Goal: Information Seeking & Learning: Learn about a topic

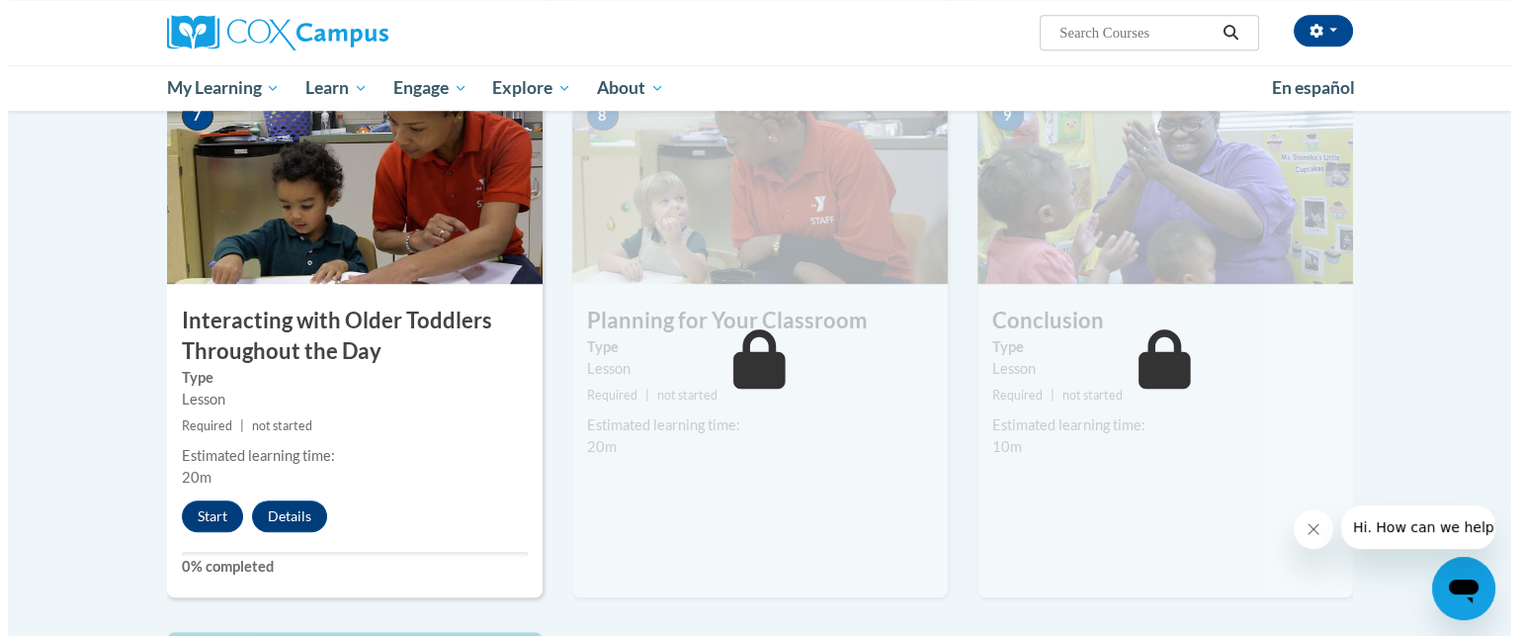
scroll to position [1593, 0]
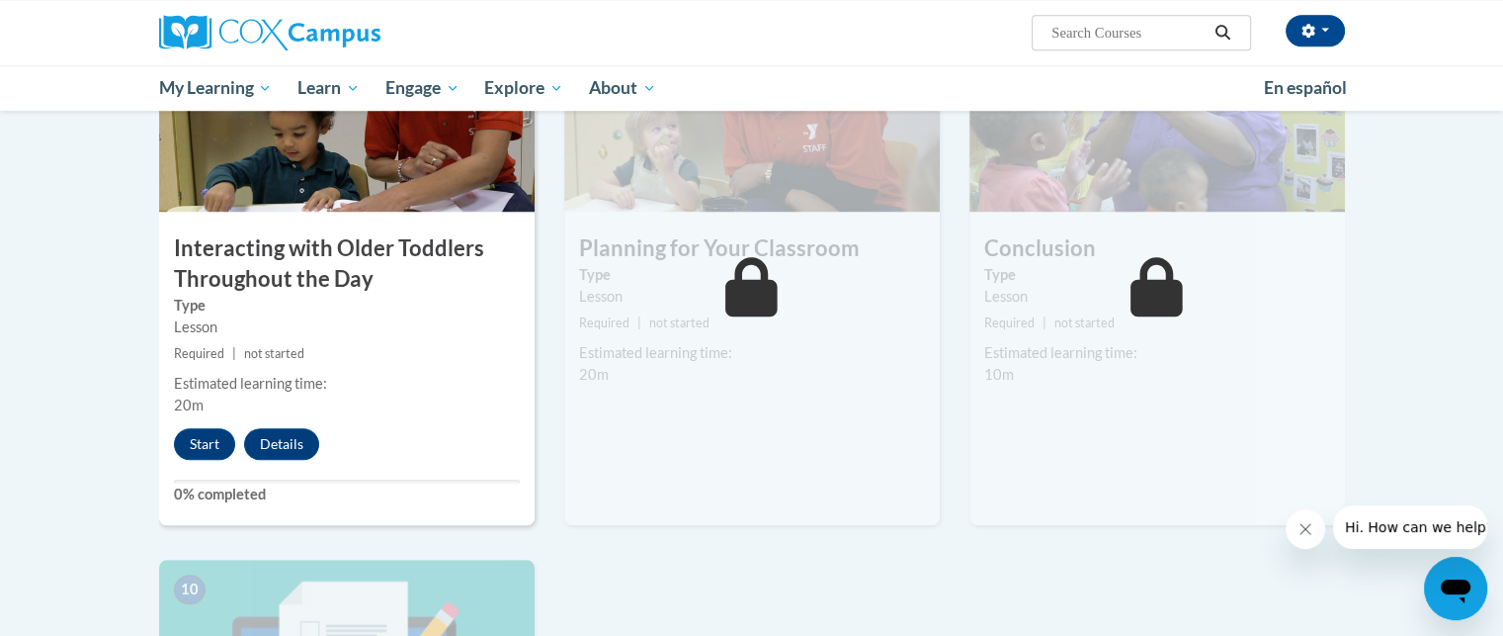
click at [749, 365] on div "8 Planning for Your Classroom Type Lesson Required | not started Estimated lear…" at bounding box center [752, 269] width 376 height 511
click at [207, 428] on button "Start" at bounding box center [204, 444] width 61 height 32
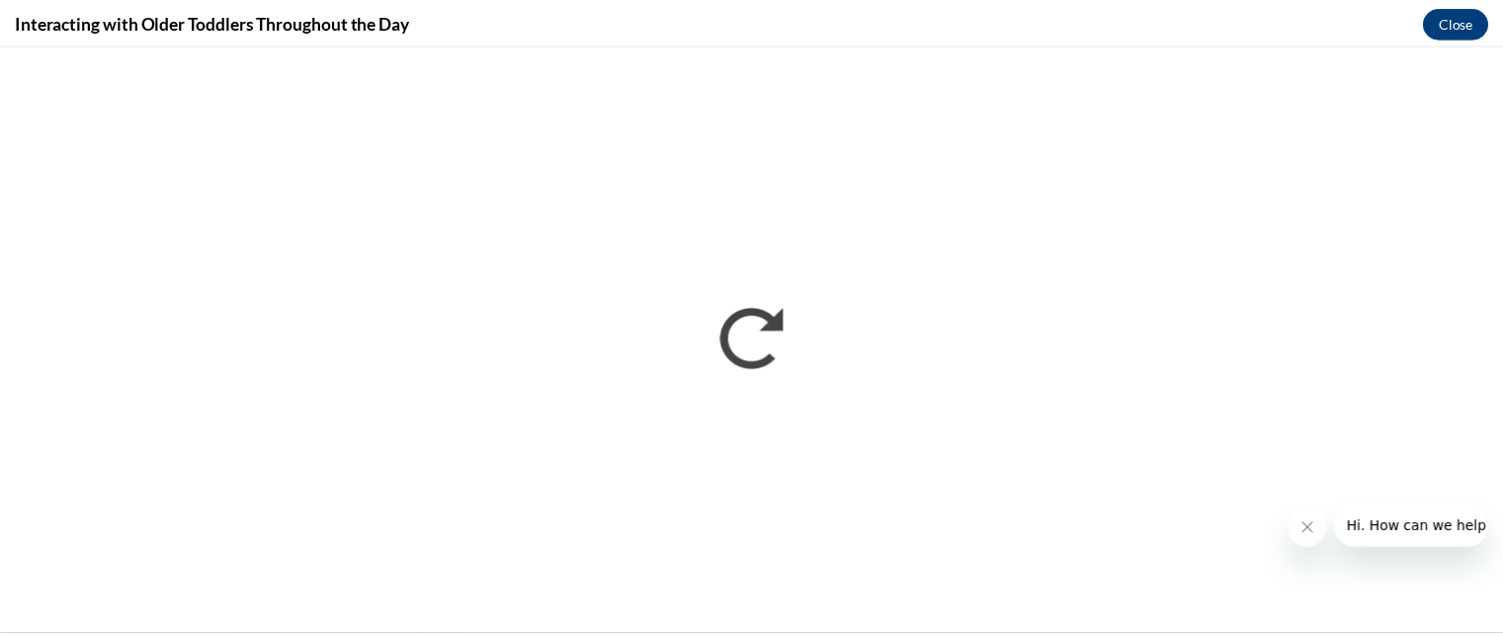
scroll to position [0, 0]
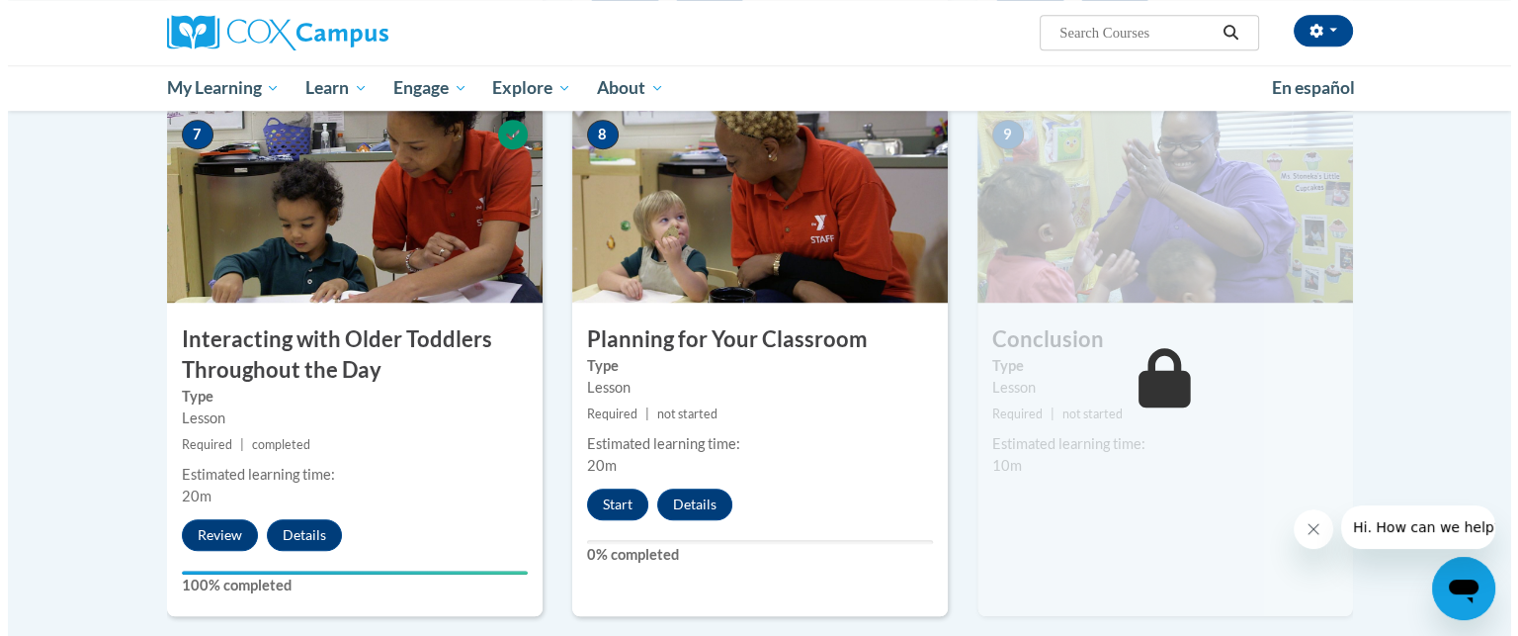
scroll to position [1509, 0]
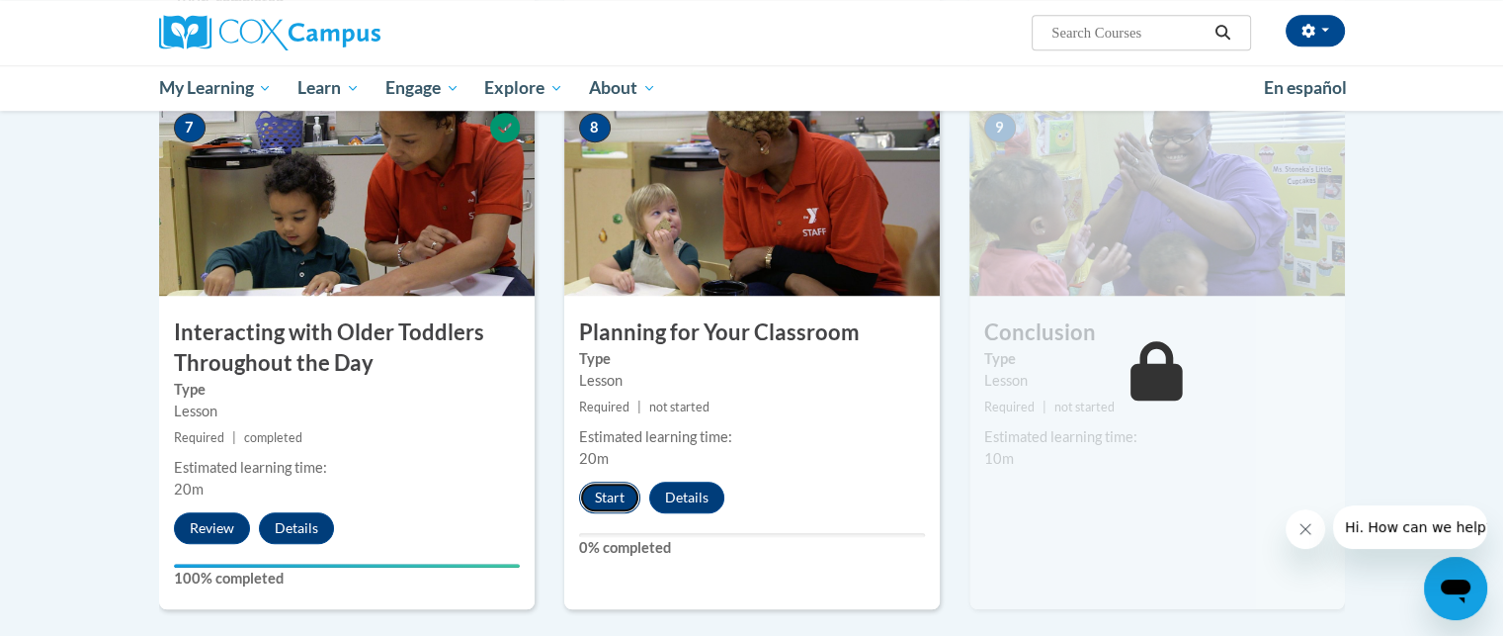
click at [628, 481] on button "Start" at bounding box center [609, 497] width 61 height 32
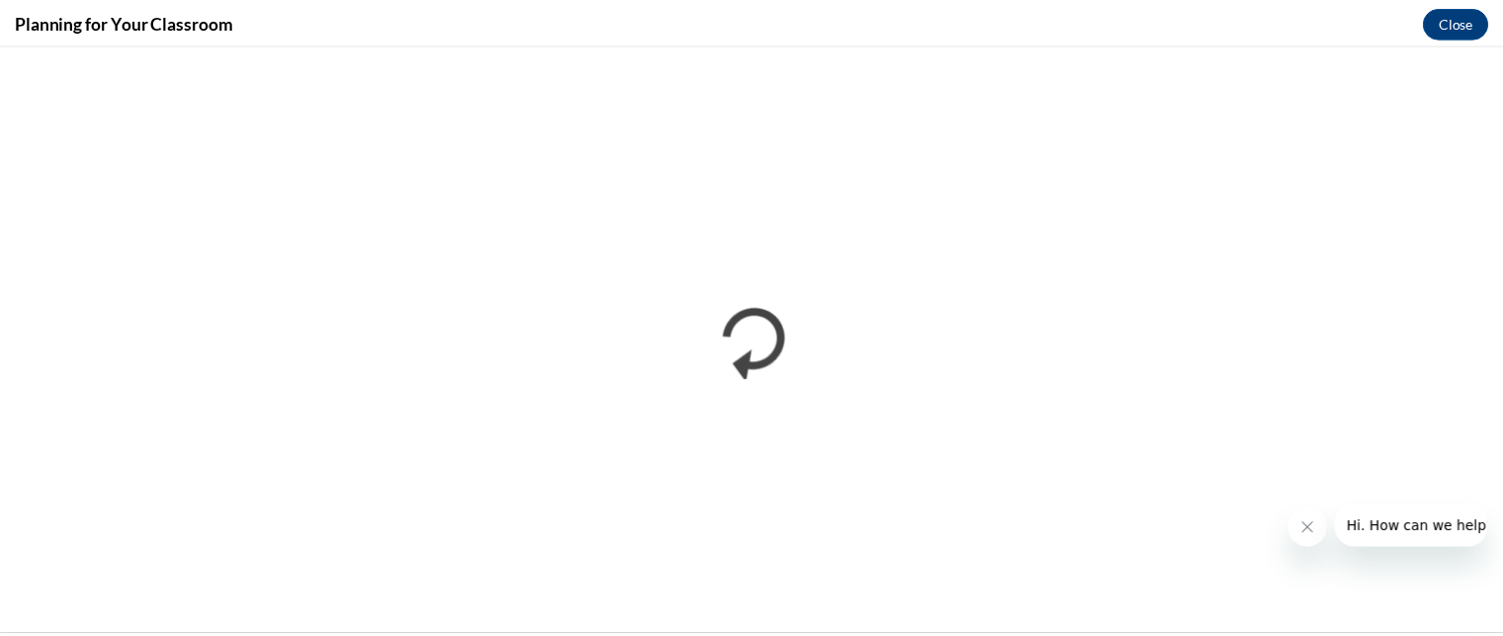
scroll to position [0, 0]
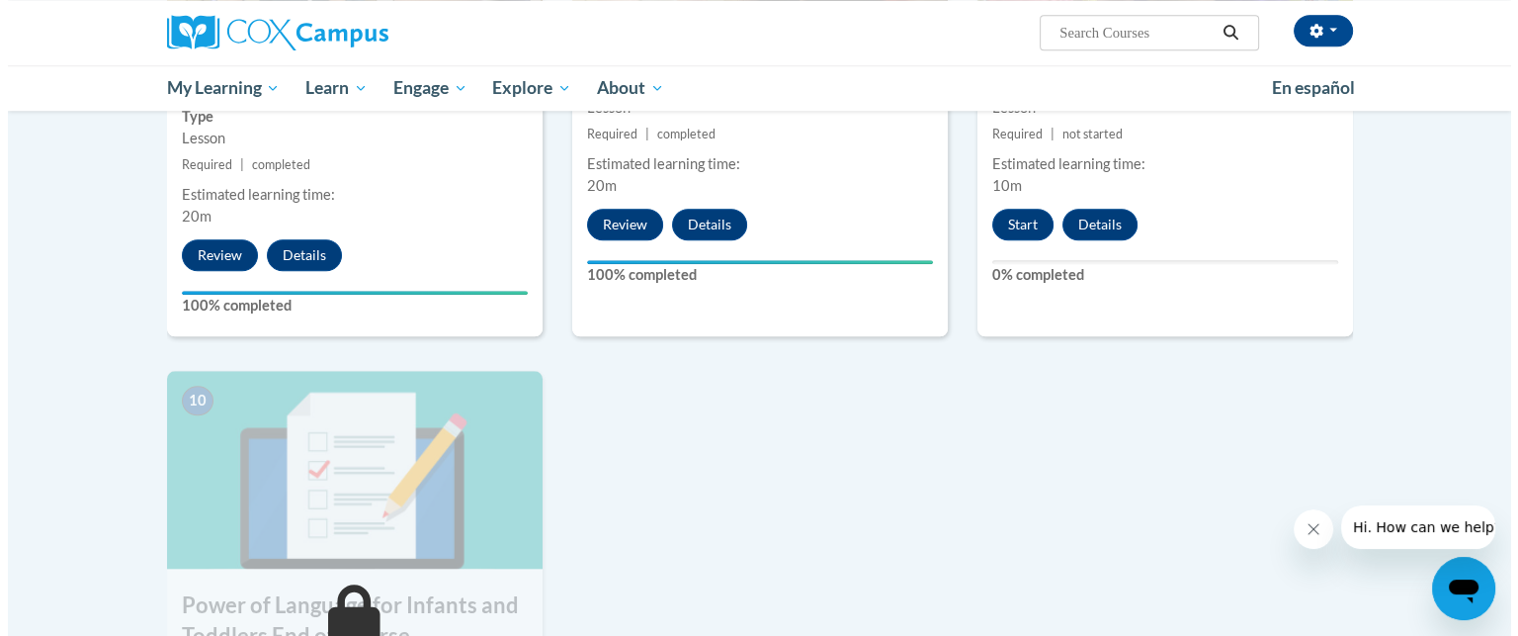
scroll to position [1780, 0]
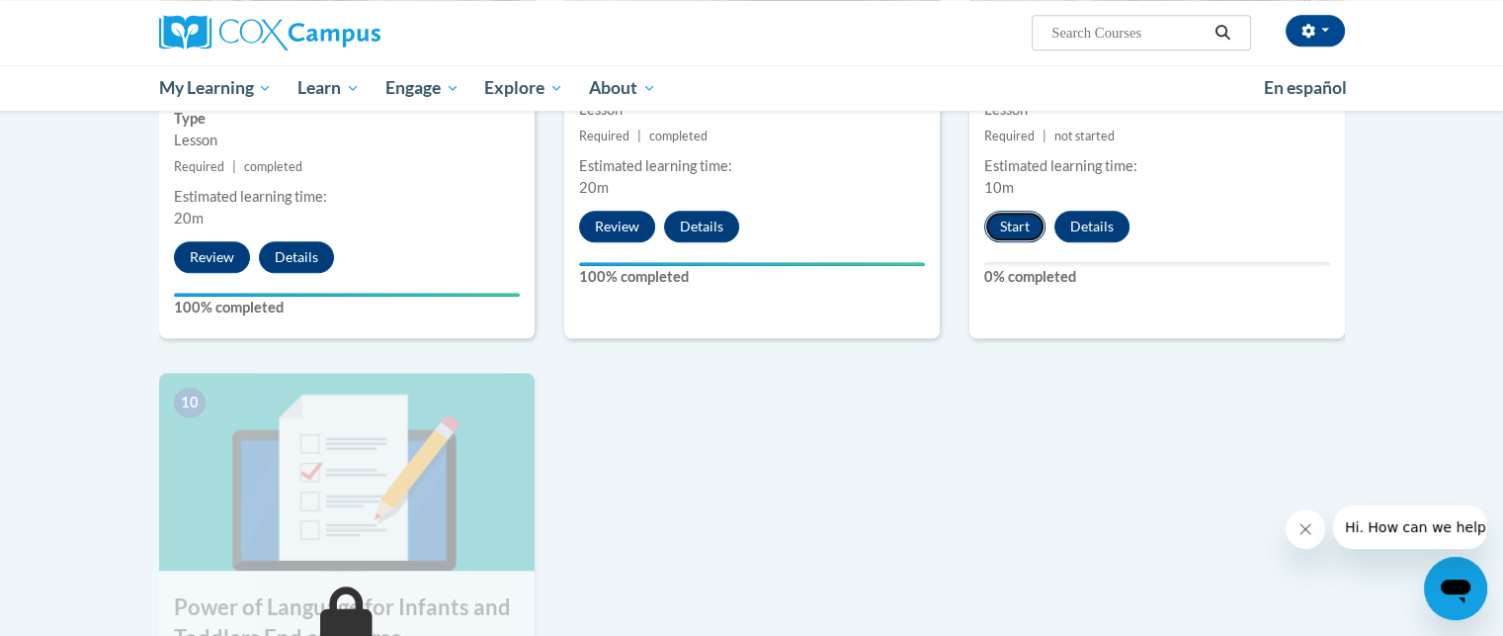
click at [1020, 211] on button "Start" at bounding box center [1014, 227] width 61 height 32
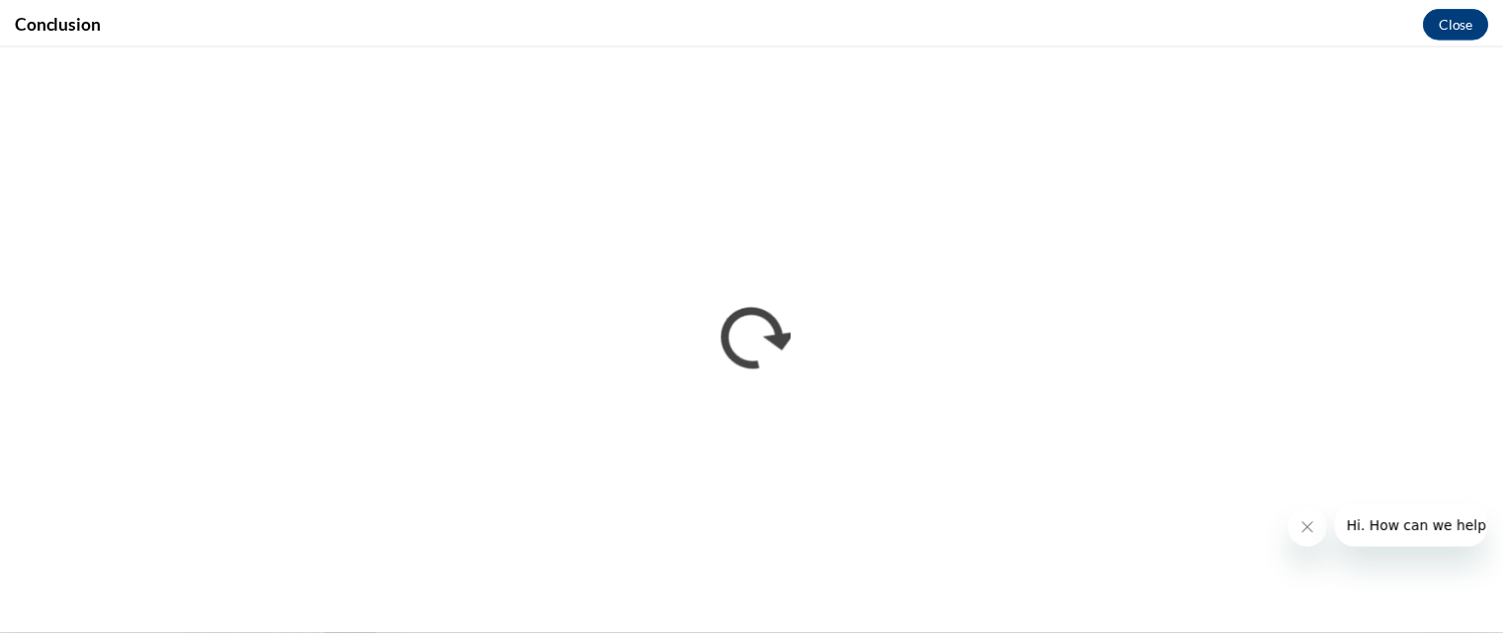
scroll to position [0, 0]
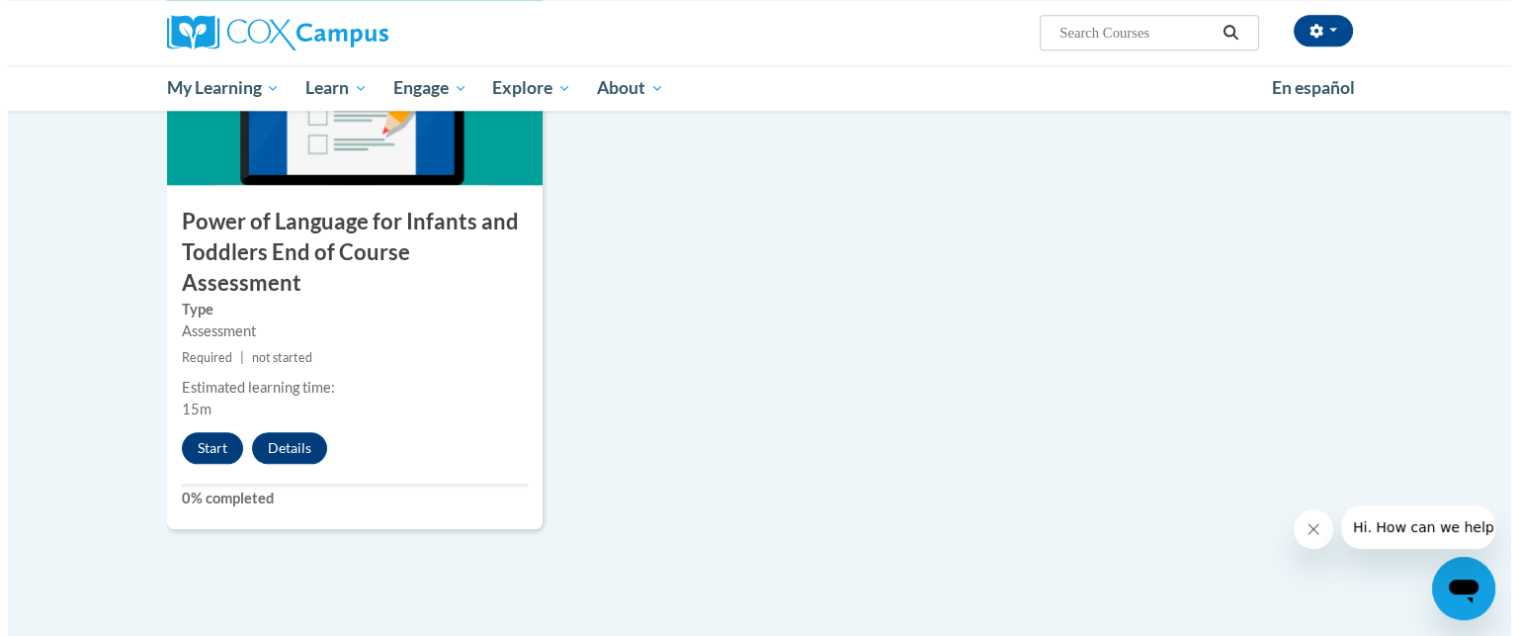
scroll to position [2159, 0]
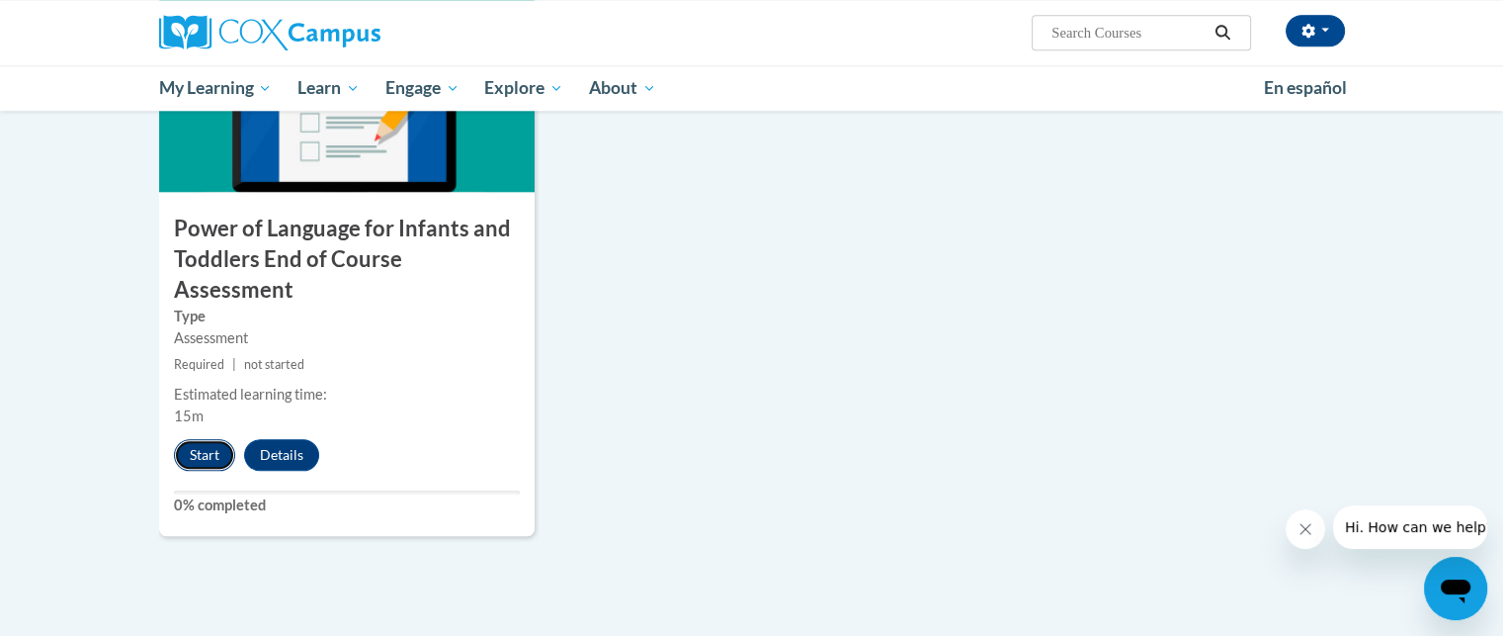
click at [208, 439] on button "Start" at bounding box center [204, 455] width 61 height 32
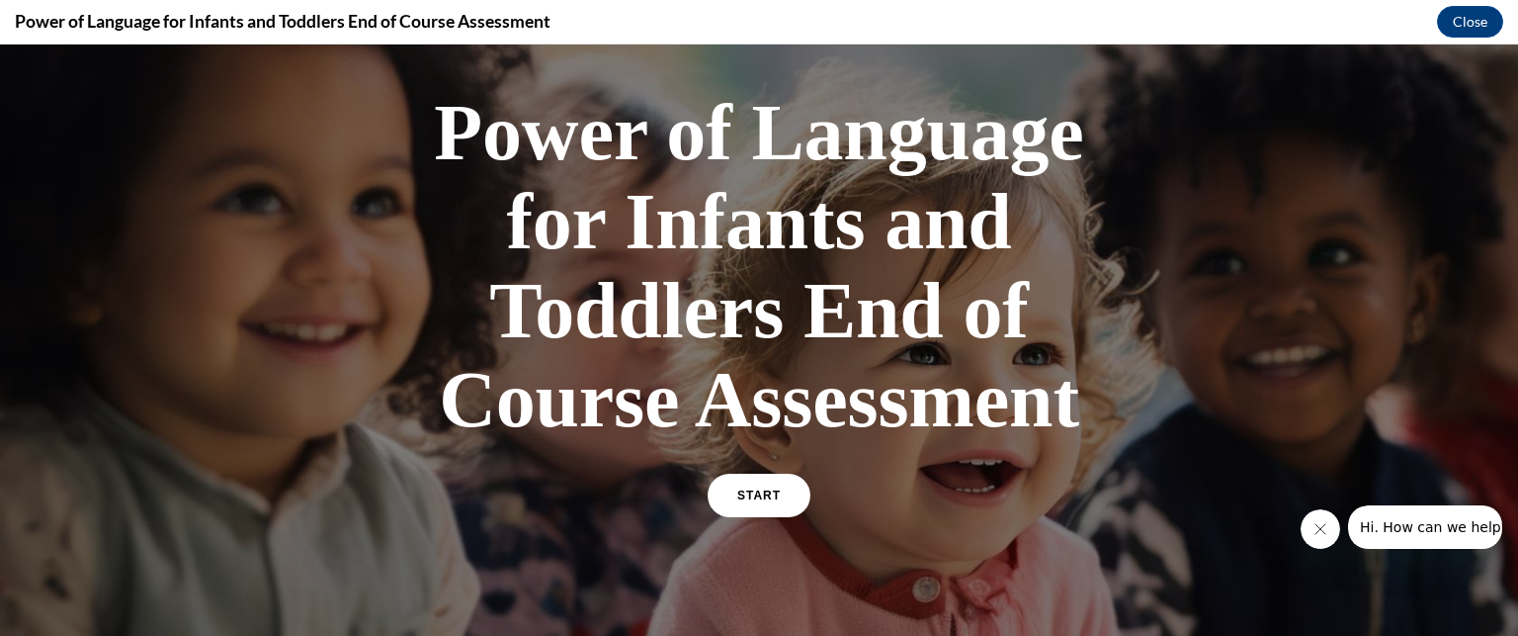
scroll to position [435, 0]
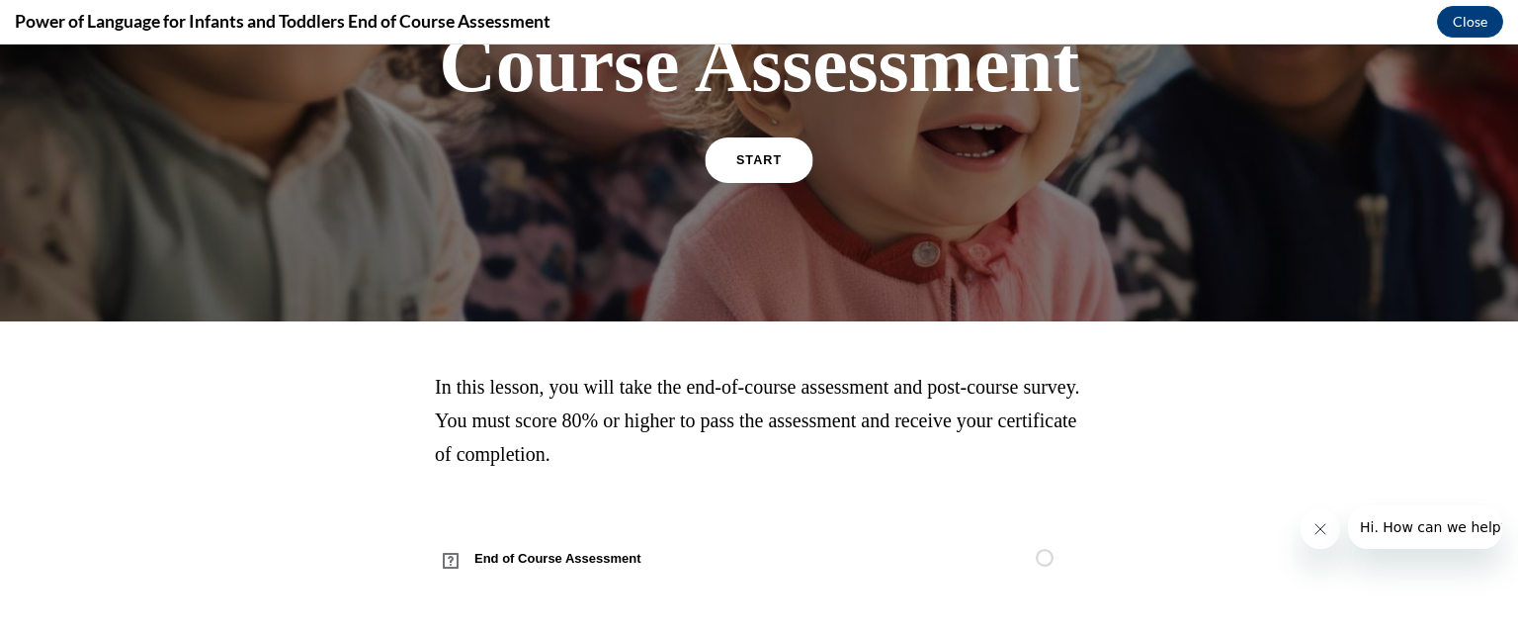
click at [771, 160] on span "START" at bounding box center [758, 160] width 45 height 15
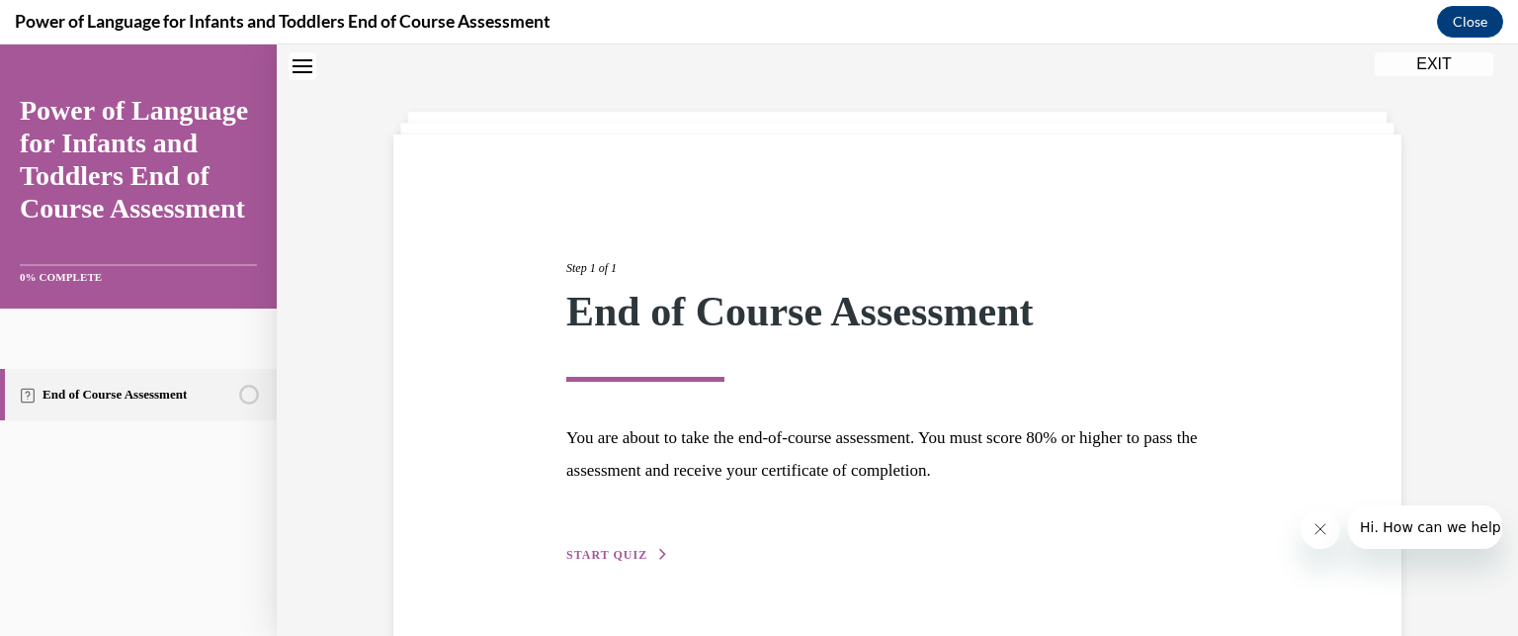
scroll to position [108, 0]
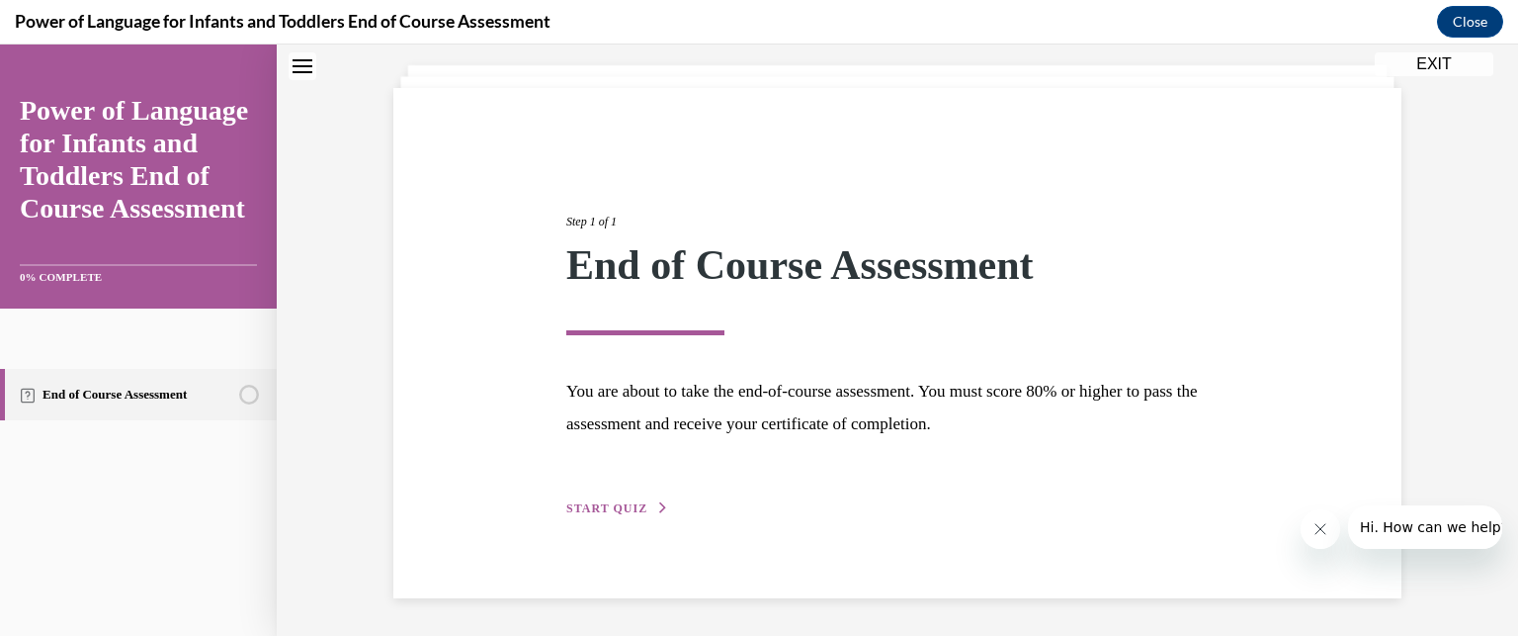
click at [601, 503] on span "START QUIZ" at bounding box center [606, 508] width 81 height 14
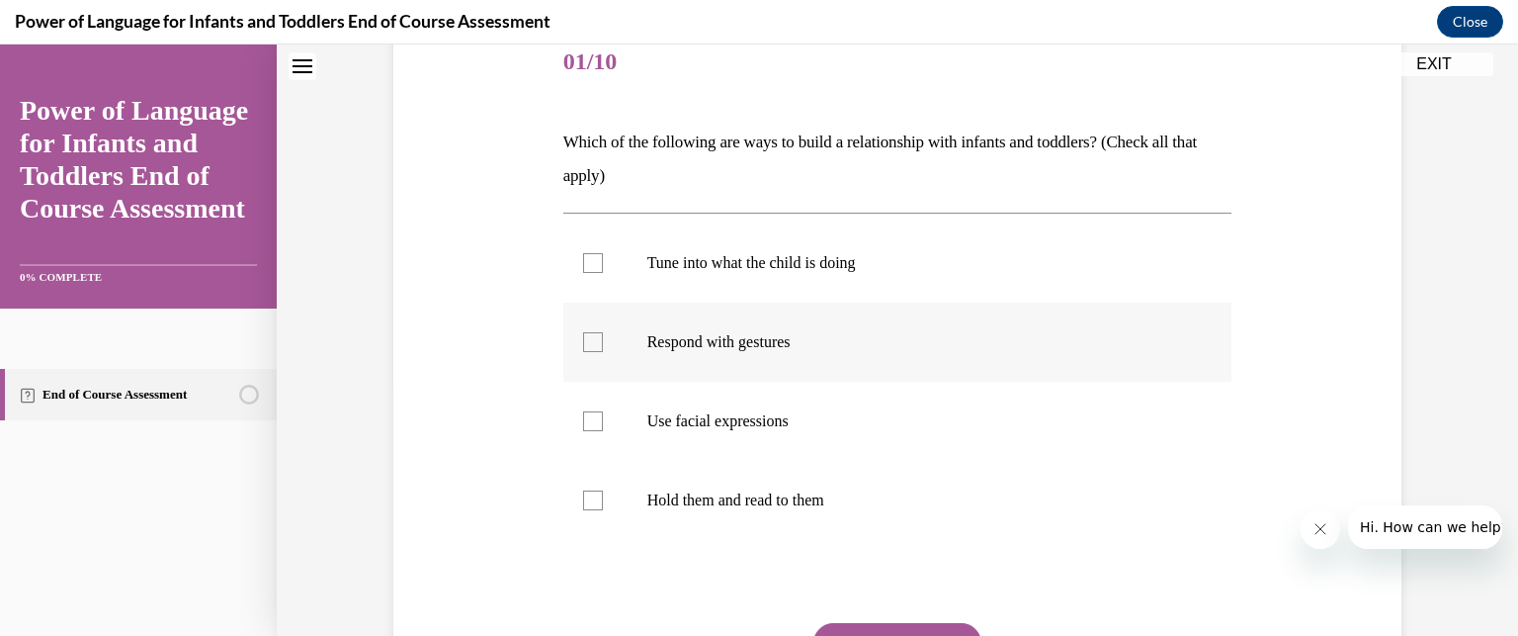
scroll to position [253, 0]
click at [583, 260] on div at bounding box center [593, 261] width 20 height 20
click at [583, 260] on input "Tune into what the child is doing" at bounding box center [593, 261] width 20 height 20
checkbox input "true"
click at [590, 347] on div at bounding box center [593, 340] width 20 height 20
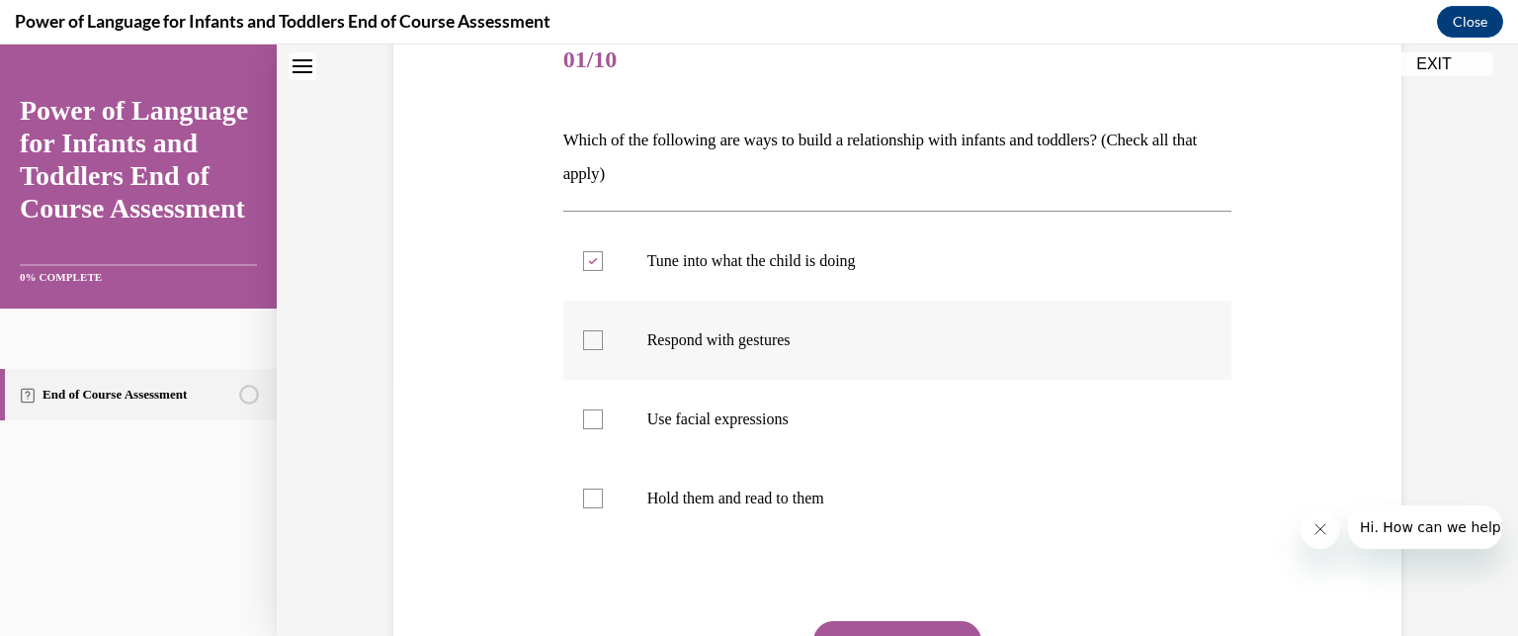
click at [590, 347] on input "Respond with gestures" at bounding box center [593, 340] width 20 height 20
checkbox input "true"
click at [585, 423] on div at bounding box center [593, 419] width 20 height 20
click at [585, 423] on input "Use facial expressions" at bounding box center [593, 419] width 20 height 20
checkbox input "true"
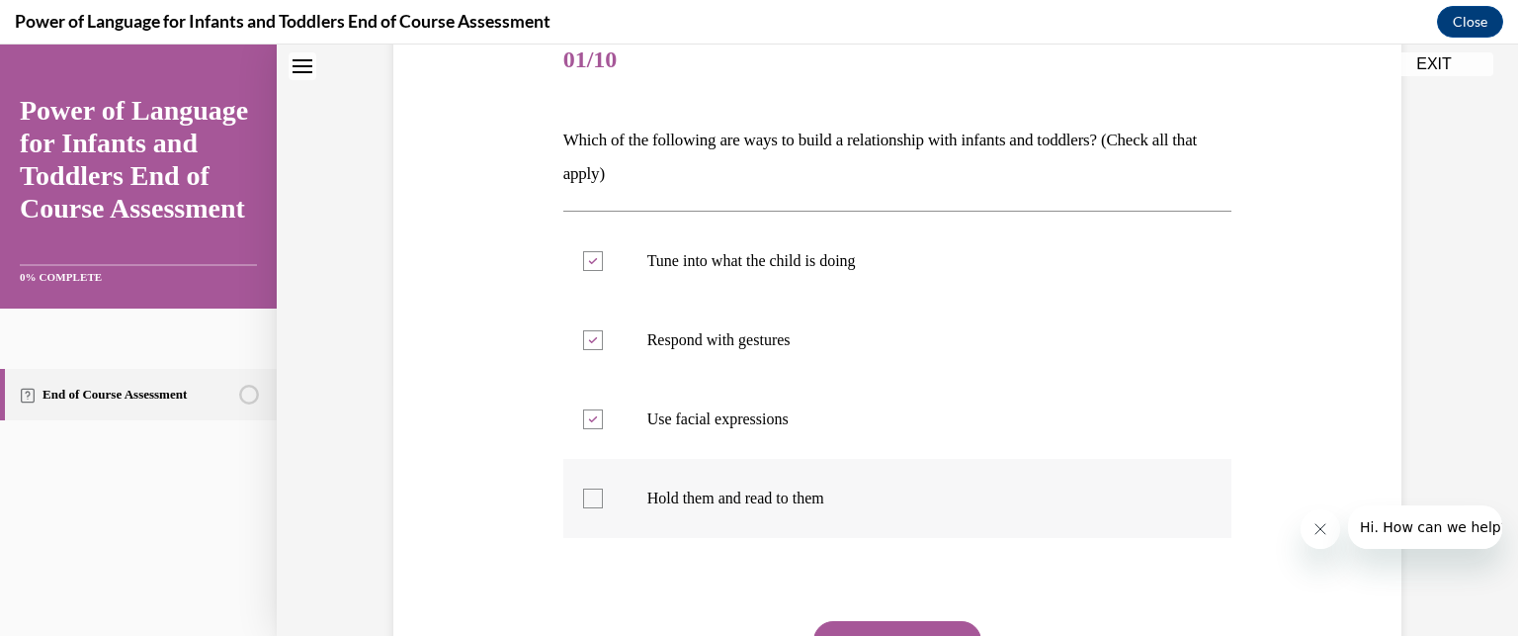
click at [587, 500] on div at bounding box center [593, 498] width 20 height 20
click at [587, 500] on input "Hold them and read to them" at bounding box center [593, 498] width 20 height 20
checkbox input "true"
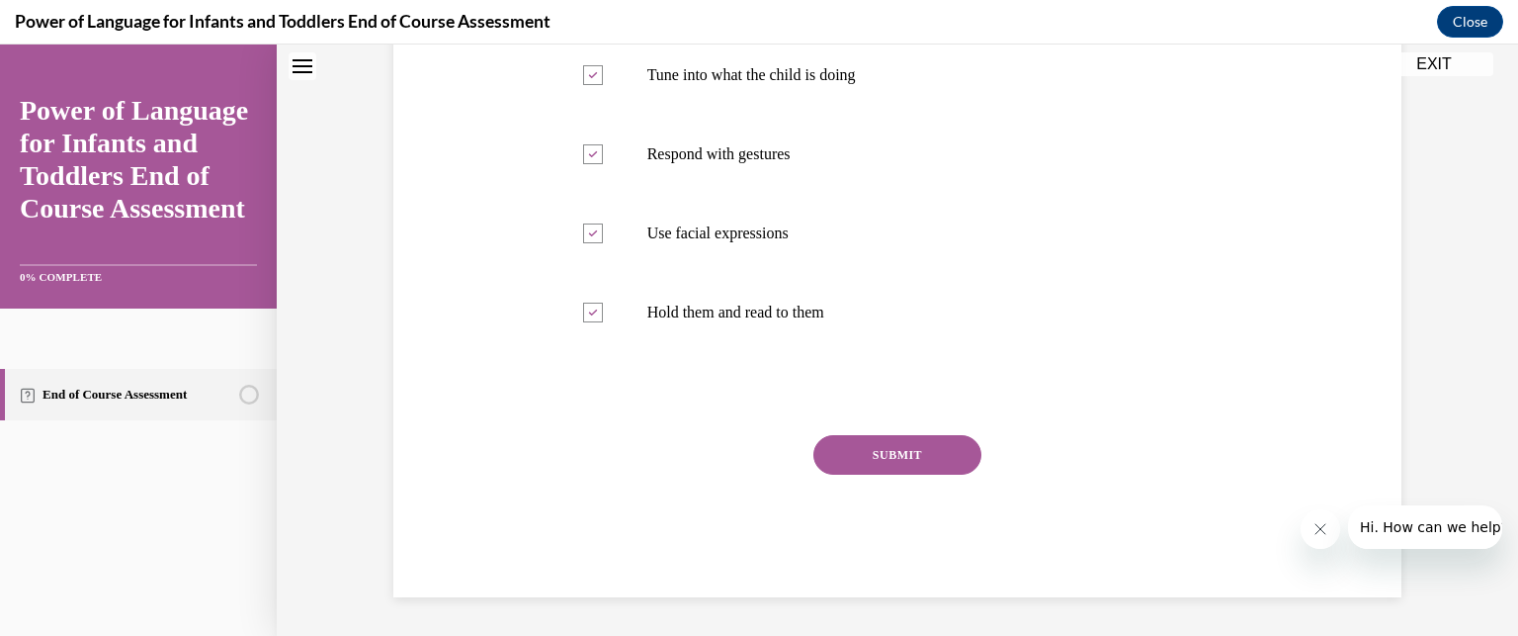
click at [913, 453] on button "SUBMIT" at bounding box center [897, 455] width 168 height 40
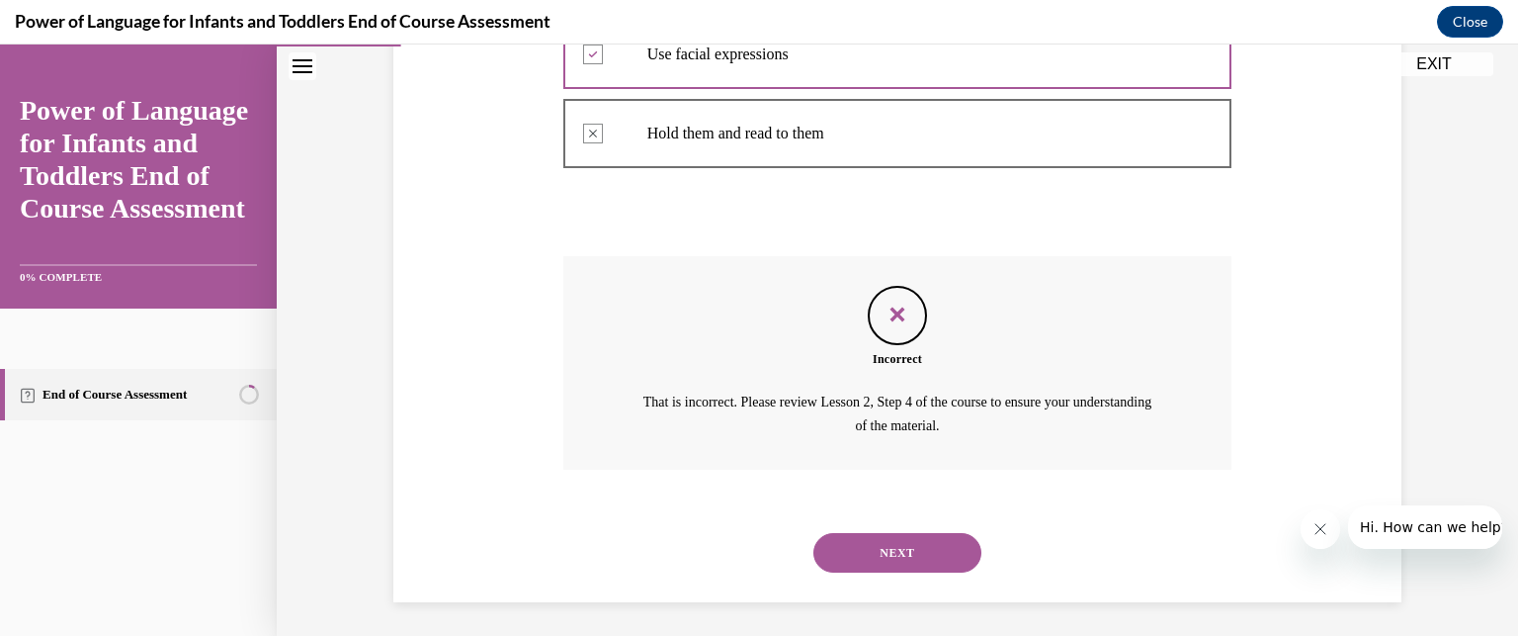
scroll to position [623, 0]
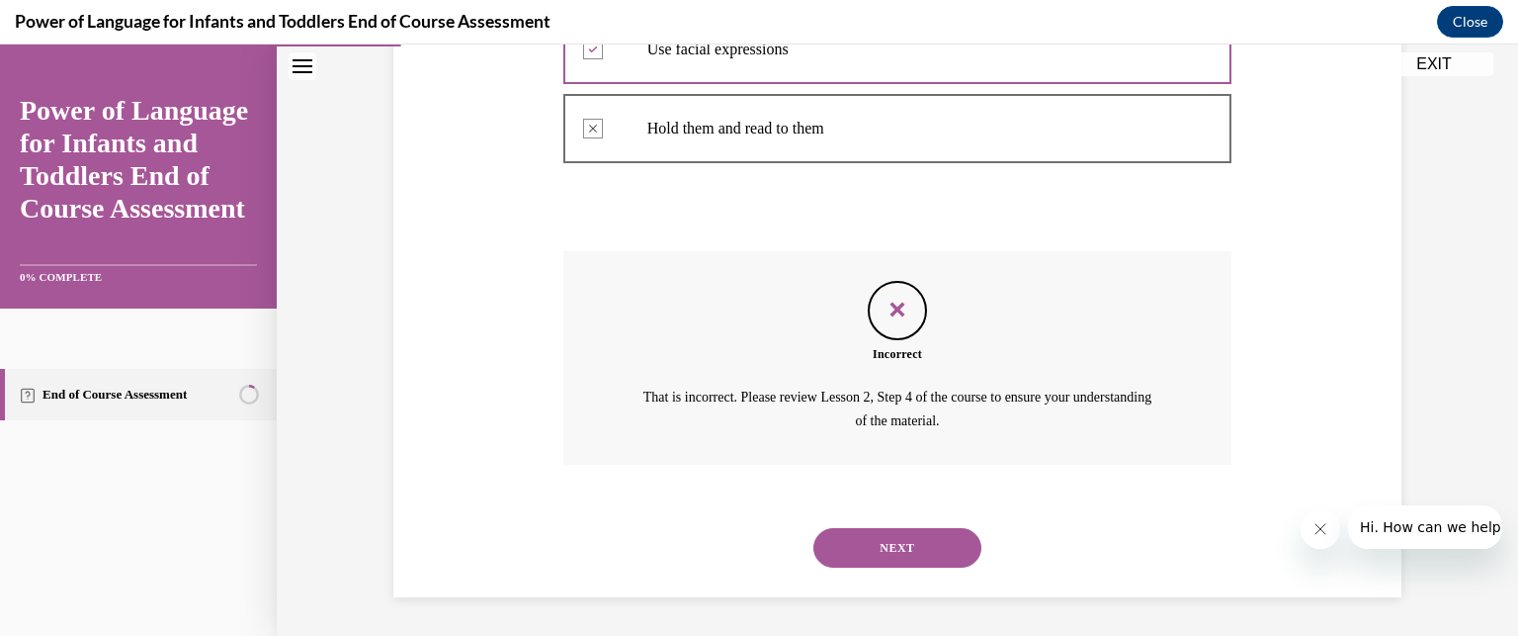
click at [894, 543] on button "NEXT" at bounding box center [897, 548] width 168 height 40
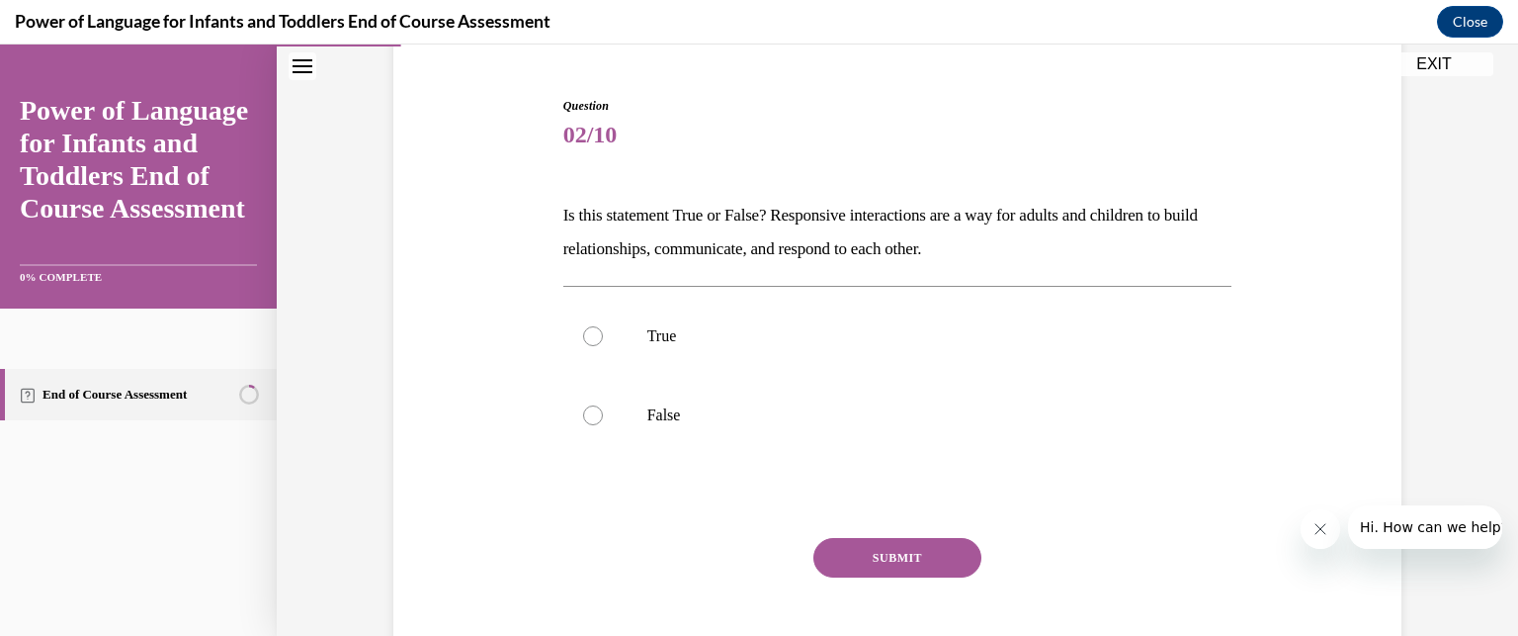
scroll to position [213, 0]
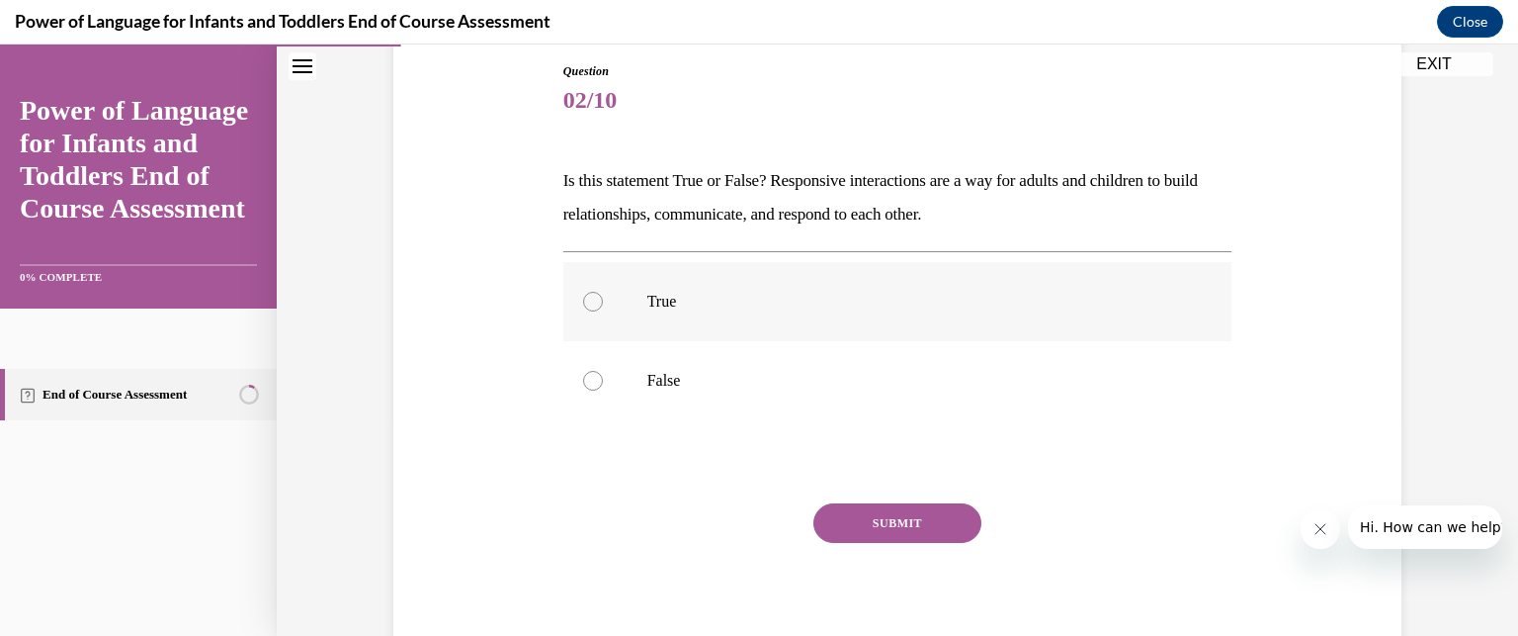
click at [905, 292] on p "True" at bounding box center [915, 302] width 536 height 20
click at [603, 292] on input "True" at bounding box center [593, 302] width 20 height 20
radio input "true"
click at [893, 514] on button "SUBMIT" at bounding box center [897, 523] width 168 height 40
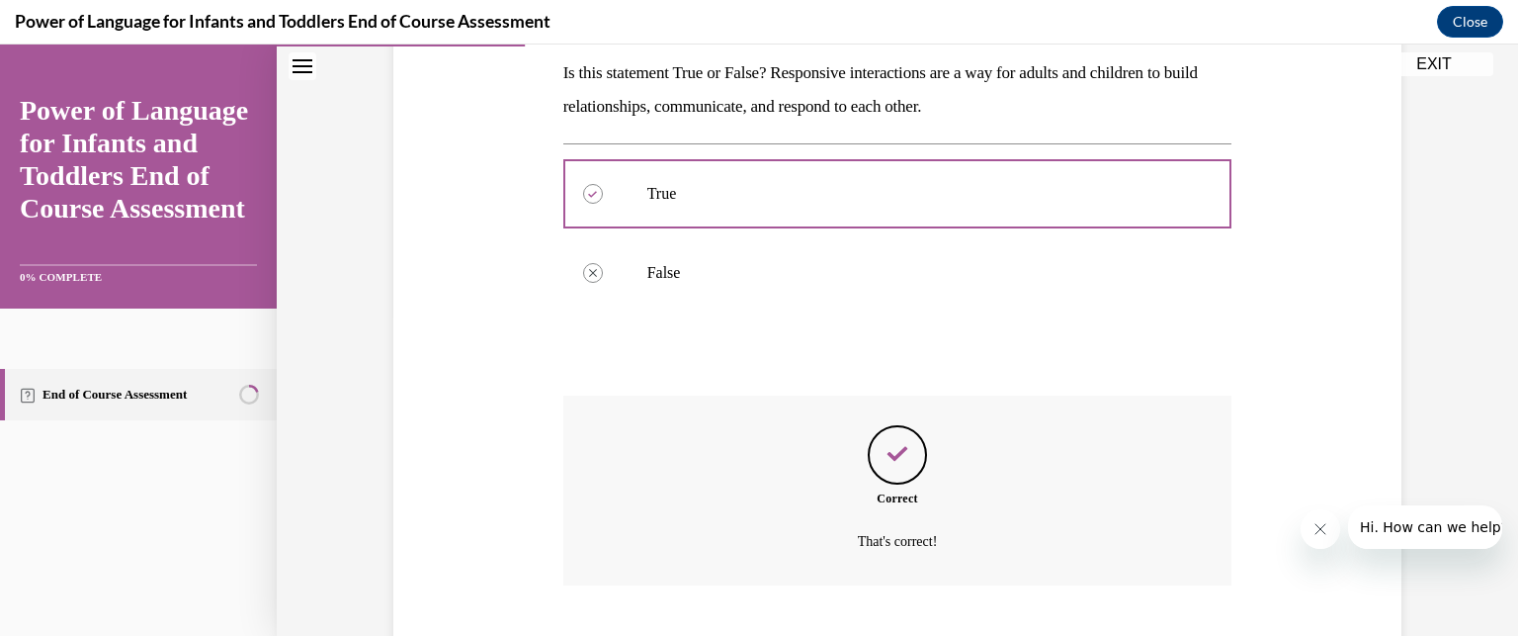
scroll to position [441, 0]
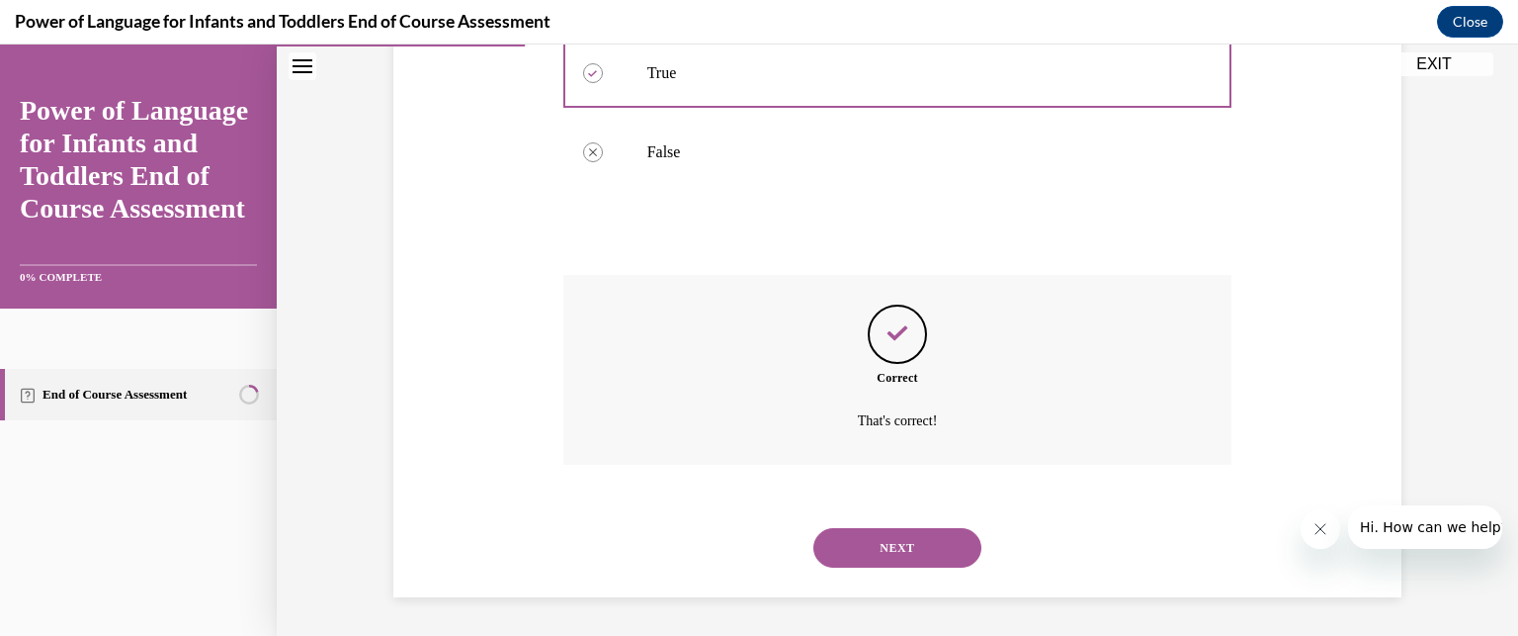
click at [939, 539] on button "NEXT" at bounding box center [897, 548] width 168 height 40
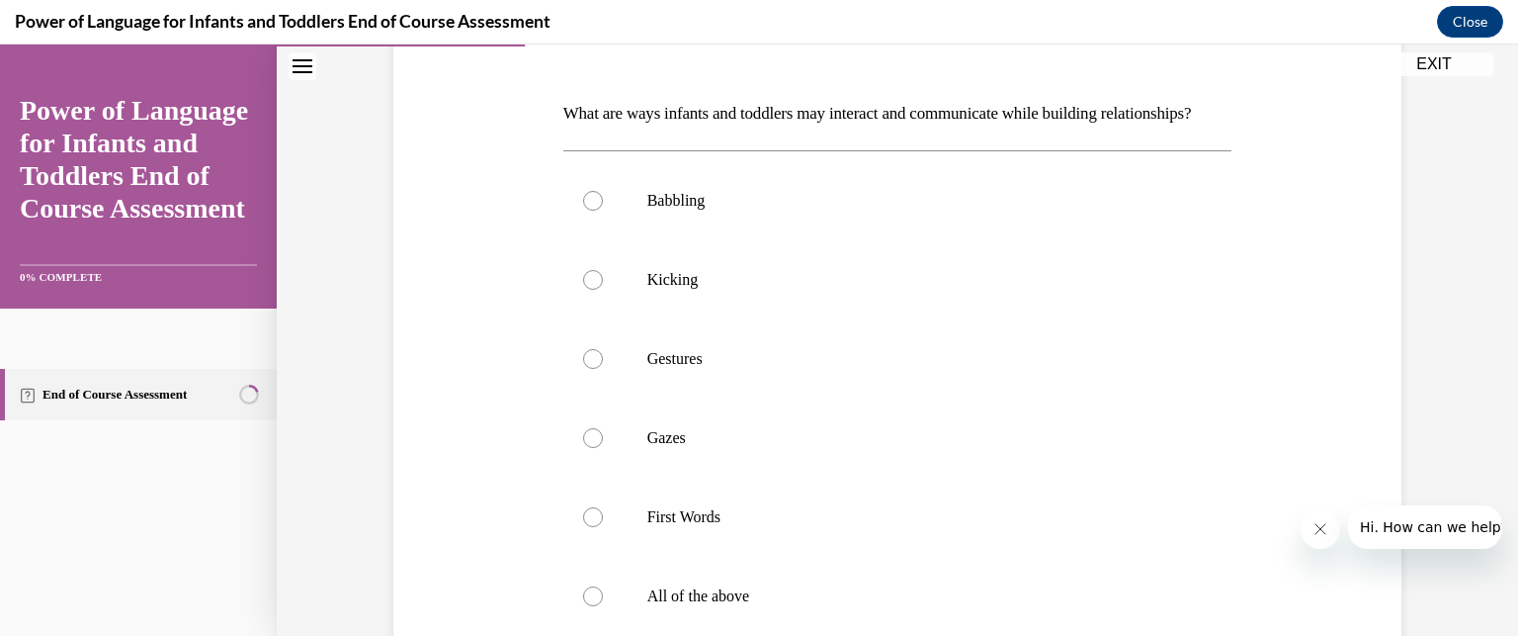
scroll to position [281, 0]
click at [906, 239] on label "Babbling" at bounding box center [897, 199] width 669 height 79
click at [603, 210] on input "Babbling" at bounding box center [593, 200] width 20 height 20
radio input "true"
click at [894, 289] on p "Kicking" at bounding box center [915, 279] width 536 height 20
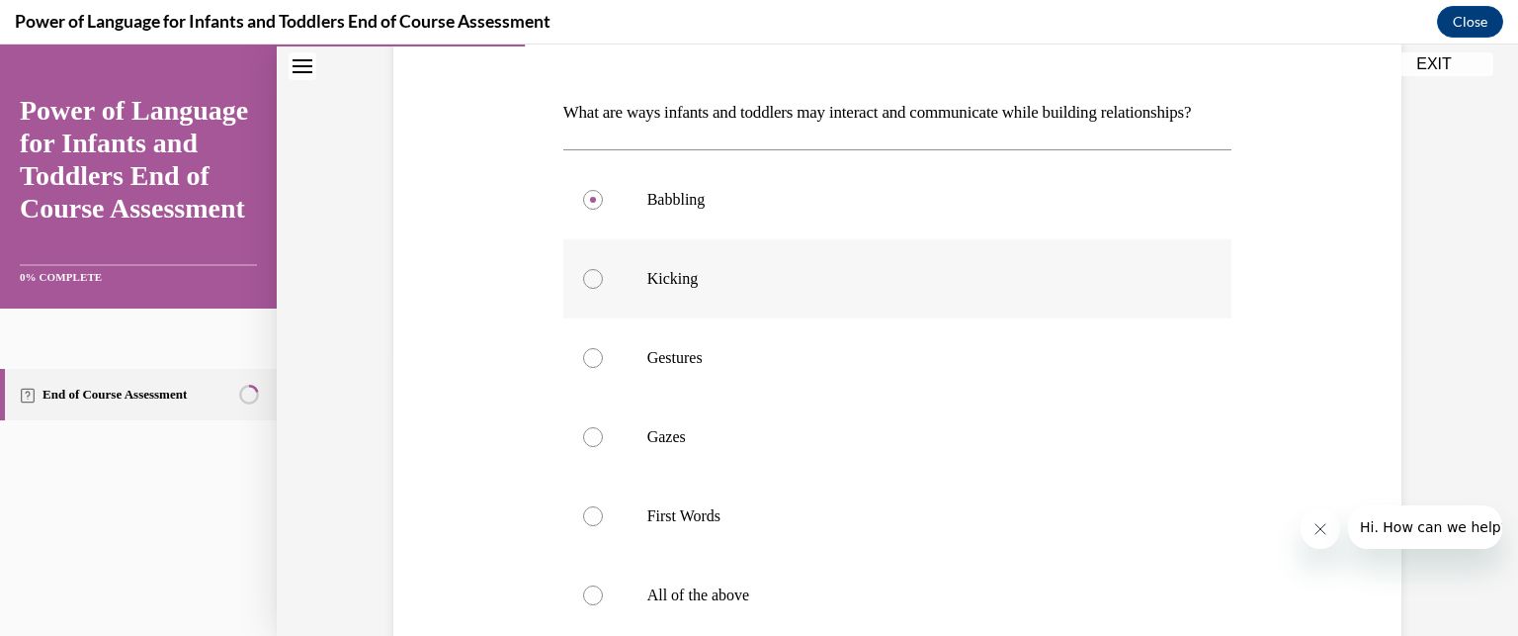
click at [603, 289] on input "Kicking" at bounding box center [593, 279] width 20 height 20
radio input "true"
click at [871, 368] on p "Gestures" at bounding box center [915, 358] width 536 height 20
click at [603, 368] on input "Gestures" at bounding box center [593, 358] width 20 height 20
radio input "true"
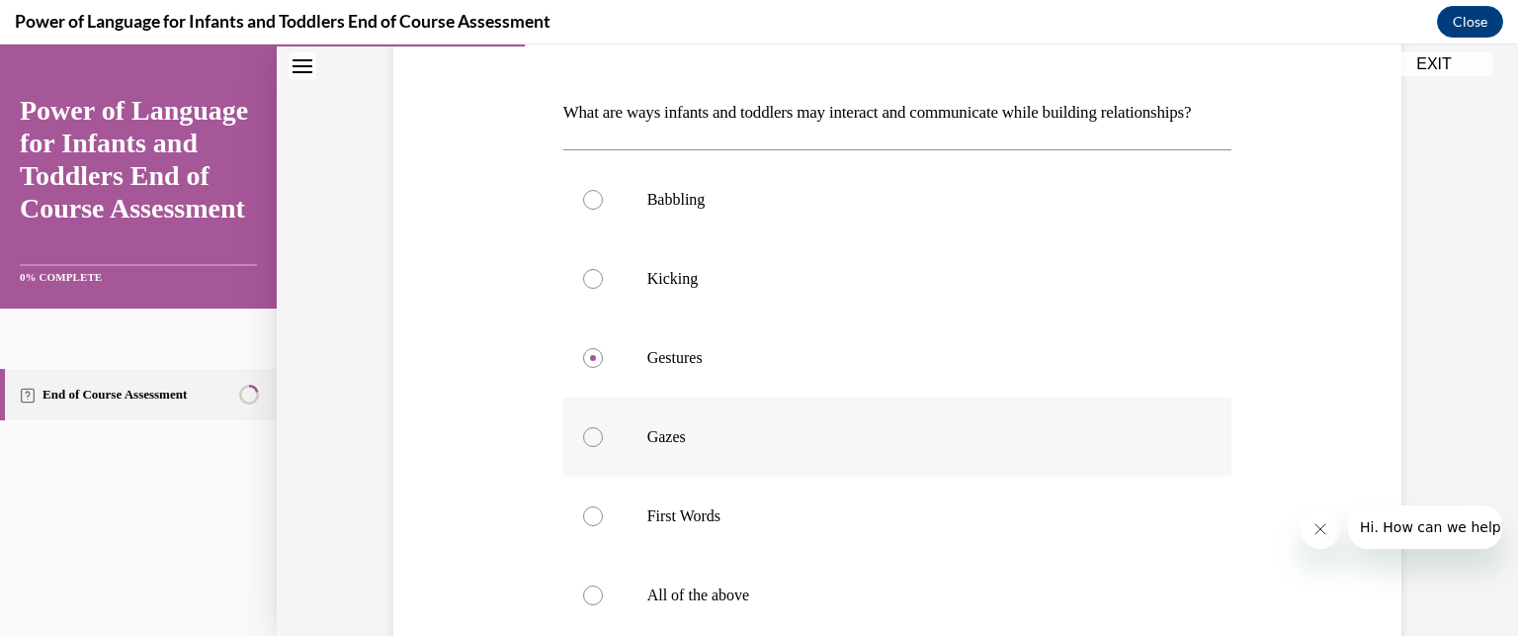
click at [850, 447] on p "Gazes" at bounding box center [915, 437] width 536 height 20
click at [603, 447] on input "Gazes" at bounding box center [593, 437] width 20 height 20
radio input "true"
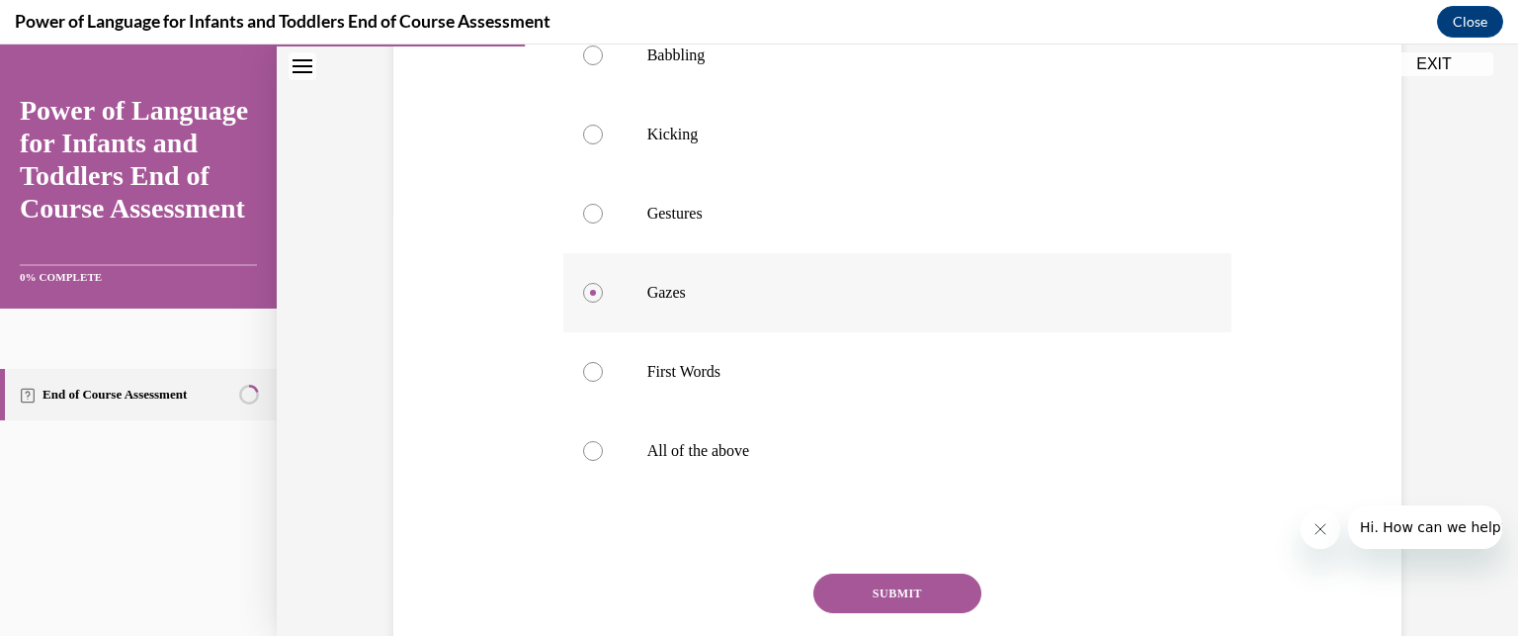
scroll to position [427, 0]
click at [765, 488] on label "All of the above" at bounding box center [897, 448] width 669 height 79
click at [603, 459] on input "All of the above" at bounding box center [593, 449] width 20 height 20
radio input "true"
click at [863, 611] on button "SUBMIT" at bounding box center [897, 591] width 168 height 40
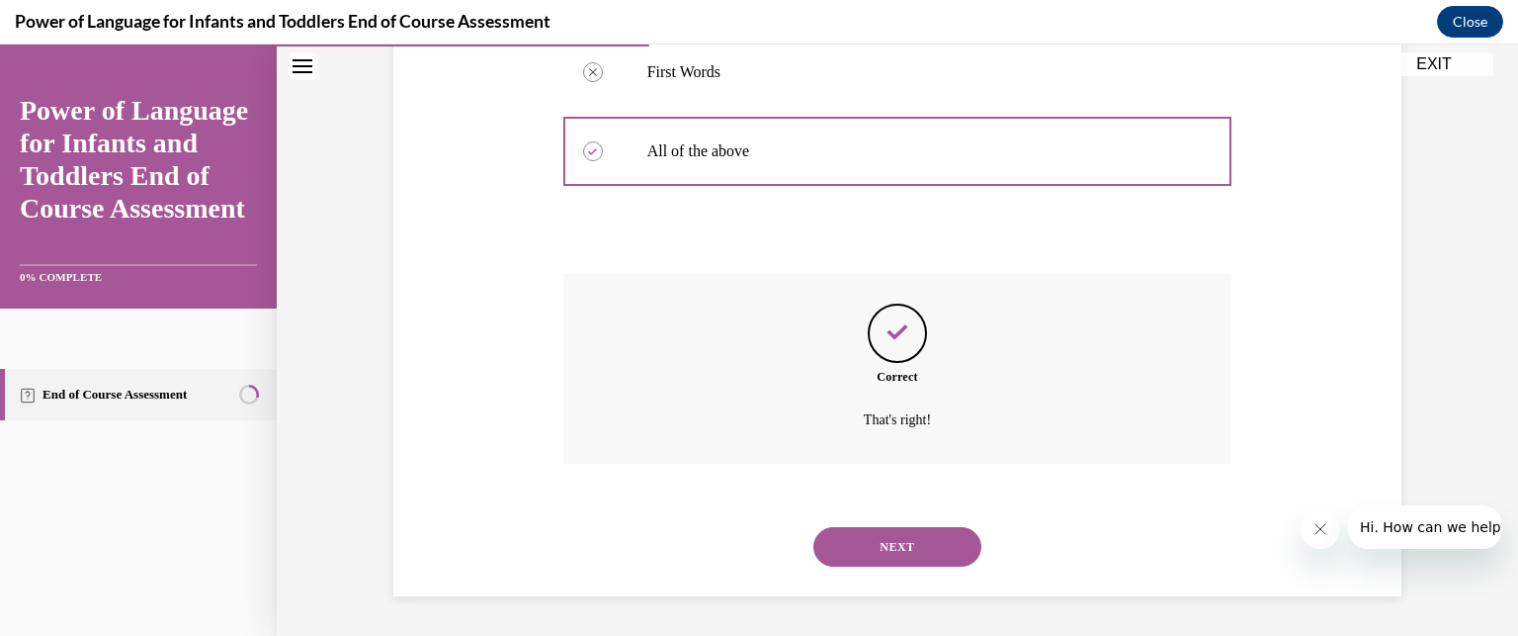
scroll to position [757, 0]
click at [924, 532] on button "NEXT" at bounding box center [897, 547] width 168 height 40
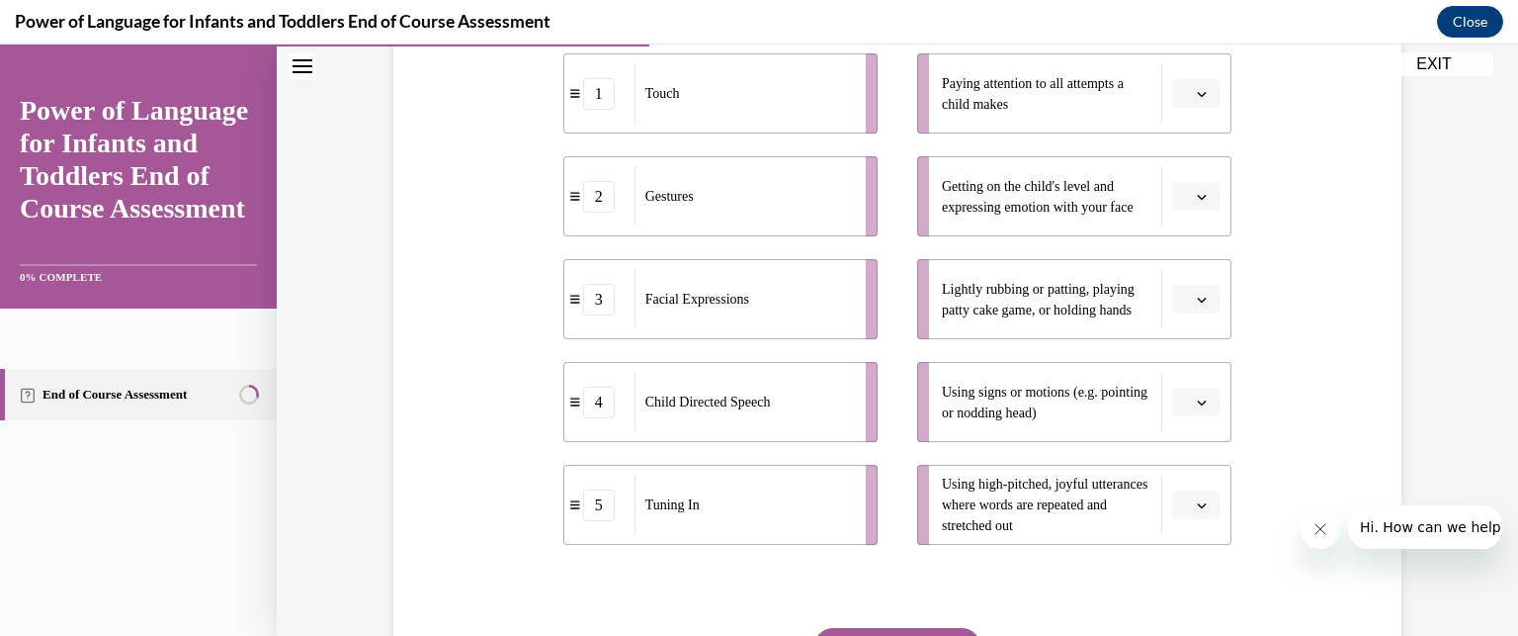
scroll to position [417, 0]
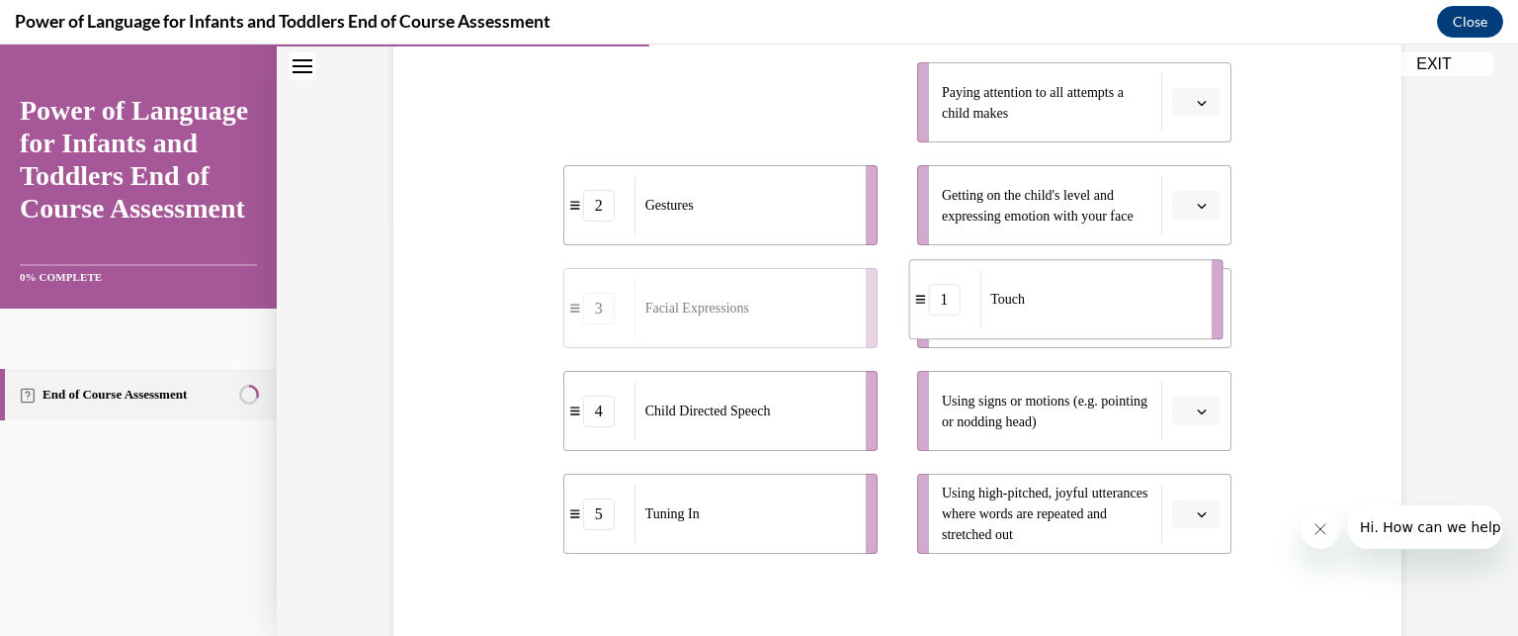
drag, startPoint x: 758, startPoint y: 103, endPoint x: 1103, endPoint y: 299, distance: 397.1
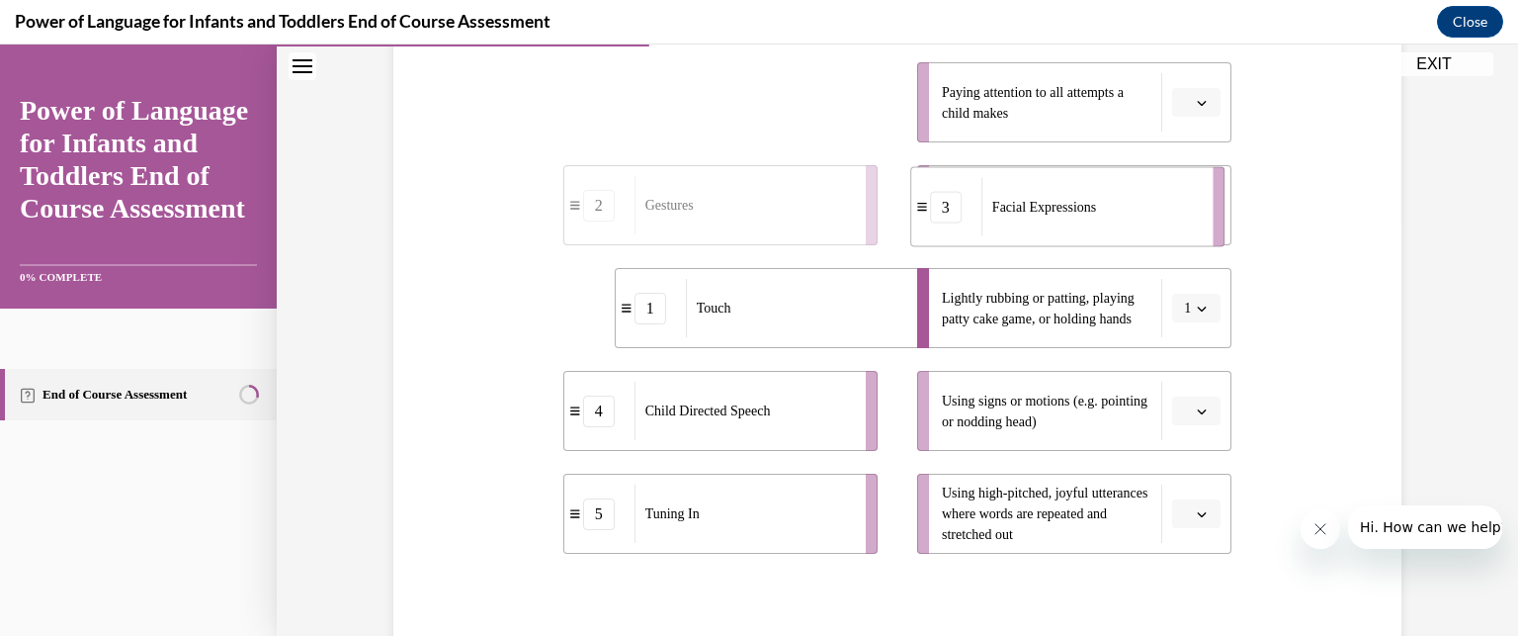
drag, startPoint x: 755, startPoint y: 104, endPoint x: 1131, endPoint y: 215, distance: 391.8
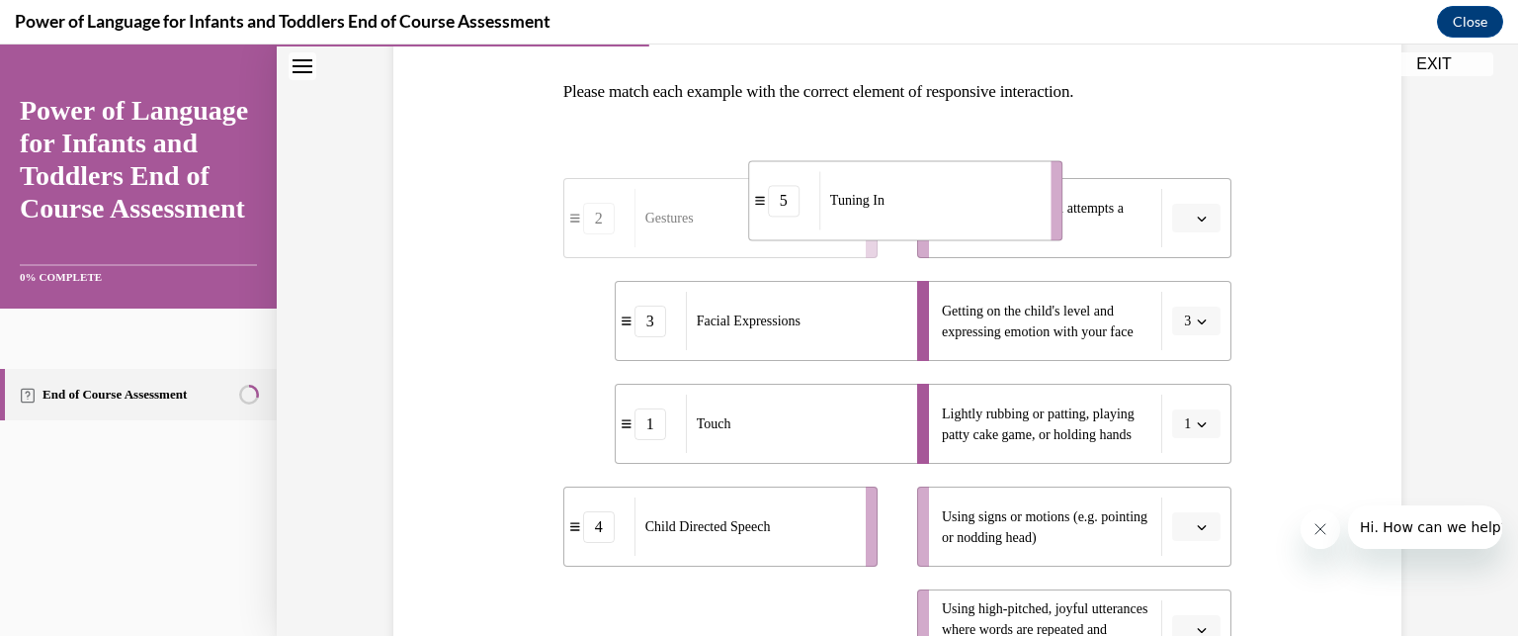
drag, startPoint x: 718, startPoint y: 521, endPoint x: 916, endPoint y: 41, distance: 519.8
click at [916, 44] on html "SKIP TO STEP Audio transcript EXIT Power of Language for Infants and Toddlers E…" at bounding box center [759, 339] width 1518 height 591
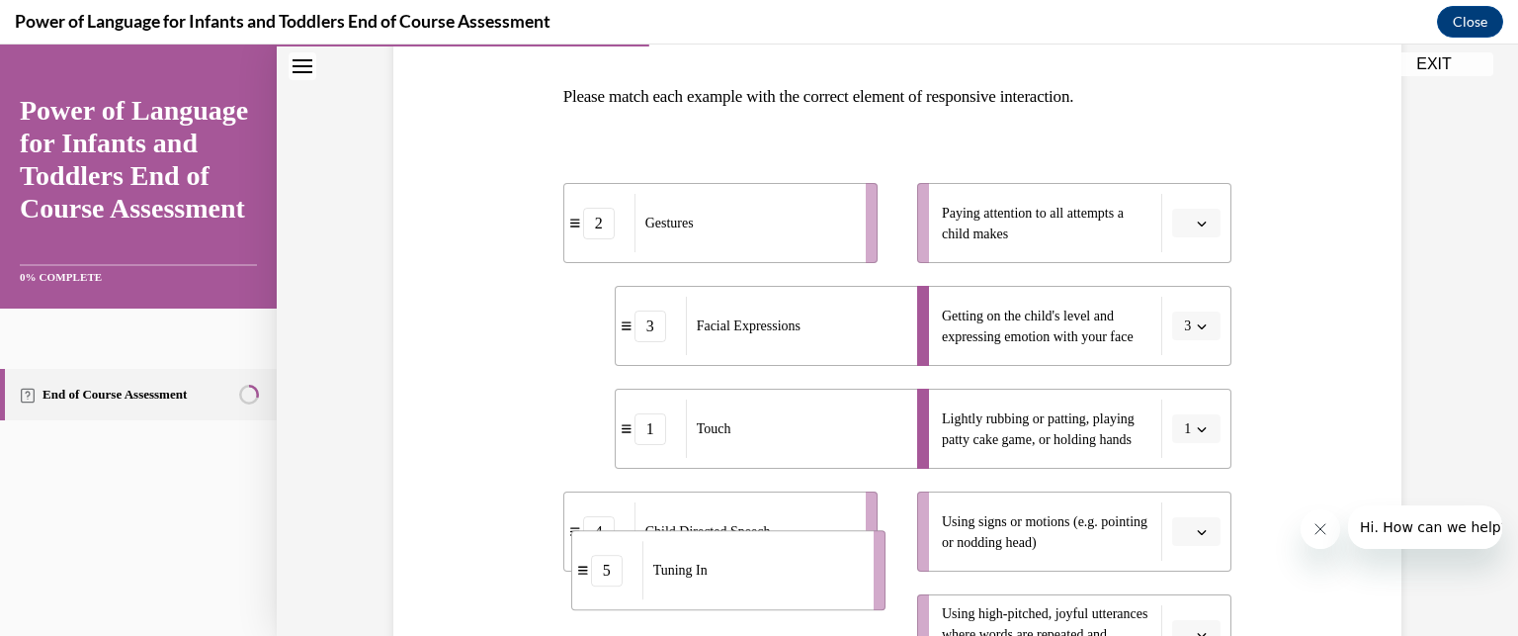
scroll to position [316, 0]
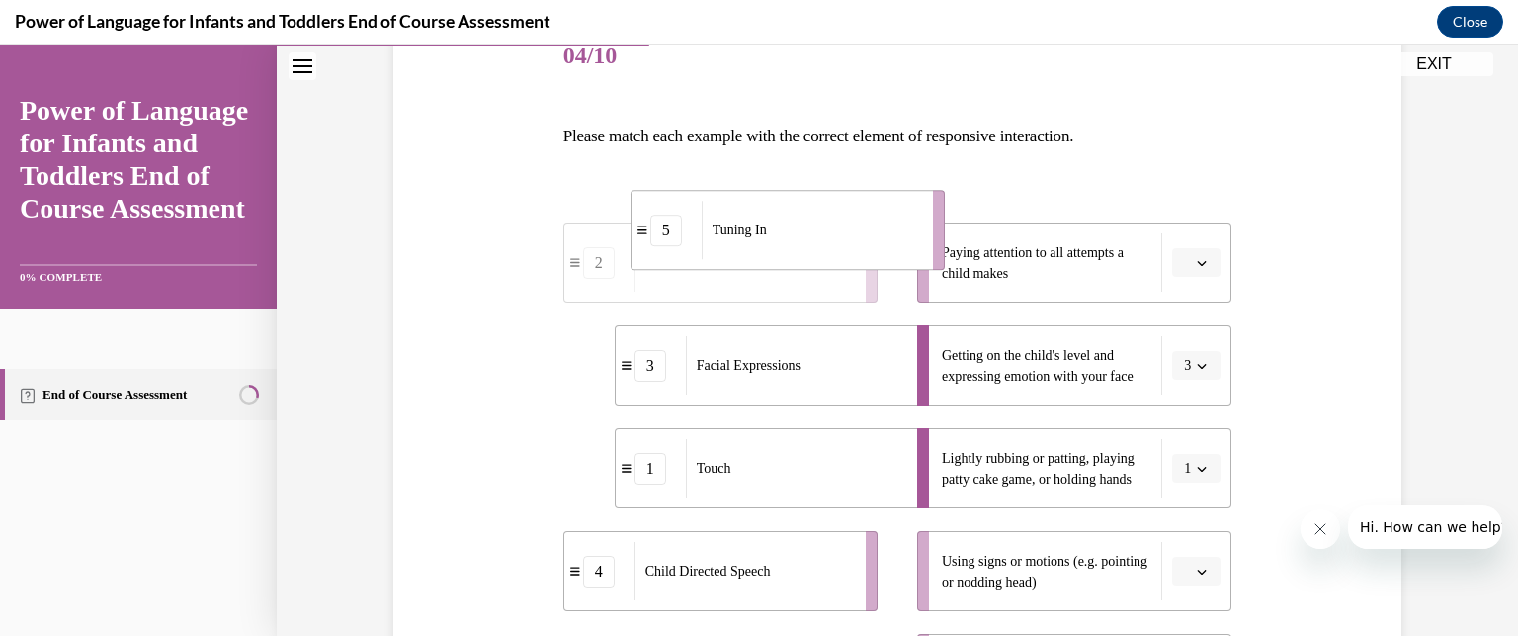
drag, startPoint x: 741, startPoint y: 620, endPoint x: 814, endPoint y: 82, distance: 542.6
click at [814, 82] on div "Question 04/10 Please match each example with the correct element of responsive…" at bounding box center [897, 488] width 669 height 941
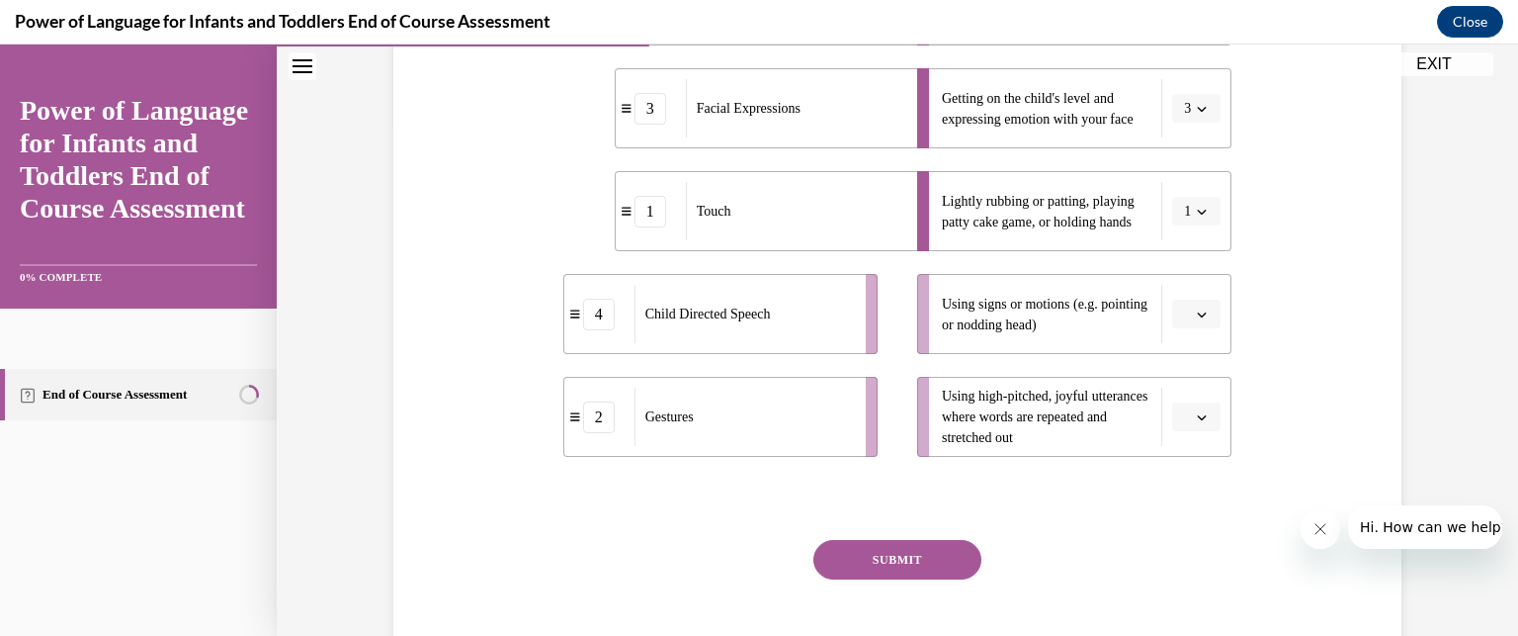
scroll to position [515, 0]
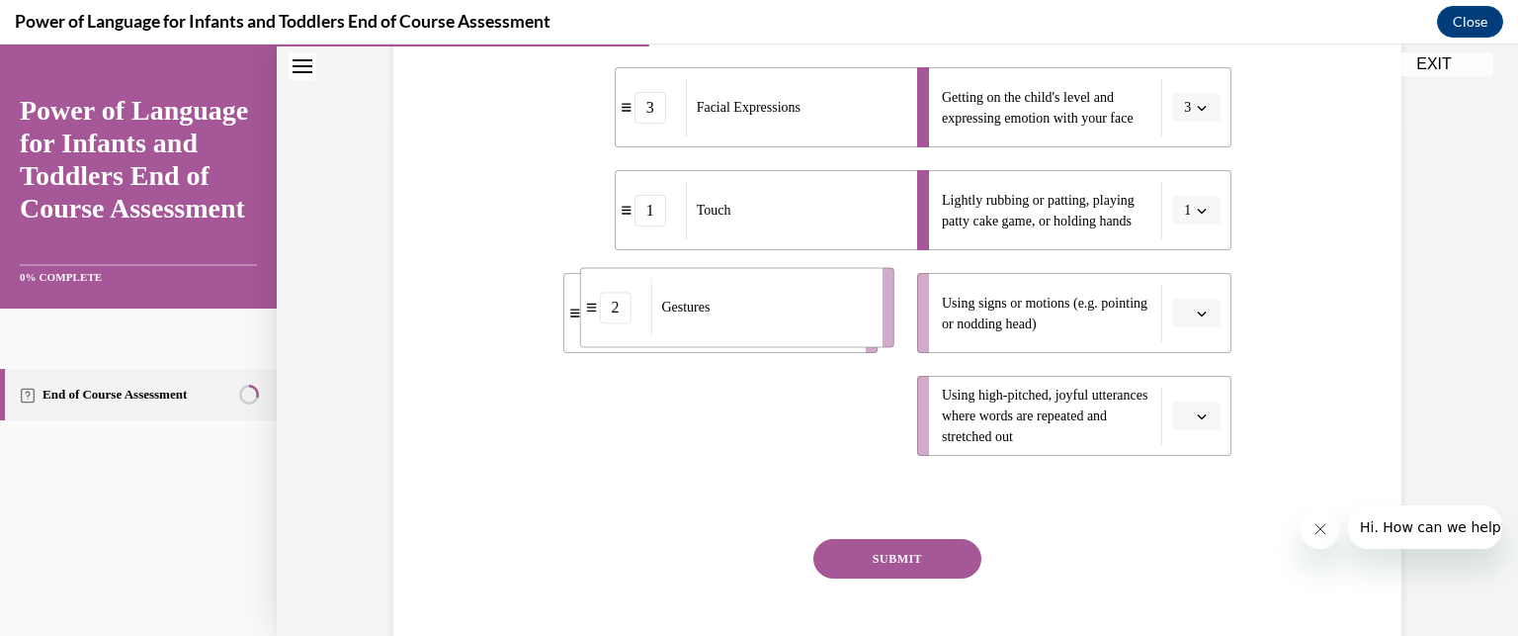
drag, startPoint x: 786, startPoint y: 401, endPoint x: 806, endPoint y: 292, distance: 111.5
click at [806, 292] on div "Gestures" at bounding box center [759, 307] width 218 height 58
drag, startPoint x: 790, startPoint y: 403, endPoint x: 905, endPoint y: 284, distance: 166.4
click at [905, 284] on li "2 Gestures" at bounding box center [832, 299] width 314 height 80
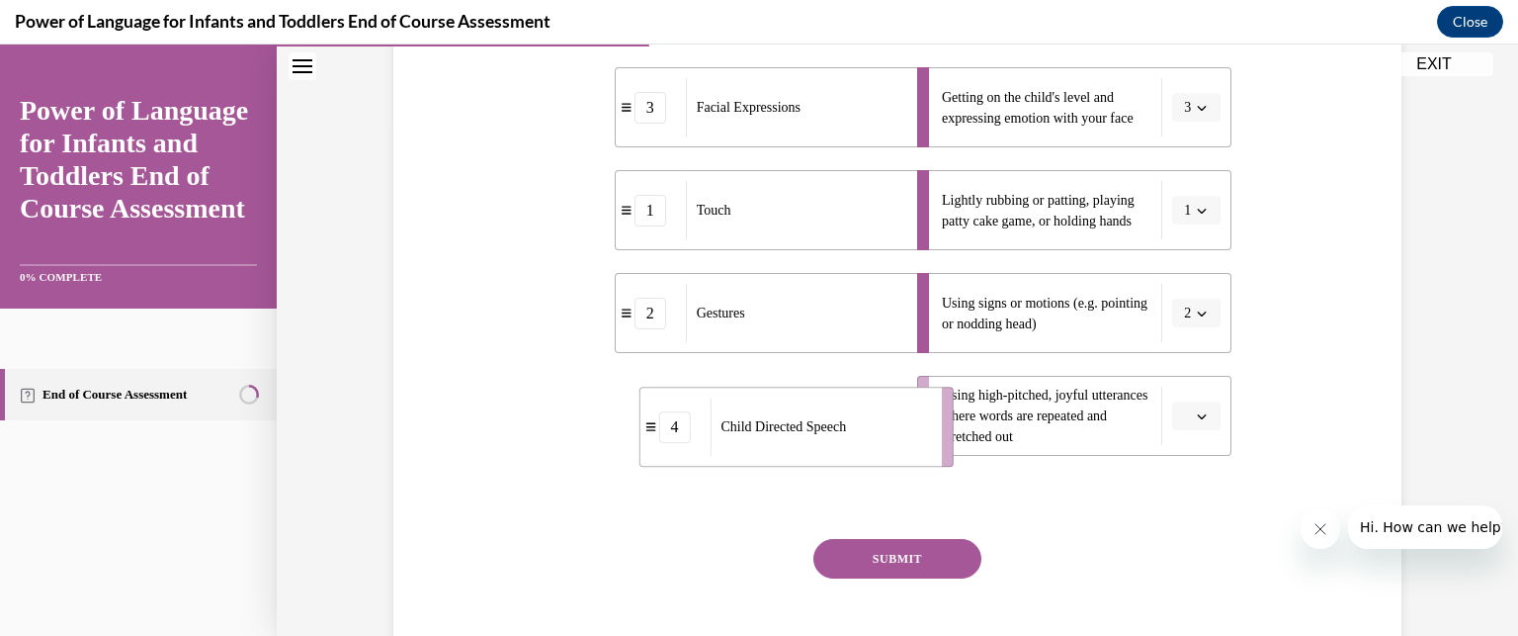
drag, startPoint x: 814, startPoint y: 415, endPoint x: 895, endPoint y: 425, distance: 81.6
click at [895, 425] on div "Child Directed Speech" at bounding box center [819, 426] width 218 height 58
click at [905, 553] on button "SUBMIT" at bounding box center [897, 559] width 168 height 40
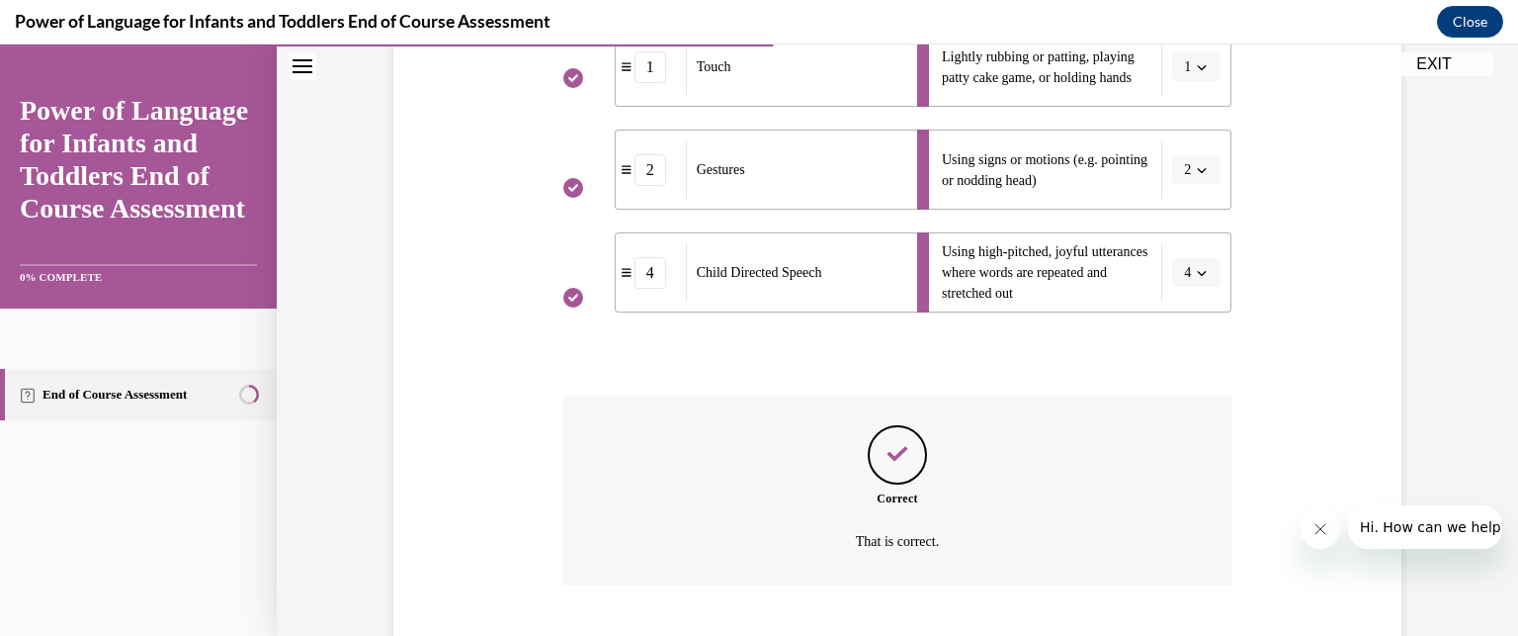
scroll to position [779, 0]
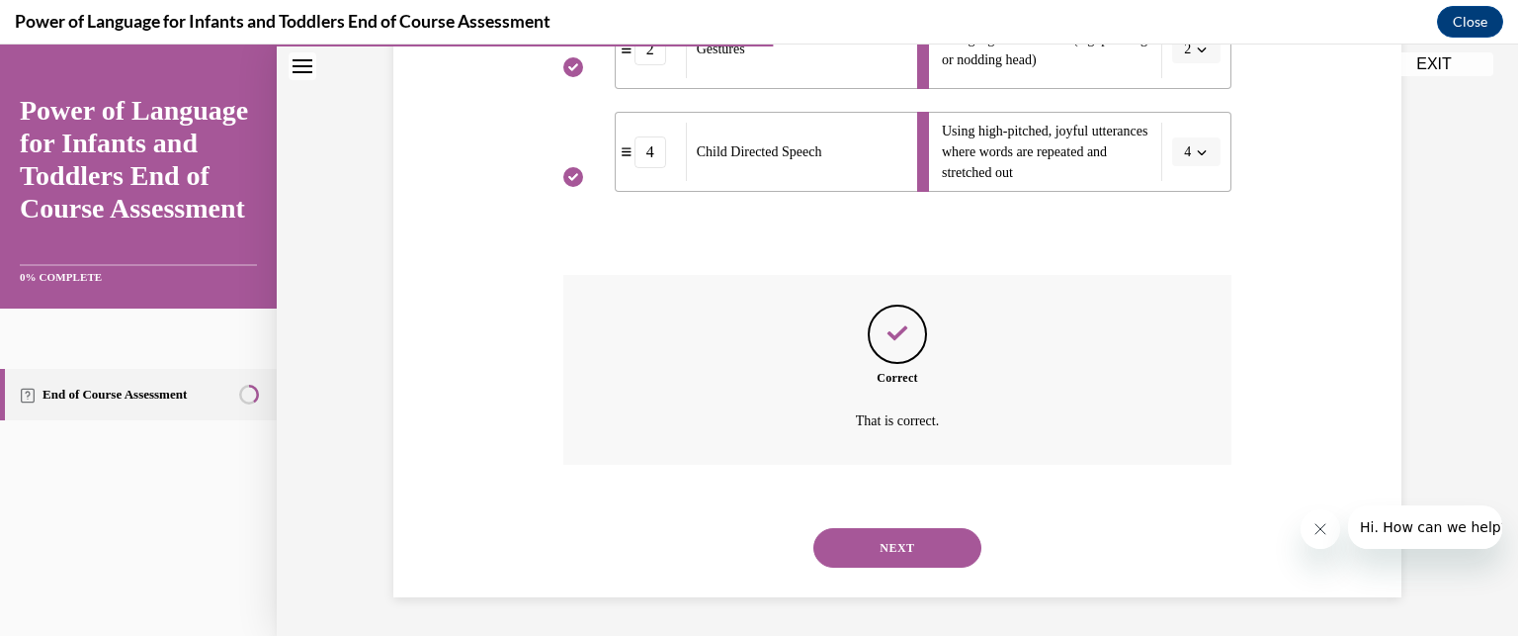
click at [909, 546] on button "NEXT" at bounding box center [897, 548] width 168 height 40
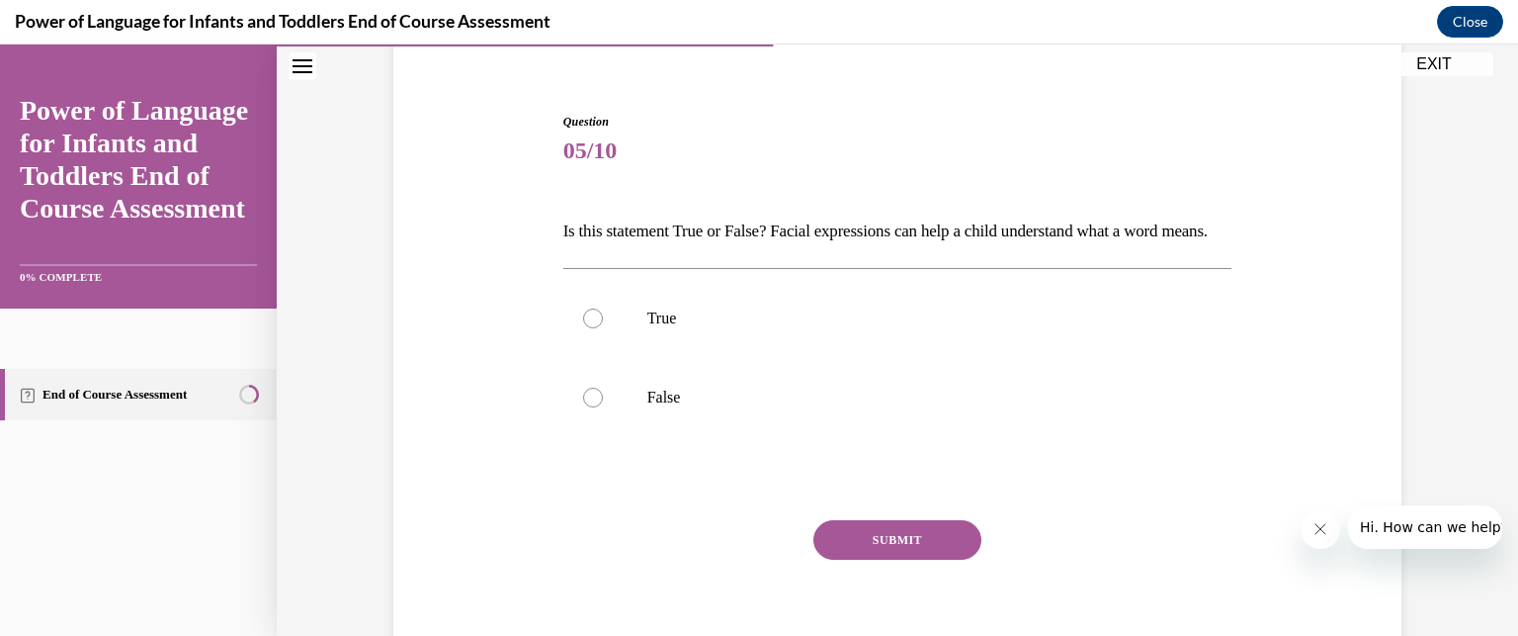
scroll to position [182, 0]
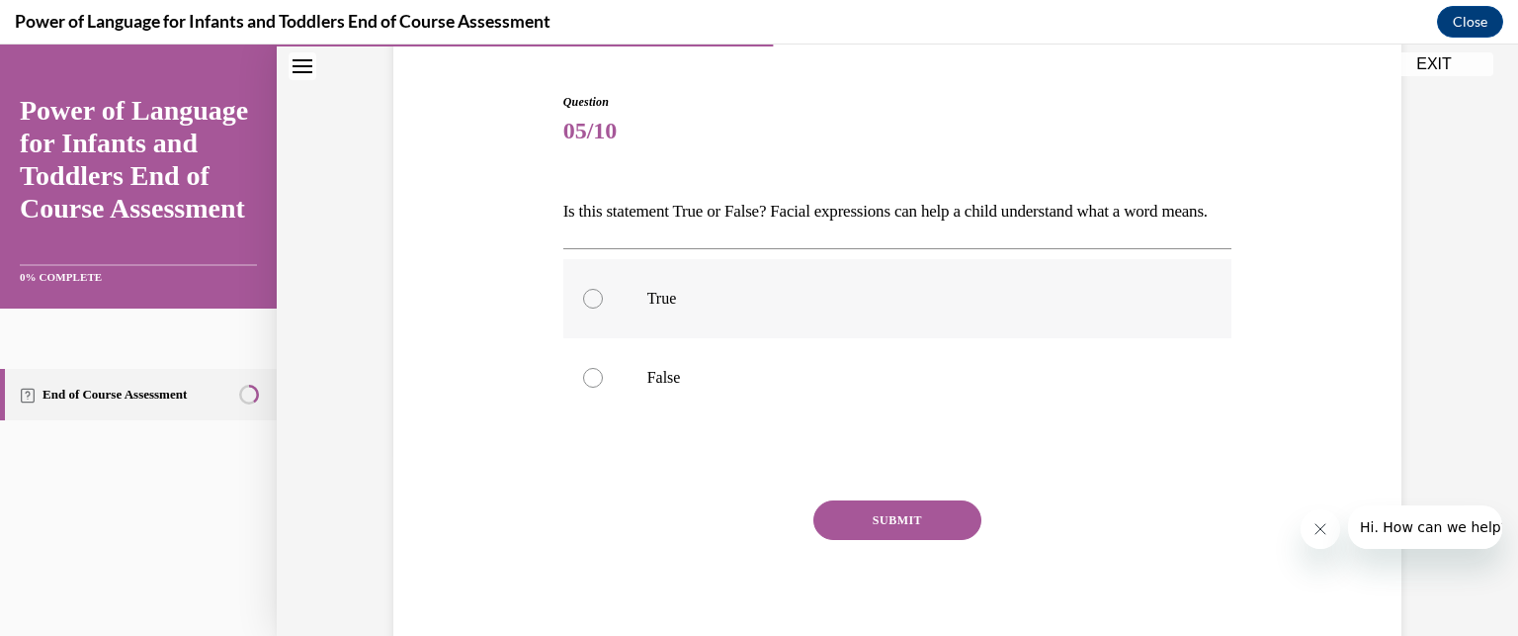
click at [822, 308] on p "True" at bounding box center [915, 299] width 536 height 20
click at [603, 308] on input "True" at bounding box center [593, 299] width 20 height 20
radio input "true"
click at [875, 540] on button "SUBMIT" at bounding box center [897, 520] width 168 height 40
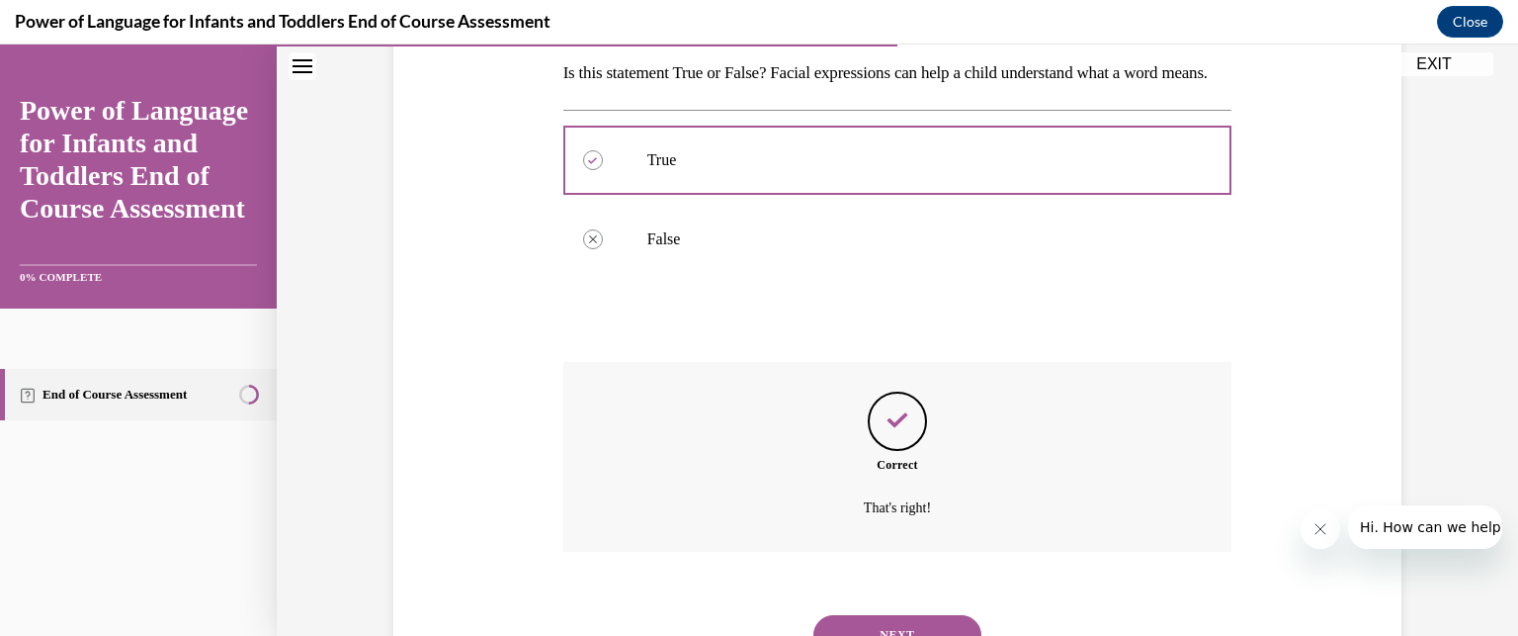
scroll to position [441, 0]
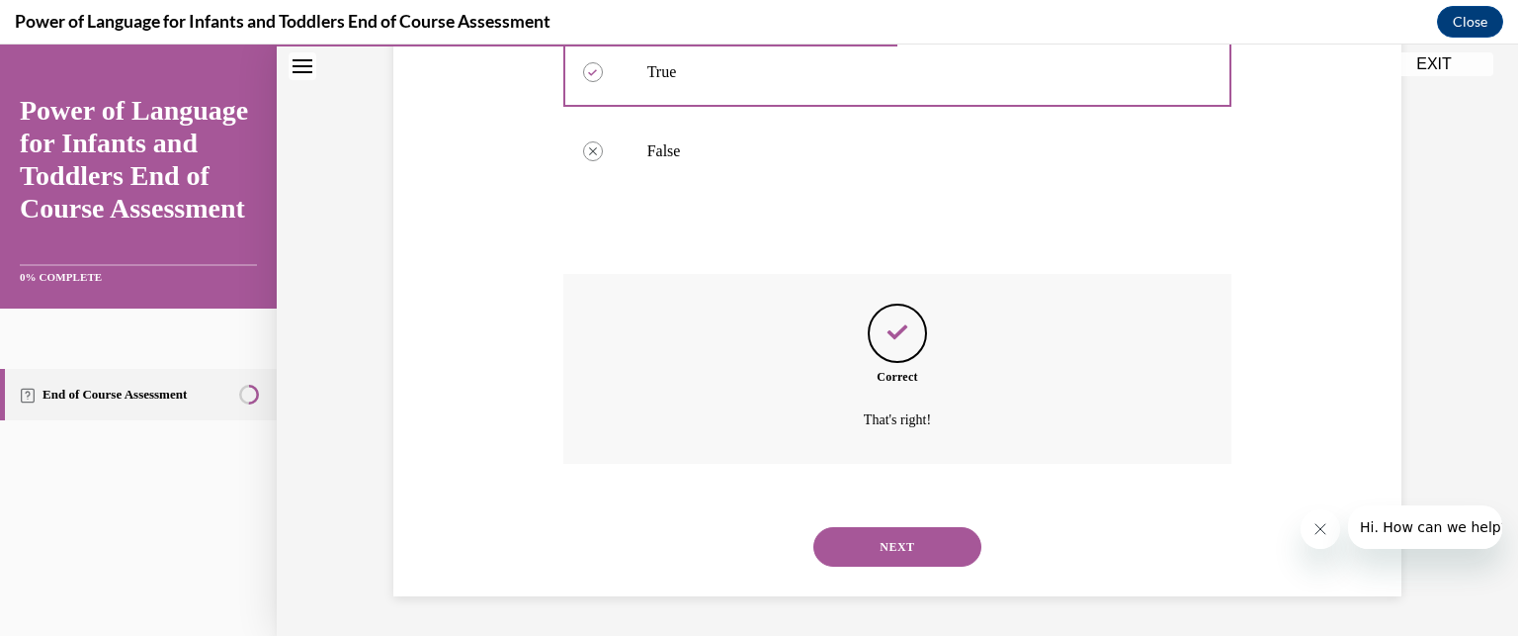
click at [918, 550] on button "NEXT" at bounding box center [897, 547] width 168 height 40
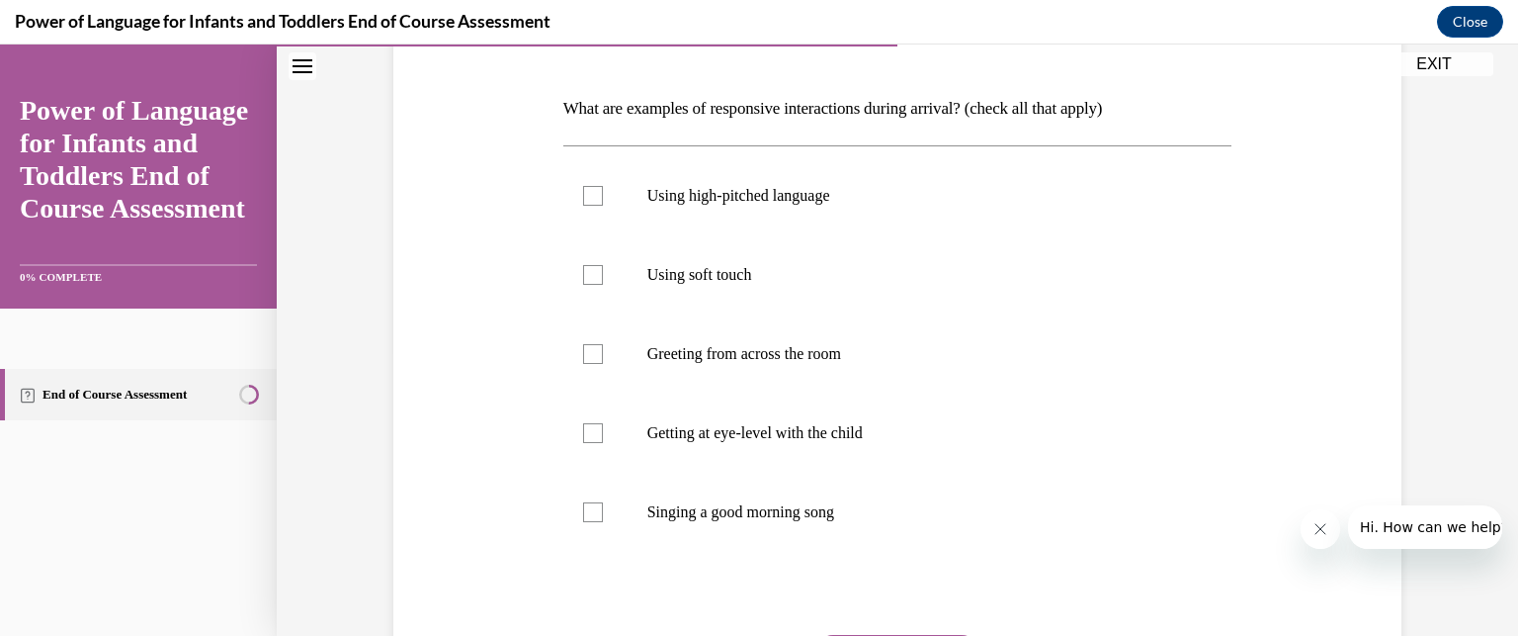
scroll to position [289, 0]
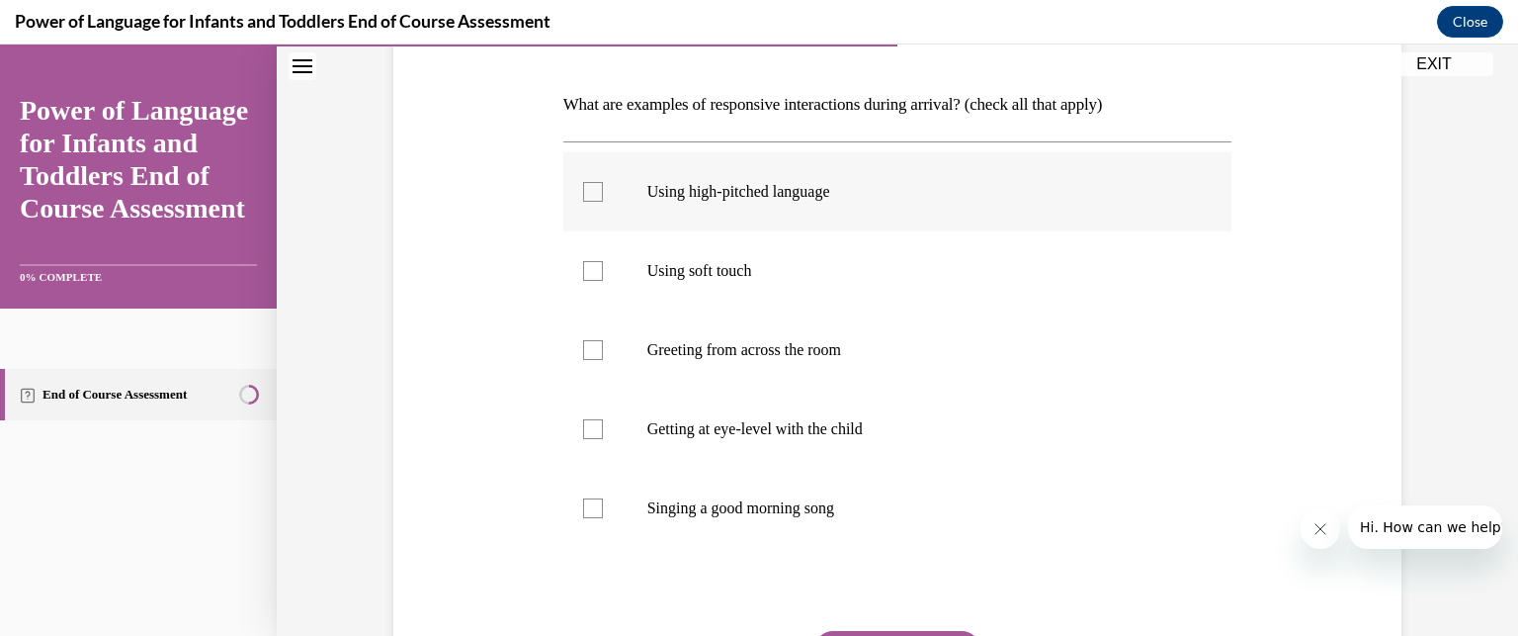
click at [583, 195] on div at bounding box center [593, 192] width 20 height 20
click at [583, 195] on input "Using high-pitched language" at bounding box center [593, 192] width 20 height 20
checkbox input "true"
click at [593, 331] on label "Greeting from across the room" at bounding box center [897, 349] width 669 height 79
click at [593, 340] on input "Greeting from across the room" at bounding box center [593, 350] width 20 height 20
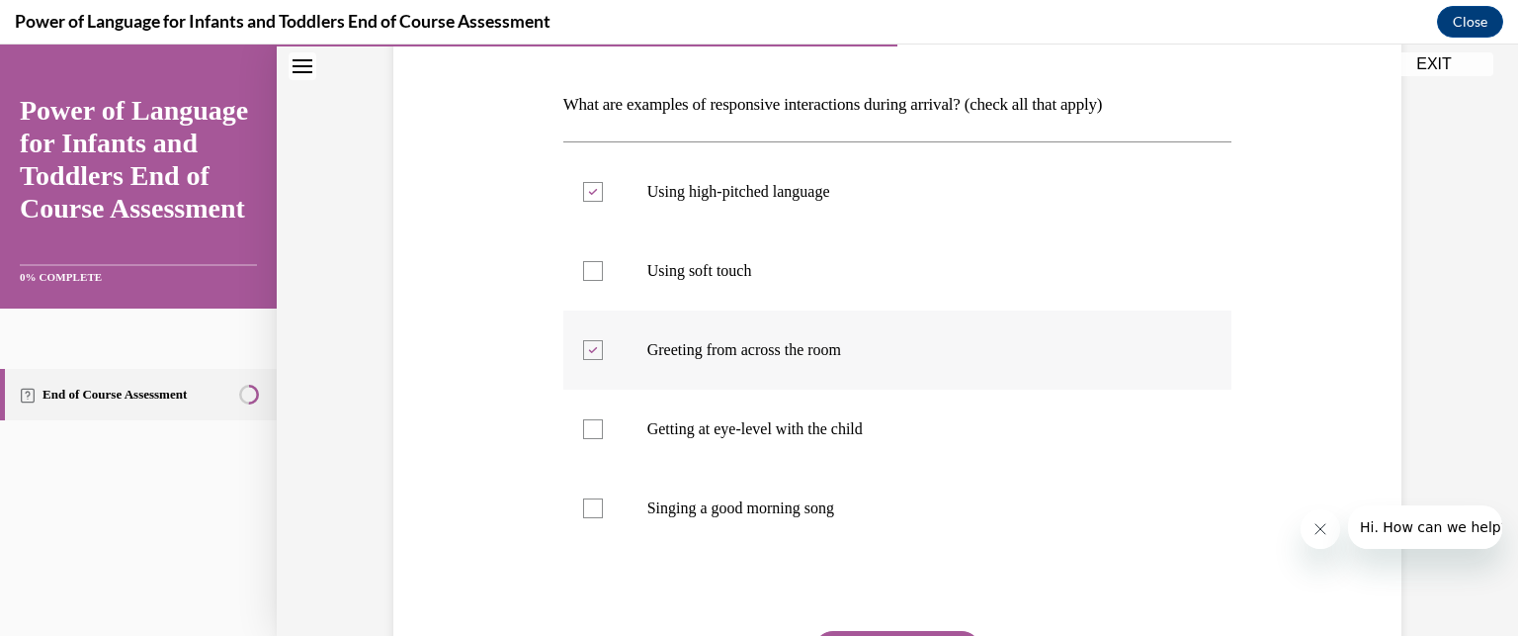
click at [593, 331] on label "Greeting from across the room" at bounding box center [897, 349] width 669 height 79
click at [593, 340] on input "Greeting from across the room" at bounding box center [593, 350] width 20 height 20
checkbox input "false"
click at [593, 429] on div at bounding box center [593, 429] width 20 height 20
click at [593, 429] on input "Getting at eye-level with the child" at bounding box center [593, 429] width 20 height 20
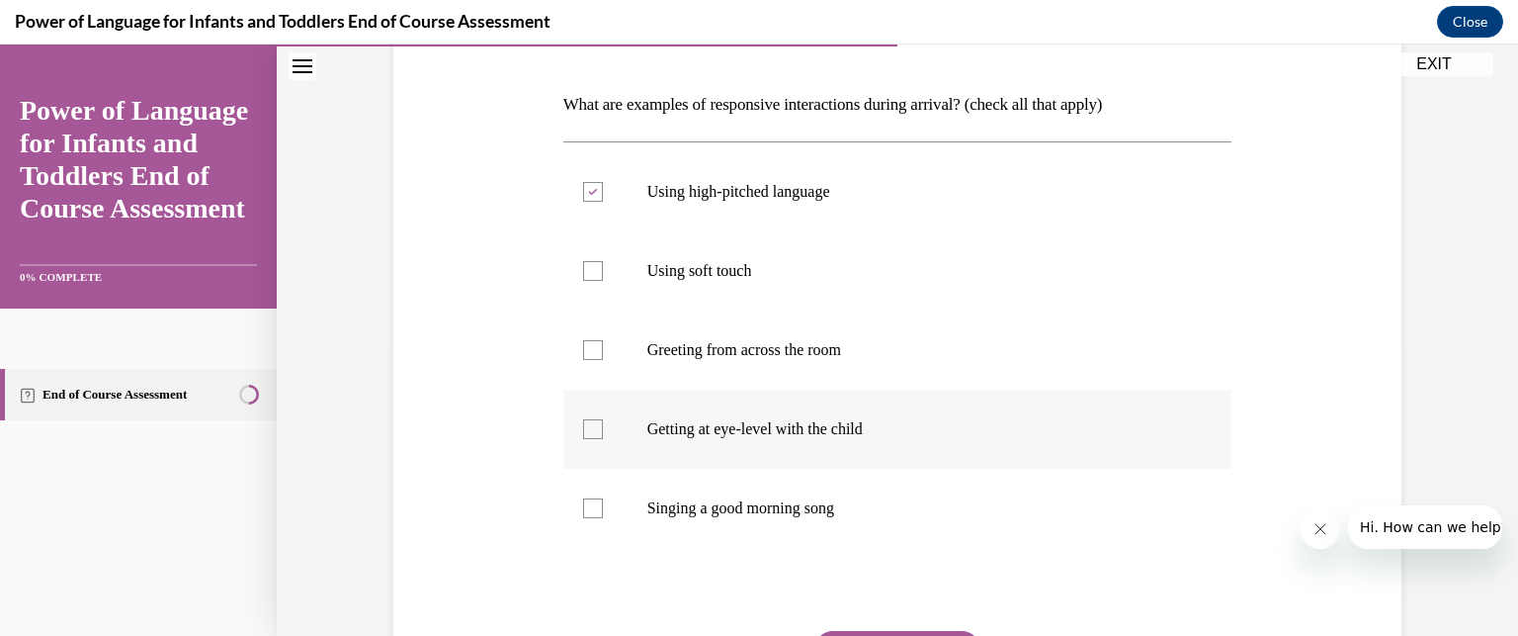
checkbox input "true"
click at [586, 509] on div at bounding box center [593, 508] width 20 height 20
click at [586, 509] on input "Singing a good morning song" at bounding box center [593, 508] width 20 height 20
checkbox input "true"
click at [585, 276] on div at bounding box center [593, 271] width 20 height 20
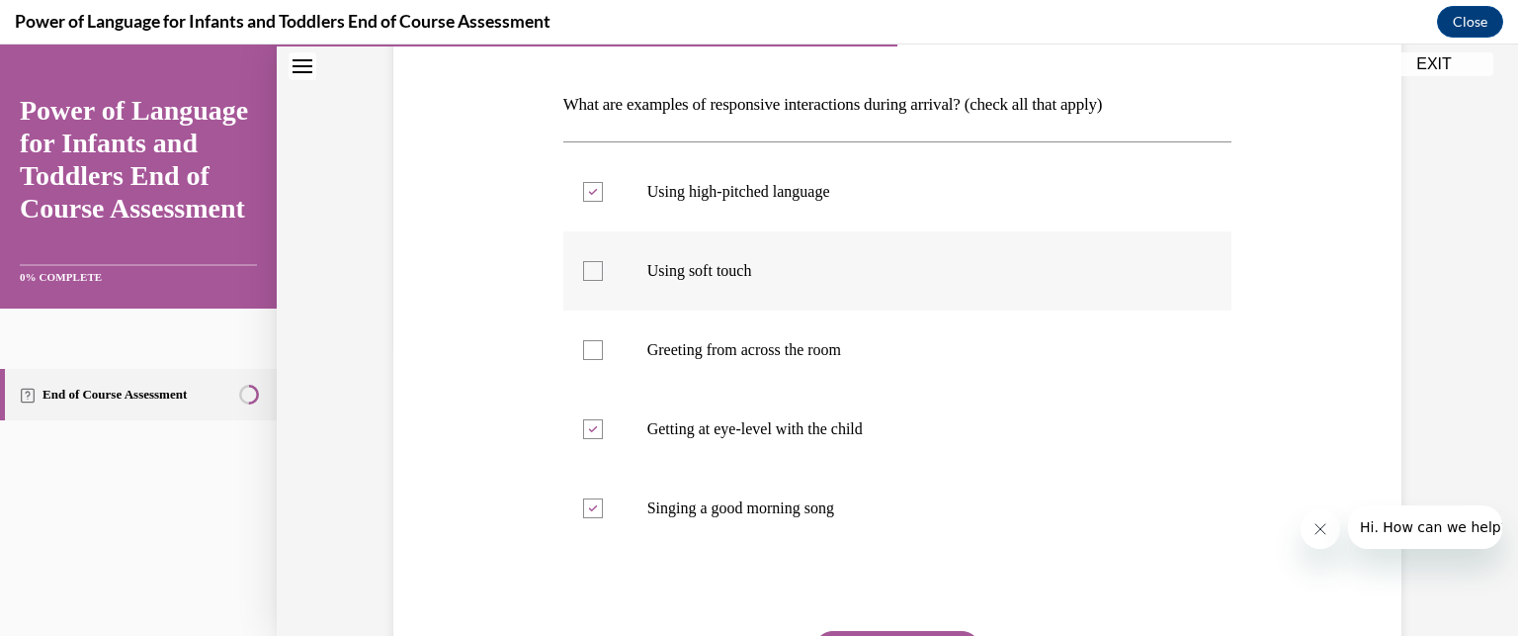
click at [585, 276] on input "Using soft touch" at bounding box center [593, 271] width 20 height 20
checkbox input "true"
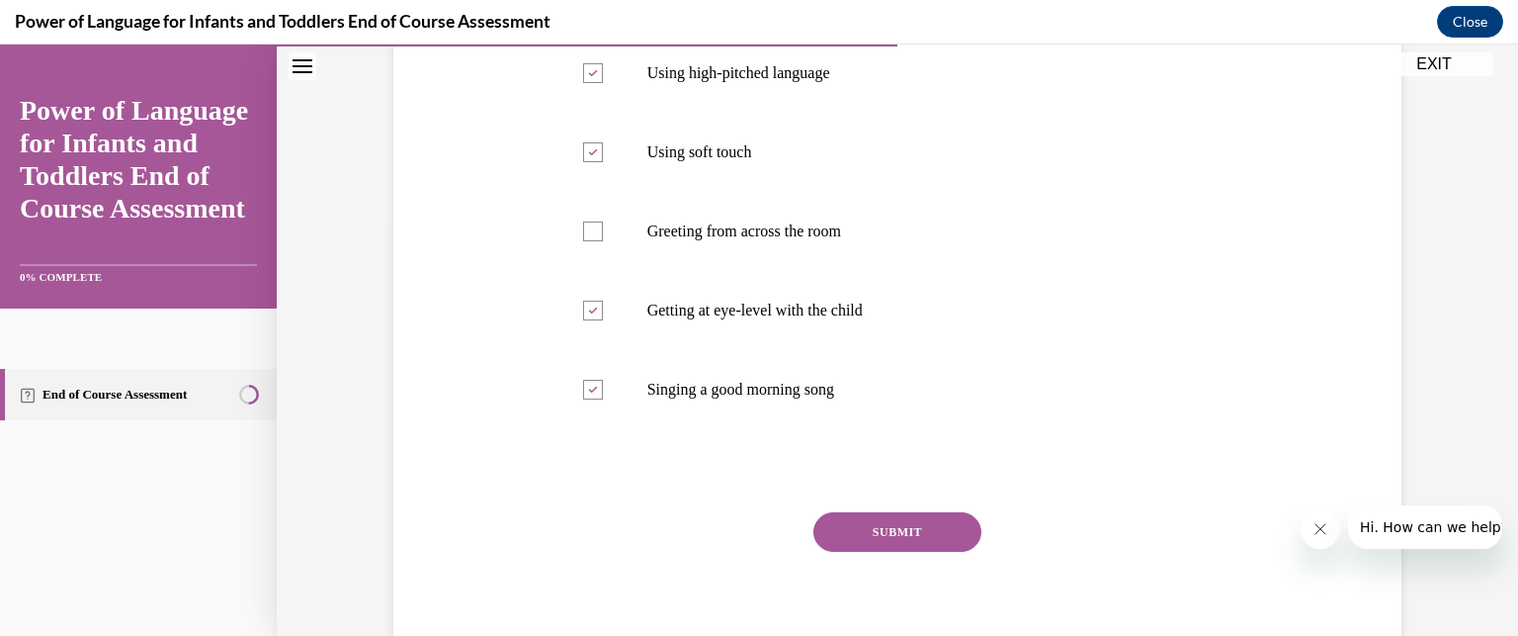
click at [870, 525] on button "SUBMIT" at bounding box center [897, 532] width 168 height 40
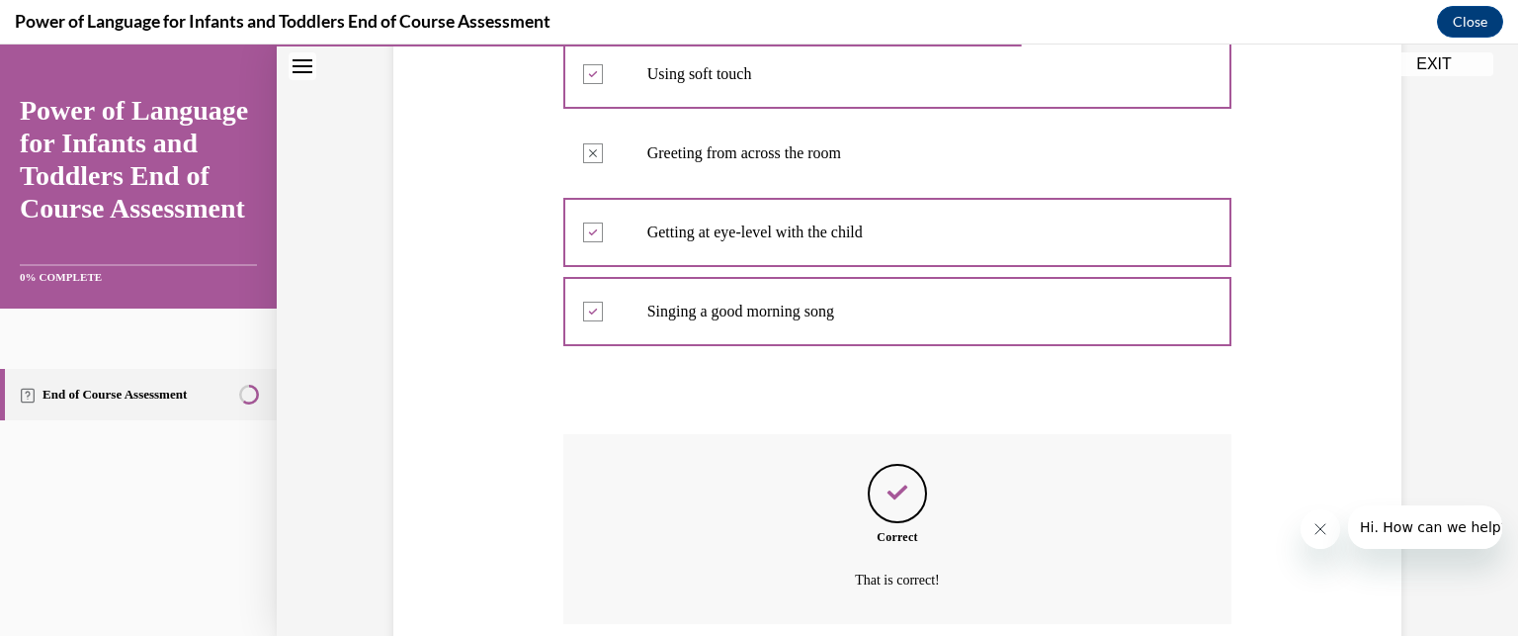
scroll to position [644, 0]
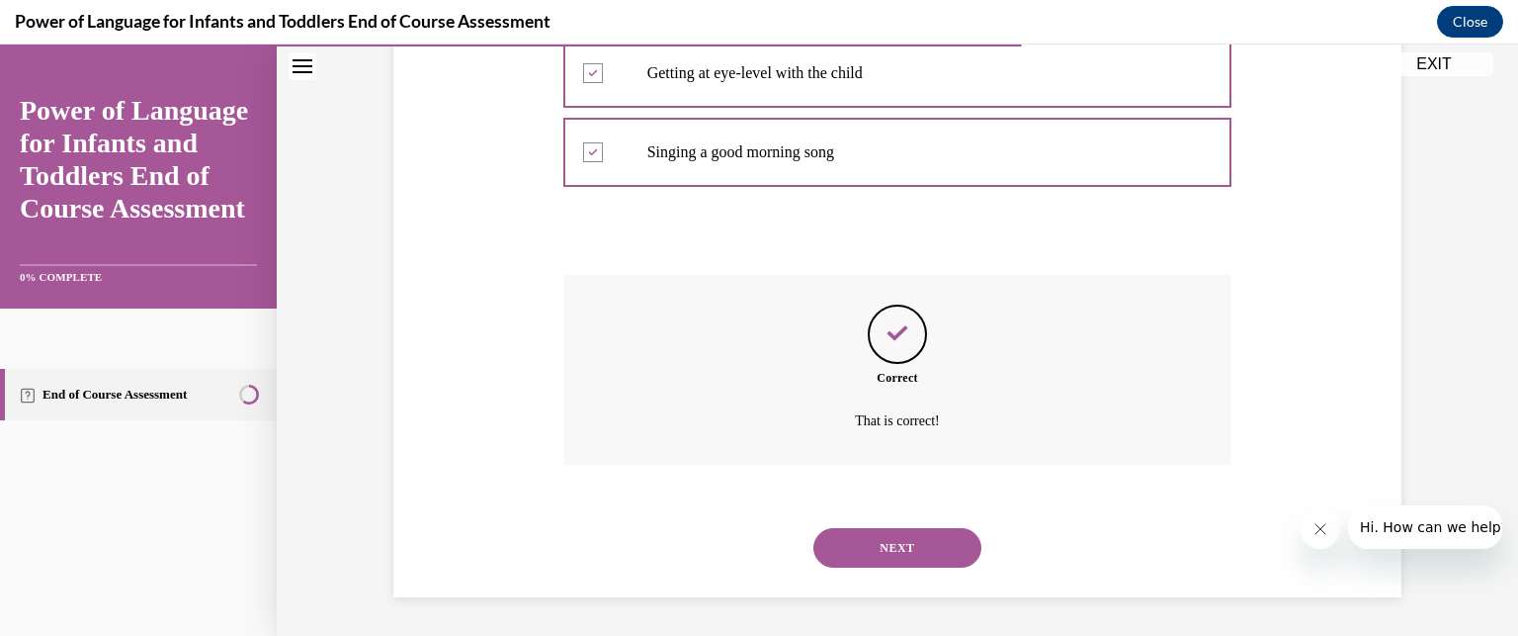
click at [890, 551] on button "NEXT" at bounding box center [897, 548] width 168 height 40
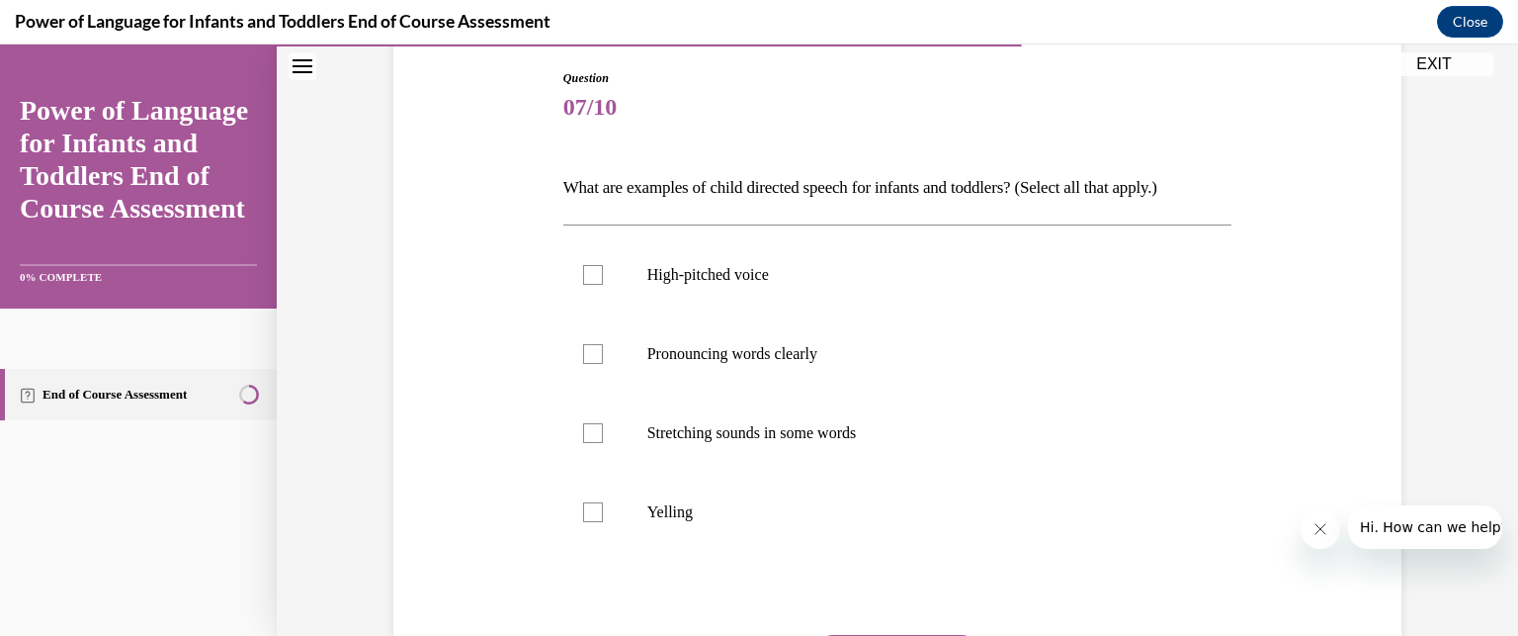
scroll to position [213, 0]
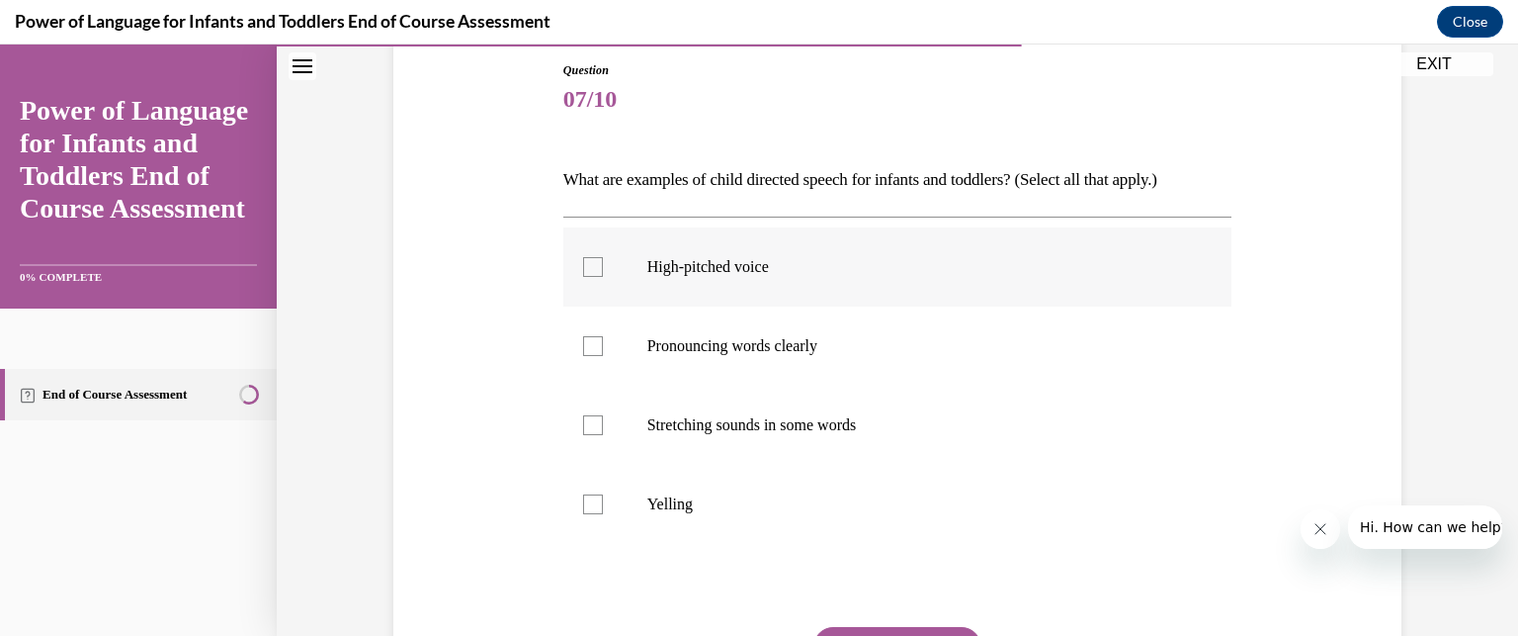
click at [587, 265] on div at bounding box center [593, 267] width 20 height 20
click at [587, 265] on input "High-pitched voice" at bounding box center [593, 267] width 20 height 20
checkbox input "true"
click at [588, 355] on div at bounding box center [593, 346] width 20 height 20
click at [588, 355] on input "Pronouncing words clearly" at bounding box center [593, 346] width 20 height 20
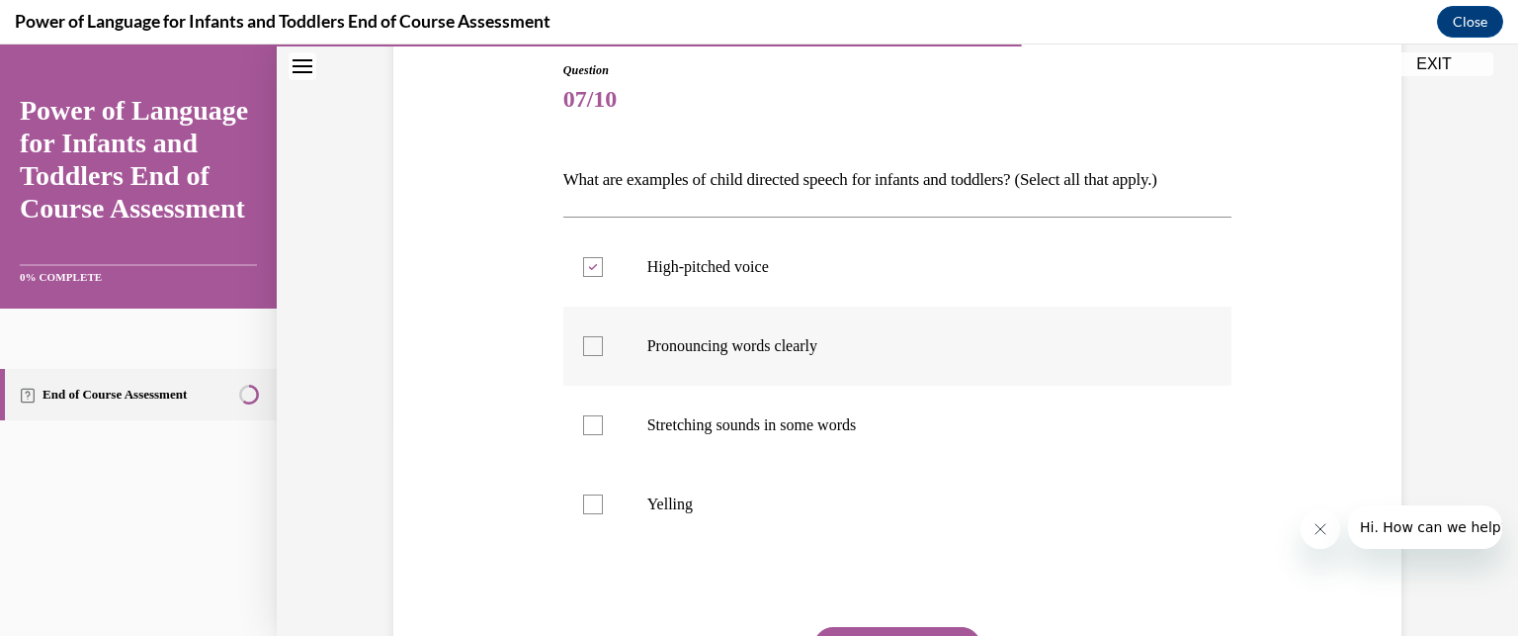
checkbox input "true"
click at [593, 425] on div at bounding box center [593, 425] width 20 height 20
click at [593, 425] on input "Stretching sounds in some words" at bounding box center [593, 425] width 20 height 20
checkbox input "true"
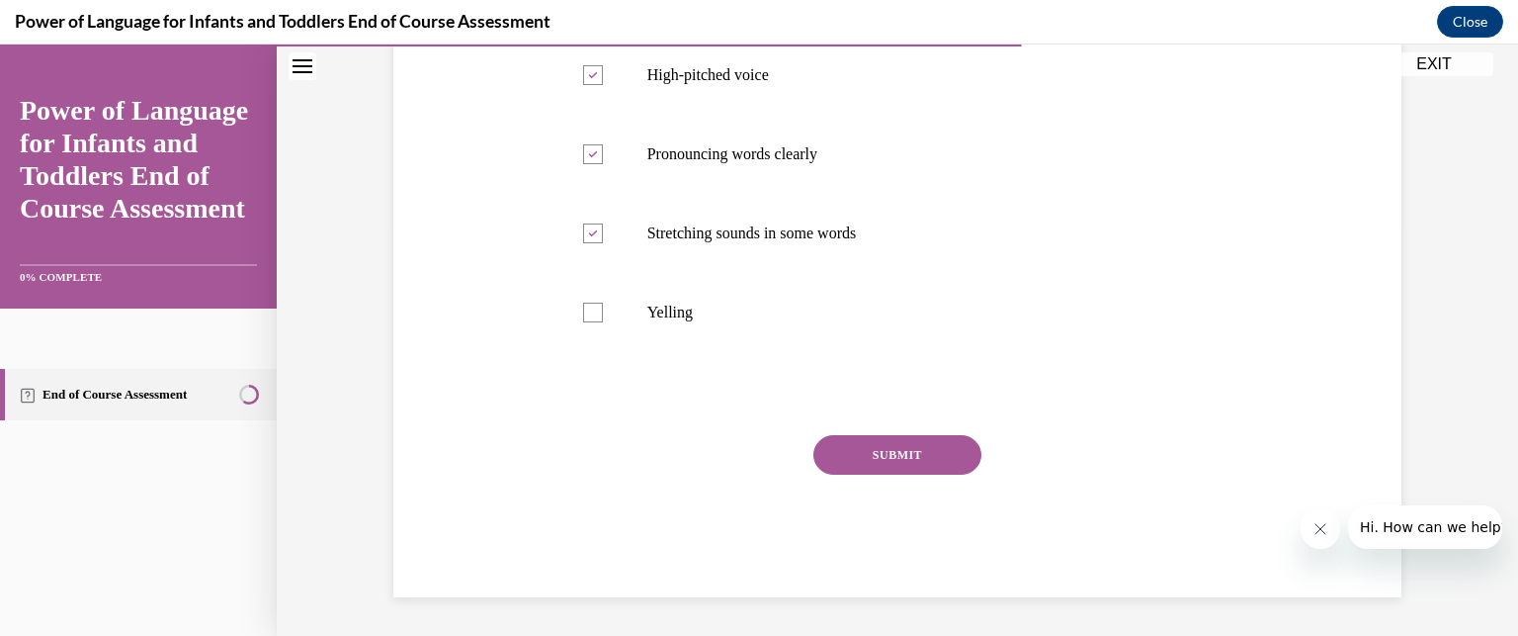
click at [853, 456] on button "SUBMIT" at bounding box center [897, 455] width 168 height 40
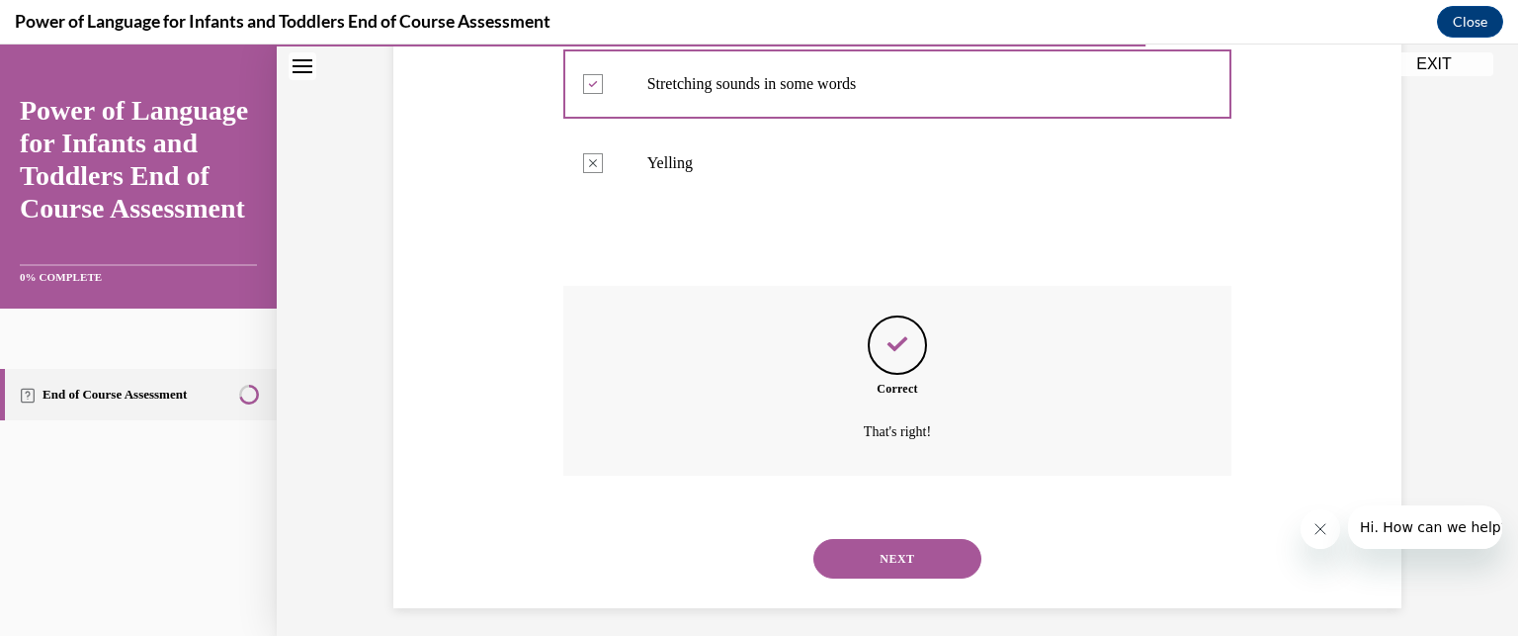
scroll to position [565, 0]
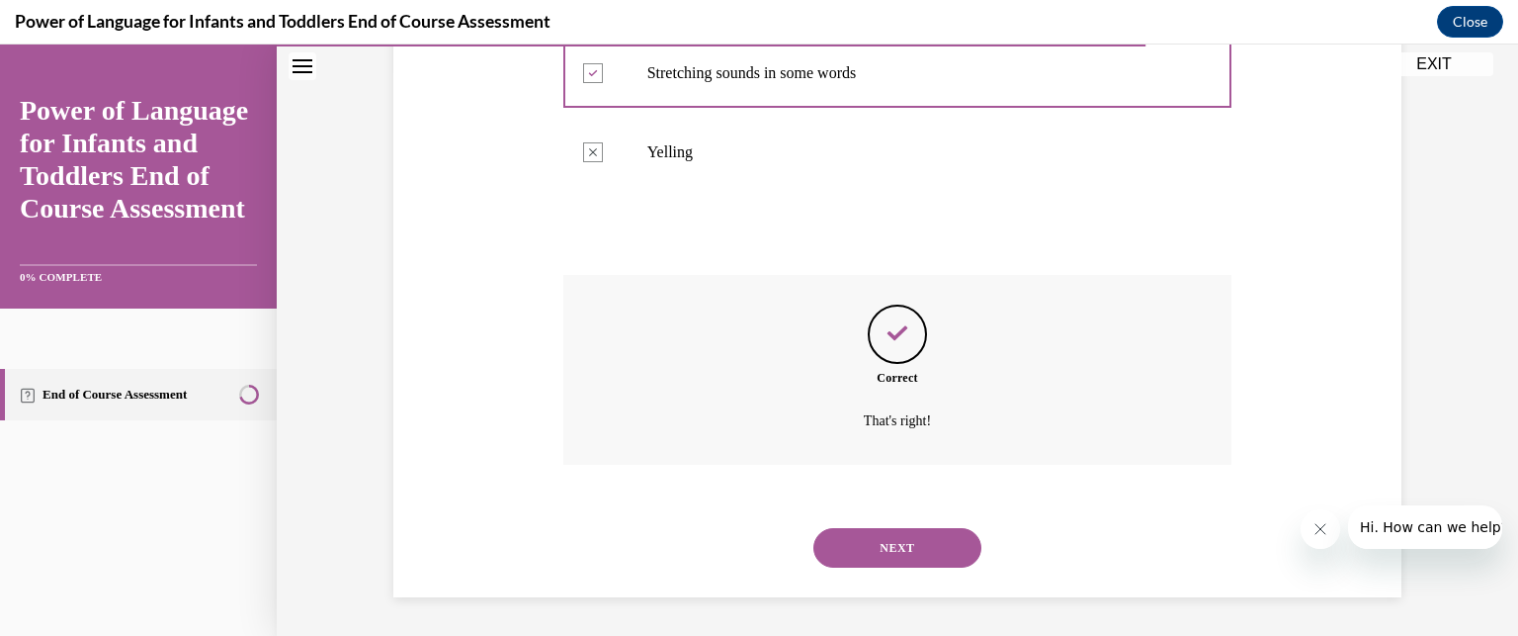
click at [892, 541] on button "NEXT" at bounding box center [897, 548] width 168 height 40
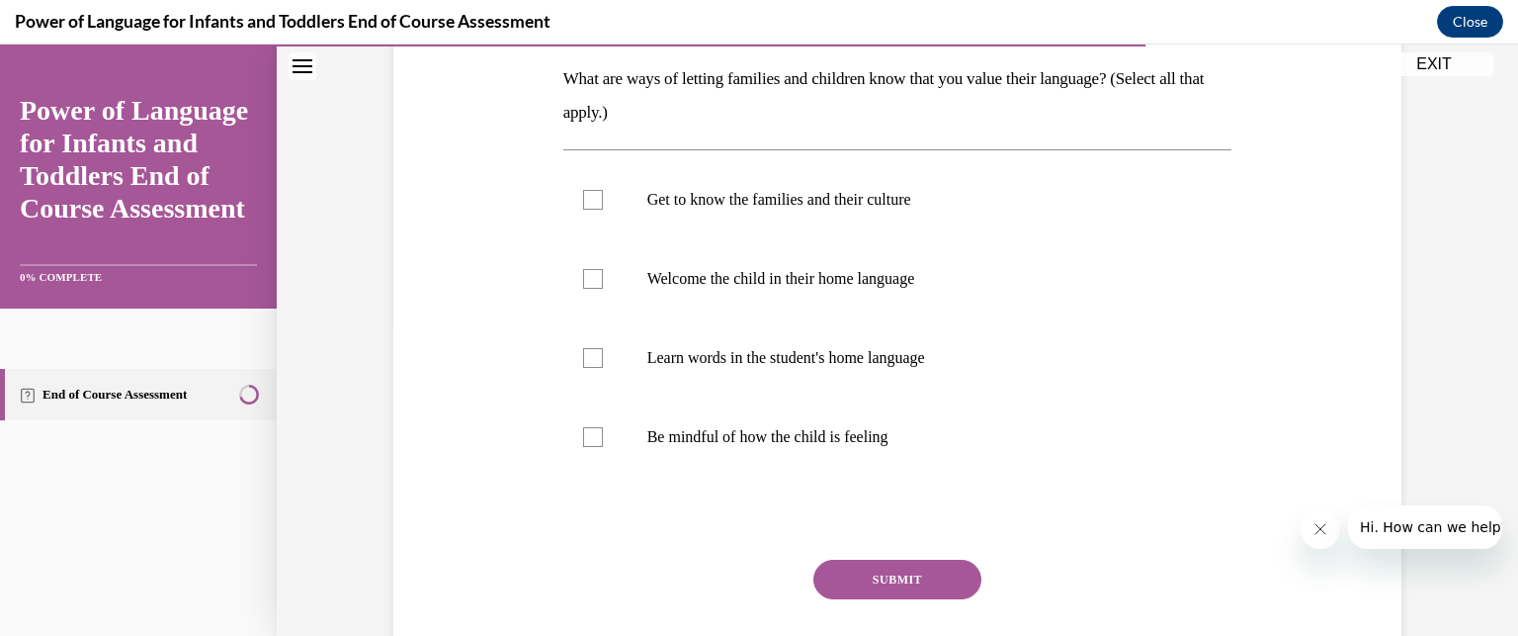
scroll to position [315, 0]
click at [747, 208] on p "Get to know the families and their culture" at bounding box center [915, 199] width 536 height 20
click at [603, 208] on input "Get to know the families and their culture" at bounding box center [593, 199] width 20 height 20
checkbox input "true"
click at [743, 293] on label "Welcome the child in their home language" at bounding box center [897, 277] width 669 height 79
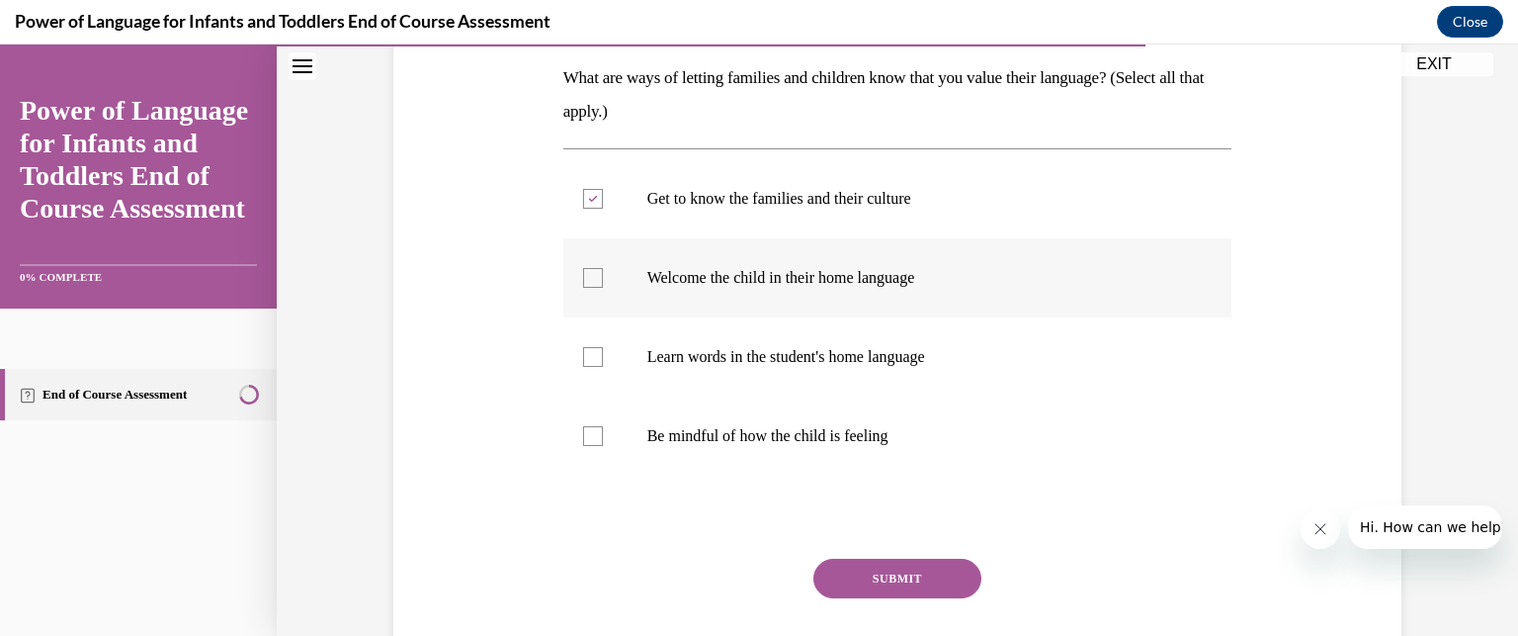
click at [603, 288] on input "Welcome the child in their home language" at bounding box center [593, 278] width 20 height 20
checkbox input "true"
click at [751, 363] on p "Learn words in the student's home language" at bounding box center [915, 357] width 536 height 20
click at [603, 363] on input "Learn words in the student's home language" at bounding box center [593, 357] width 20 height 20
checkbox input "true"
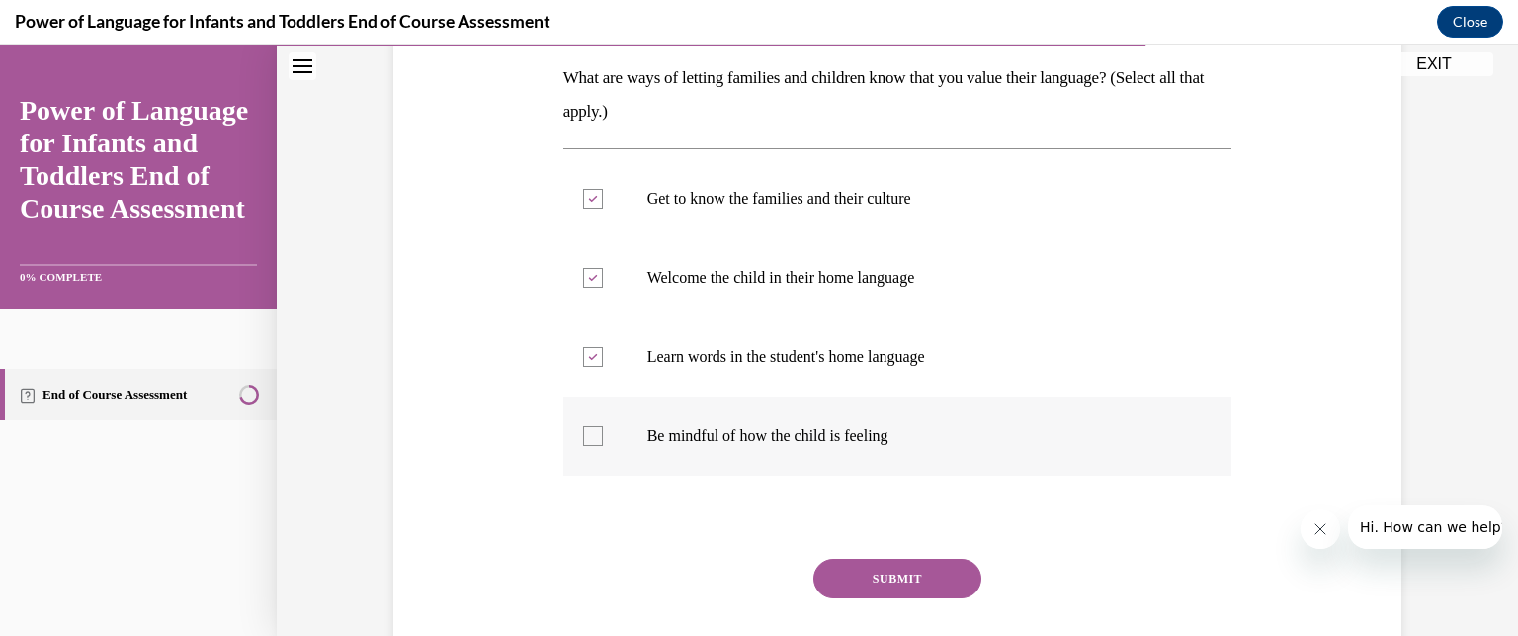
click at [756, 438] on p "Be mindful of how the child is feeling" at bounding box center [915, 436] width 536 height 20
click at [603, 438] on input "Be mindful of how the child is feeling" at bounding box center [593, 436] width 20 height 20
checkbox input "true"
click at [870, 575] on button "SUBMIT" at bounding box center [897, 578] width 168 height 40
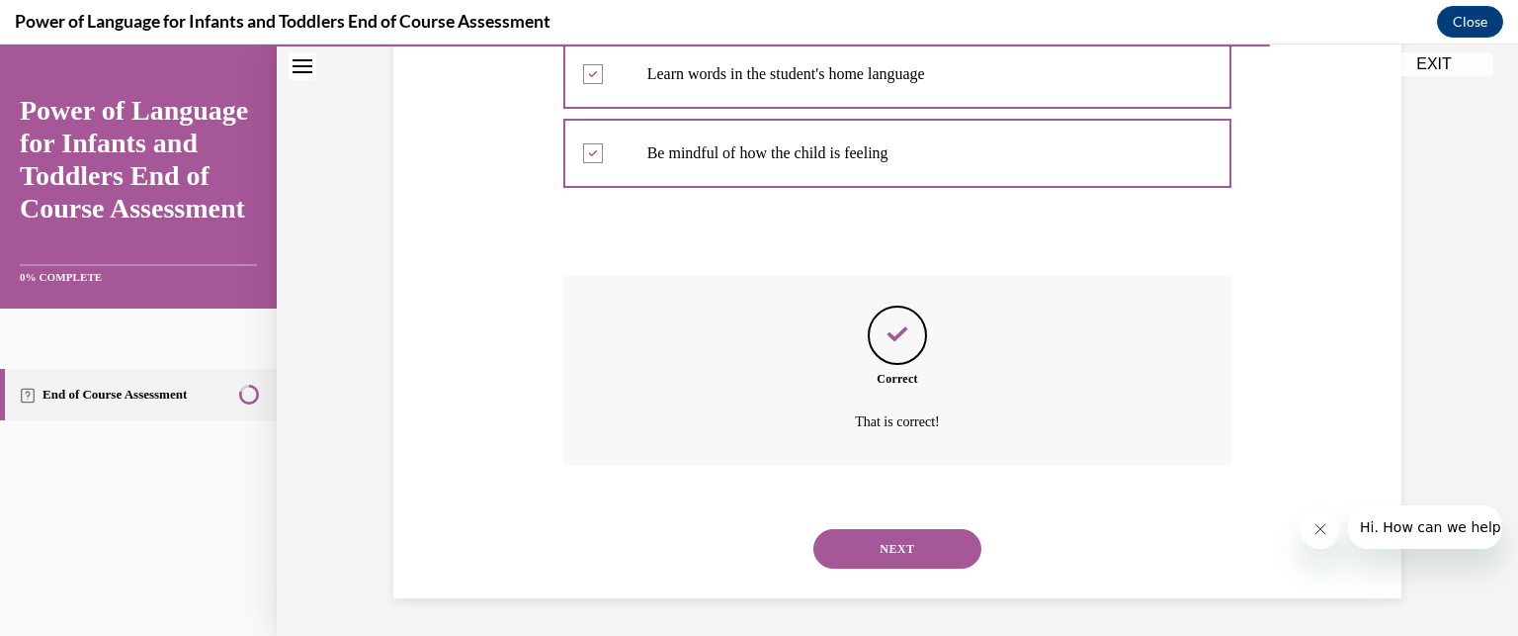
scroll to position [599, 0]
click at [913, 542] on button "NEXT" at bounding box center [897, 548] width 168 height 40
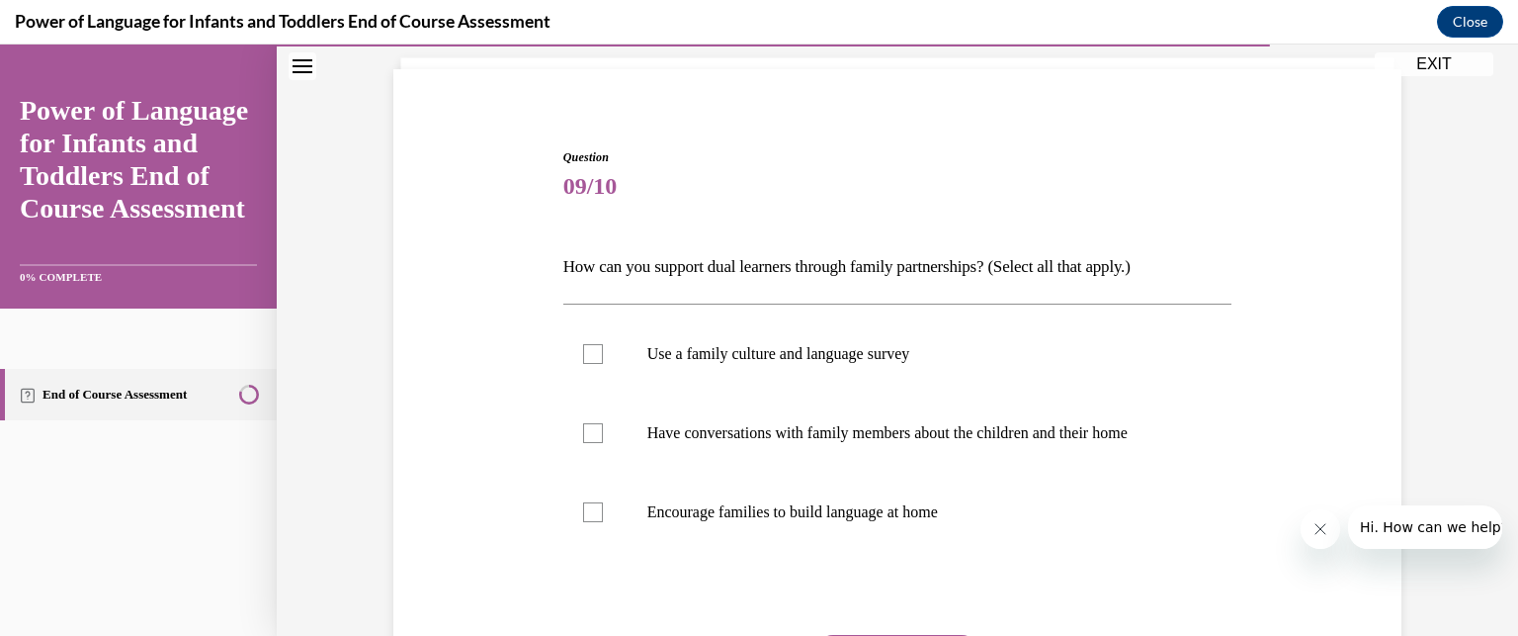
scroll to position [217, 0]
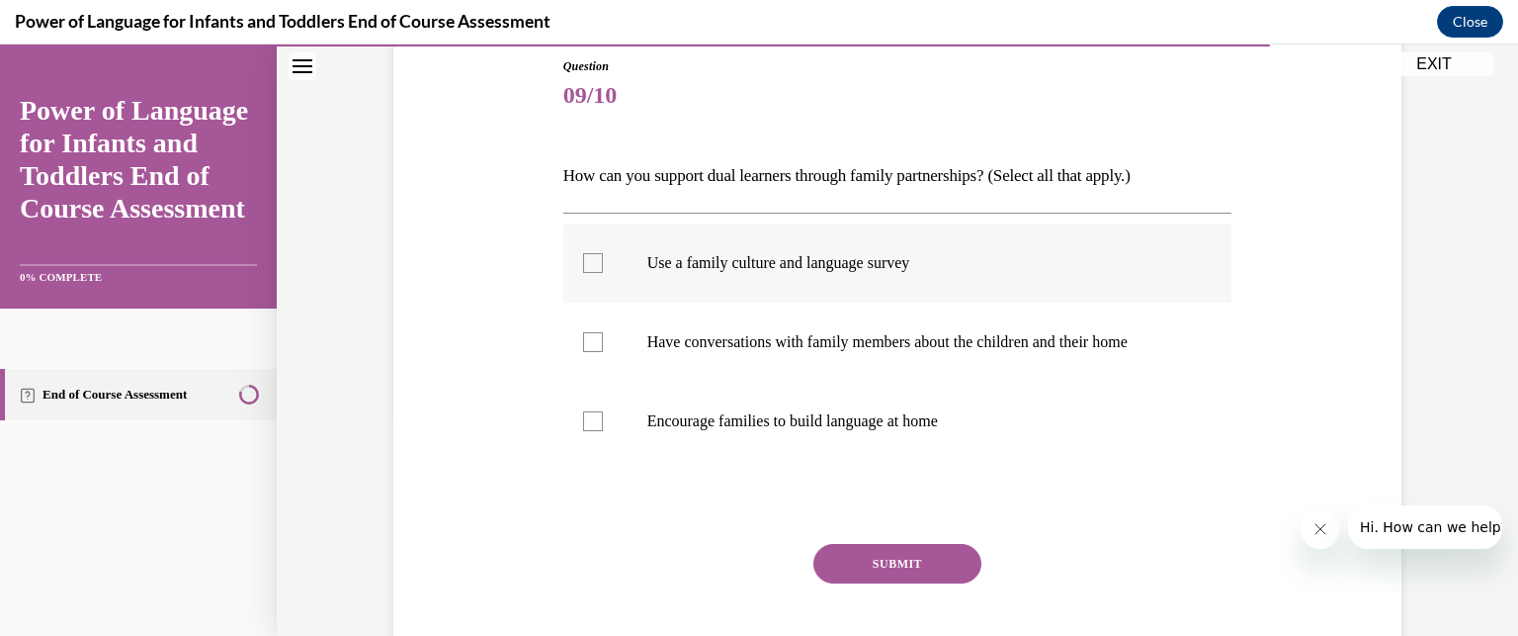
click at [727, 270] on p "Use a family culture and language survey" at bounding box center [915, 263] width 536 height 20
click at [603, 270] on input "Use a family culture and language survey" at bounding box center [593, 263] width 20 height 20
checkbox input "true"
click at [727, 328] on label "Have conversations with family members about the children and their home" at bounding box center [897, 341] width 669 height 79
click at [603, 332] on input "Have conversations with family members about the children and their home" at bounding box center [593, 342] width 20 height 20
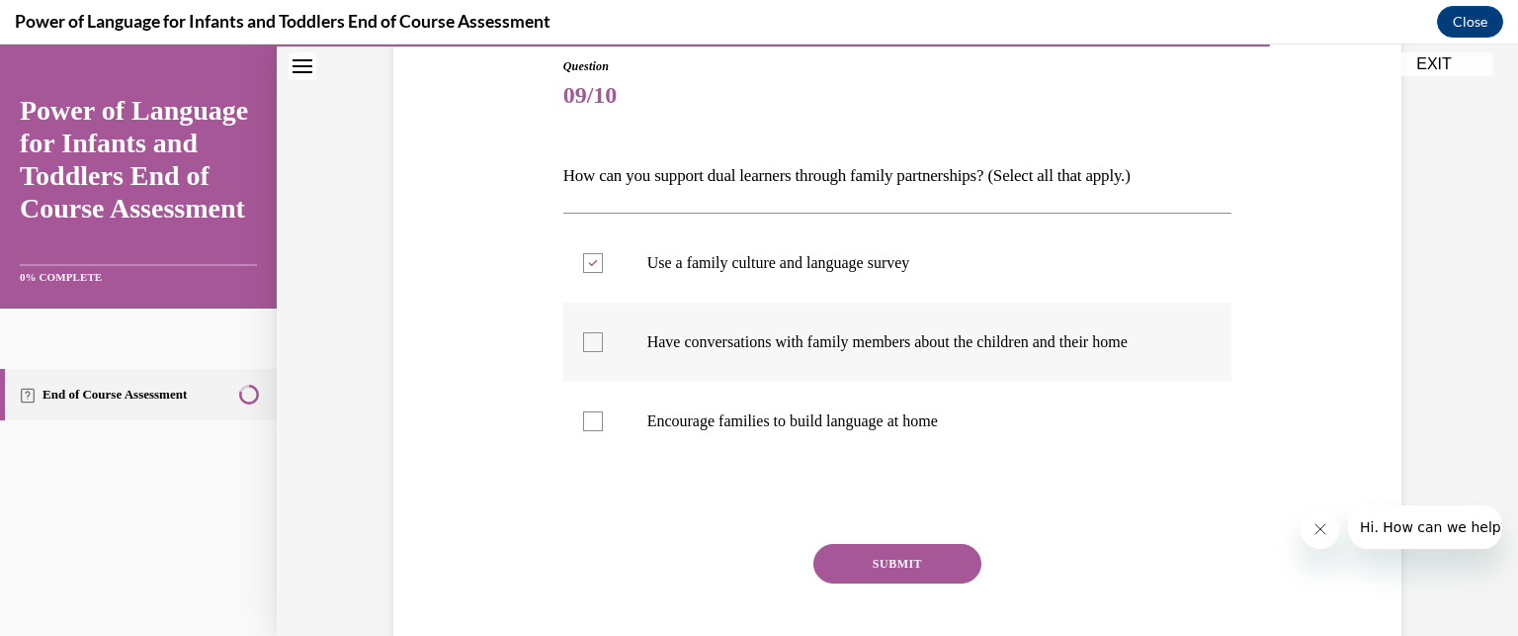
checkbox input "true"
click at [734, 401] on label "Encourage families to build language at home" at bounding box center [897, 421] width 669 height 79
click at [603, 411] on input "Encourage families to build language at home" at bounding box center [593, 421] width 20 height 20
checkbox input "true"
click at [862, 554] on button "SUBMIT" at bounding box center [897, 564] width 168 height 40
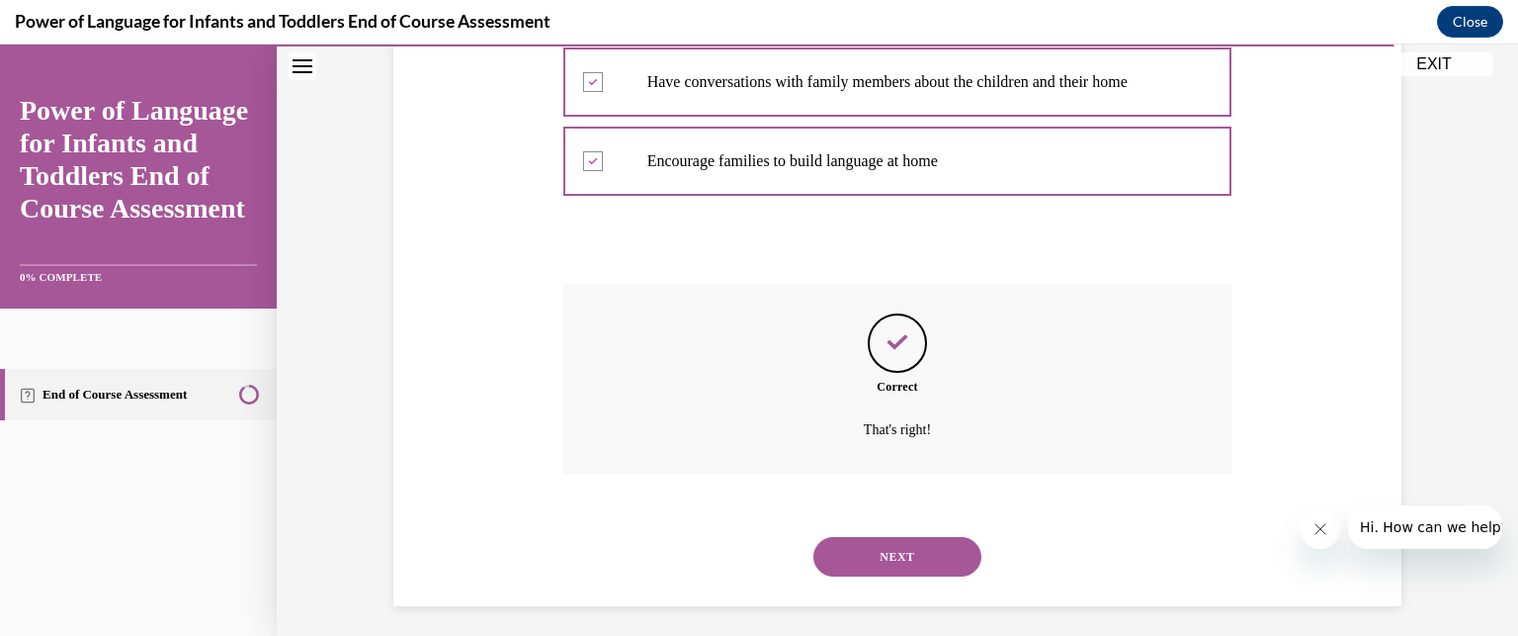
scroll to position [486, 0]
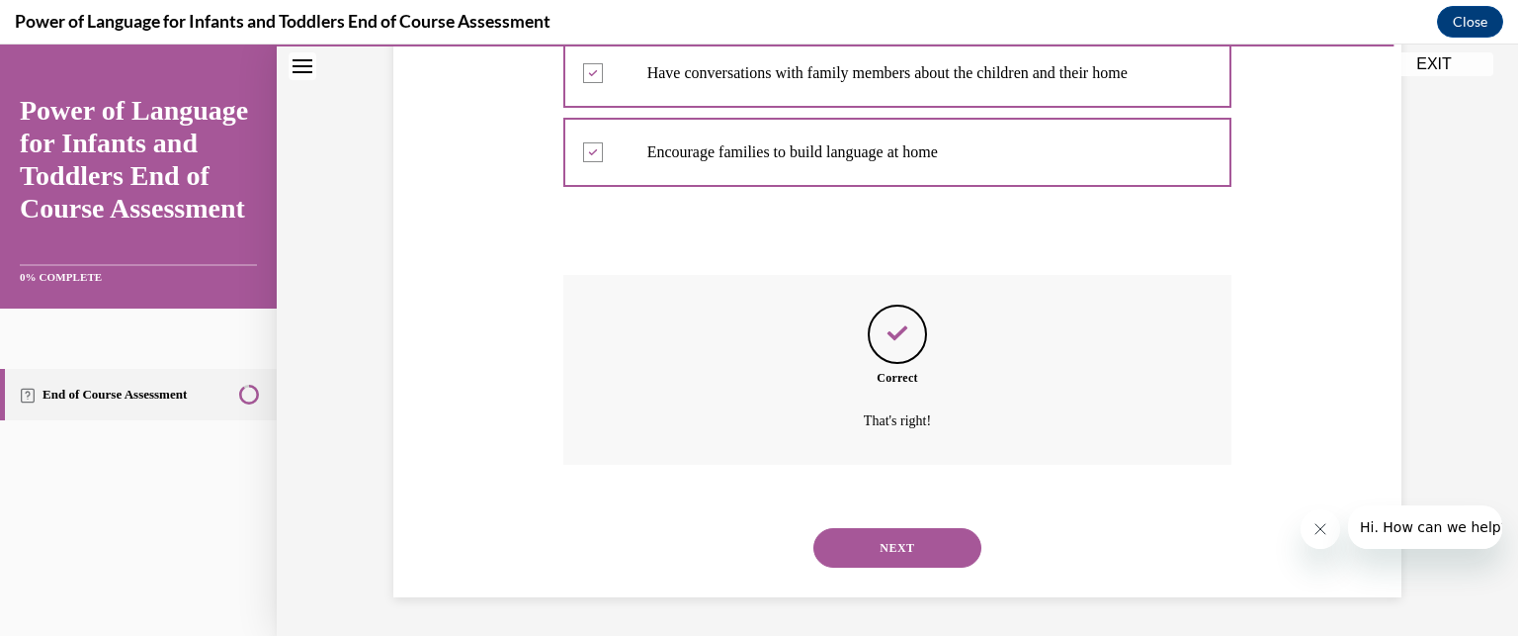
click at [885, 549] on button "NEXT" at bounding box center [897, 548] width 168 height 40
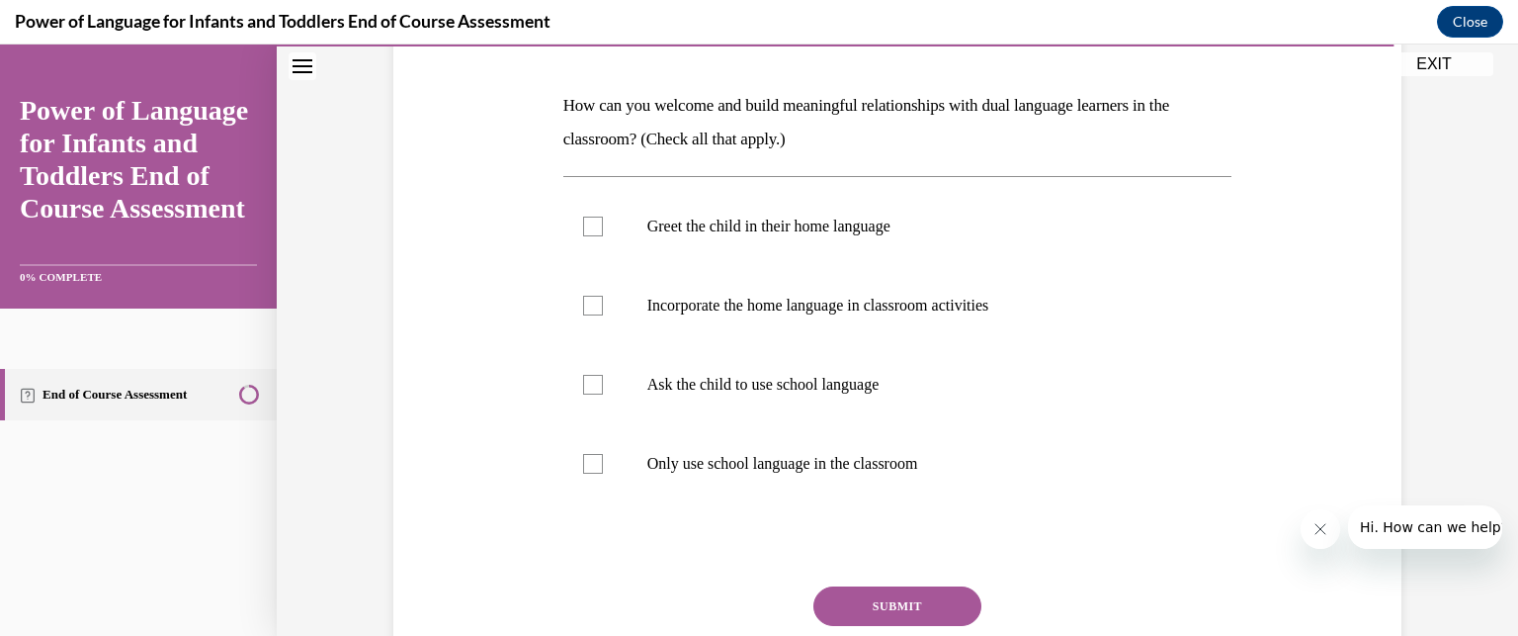
scroll to position [293, 0]
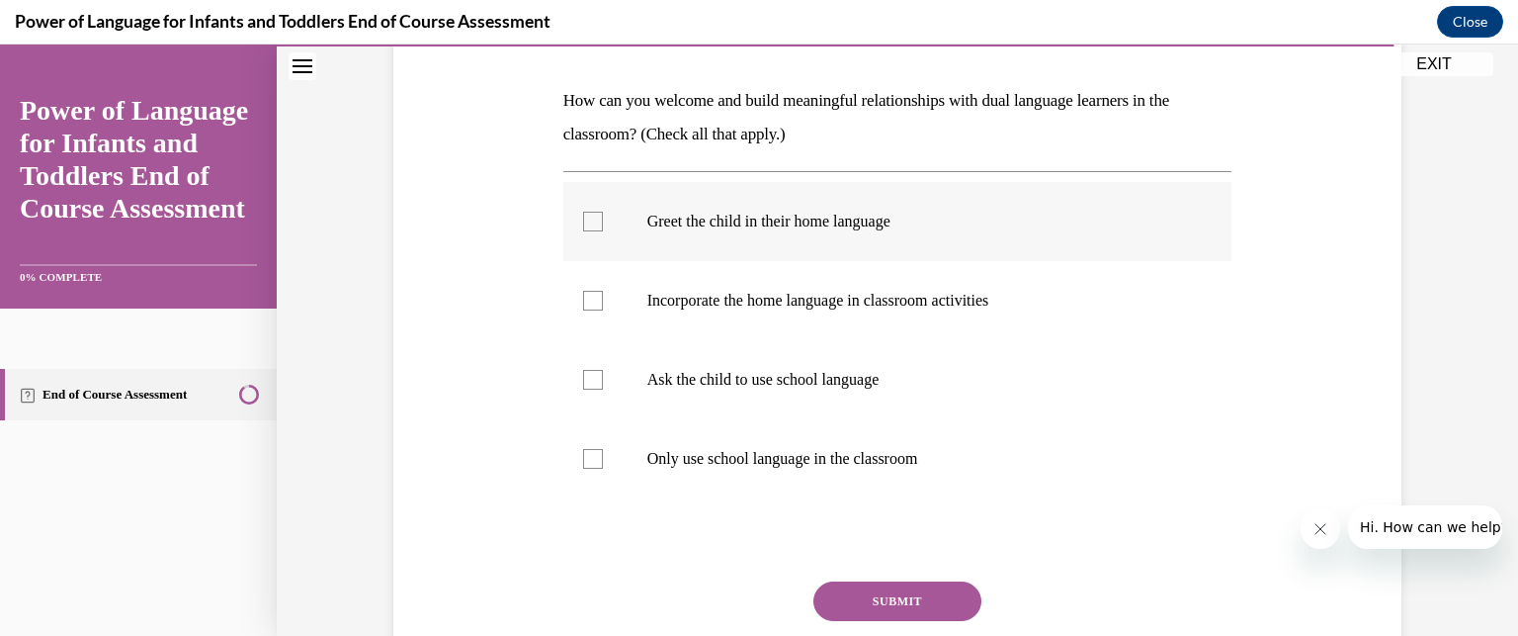
click at [800, 250] on label "Greet the child in their home language" at bounding box center [897, 221] width 669 height 79
click at [603, 231] on input "Greet the child in their home language" at bounding box center [593, 222] width 20 height 20
checkbox input "true"
click at [799, 309] on p "Incorporate the home language in classroom activities" at bounding box center [915, 301] width 536 height 20
click at [603, 309] on input "Incorporate the home language in classroom activities" at bounding box center [593, 301] width 20 height 20
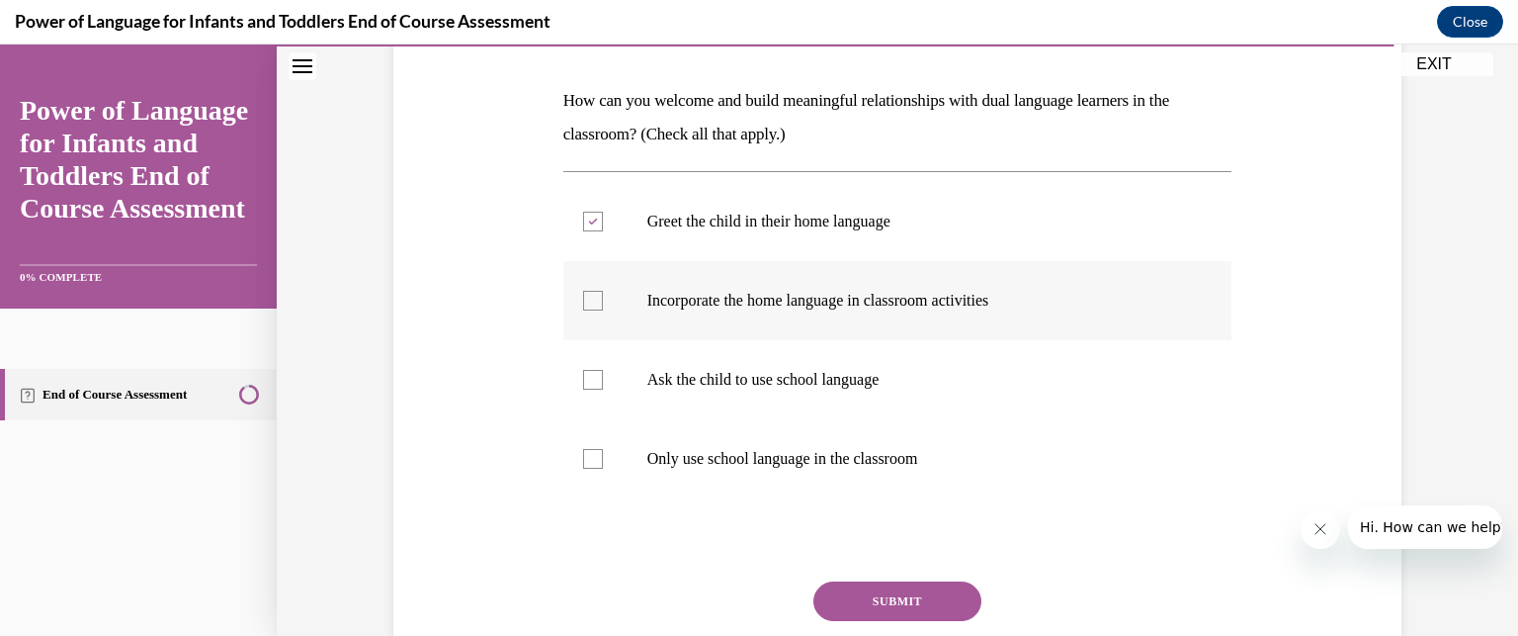
checkbox input "true"
click at [866, 587] on button "SUBMIT" at bounding box center [897, 601] width 168 height 40
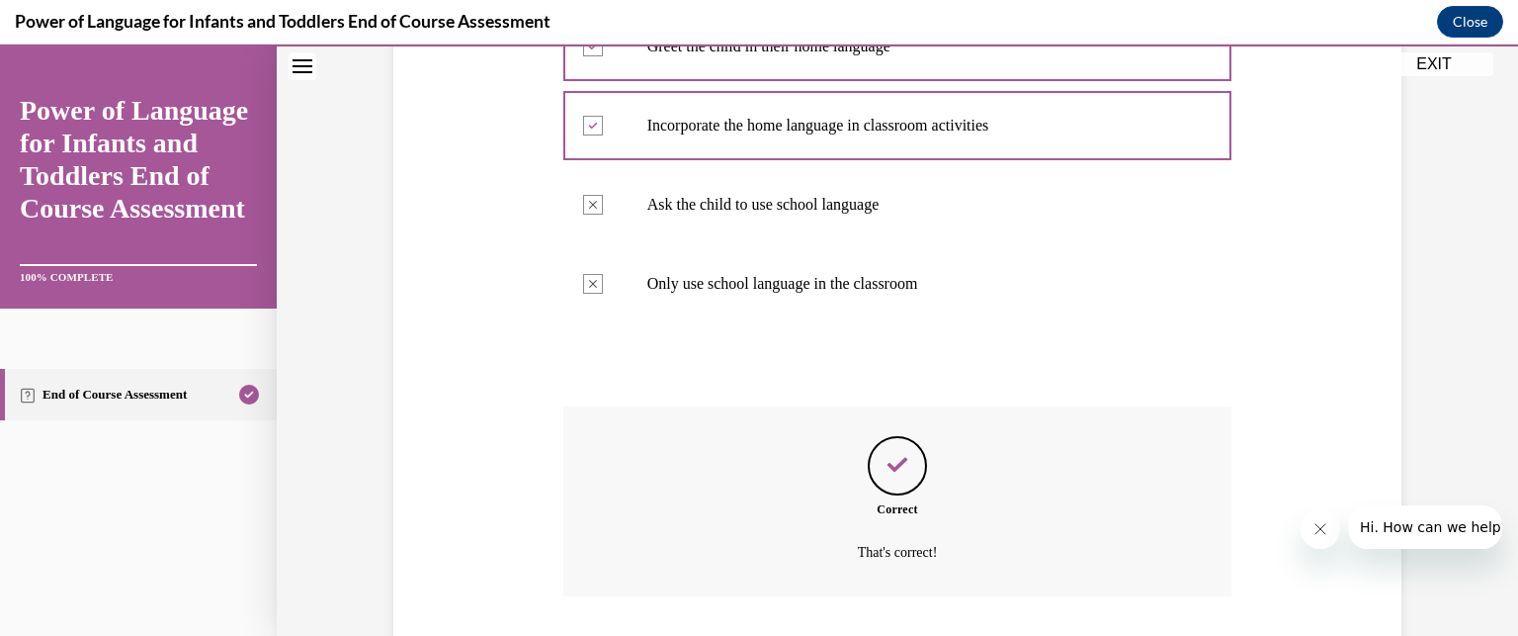
scroll to position [599, 0]
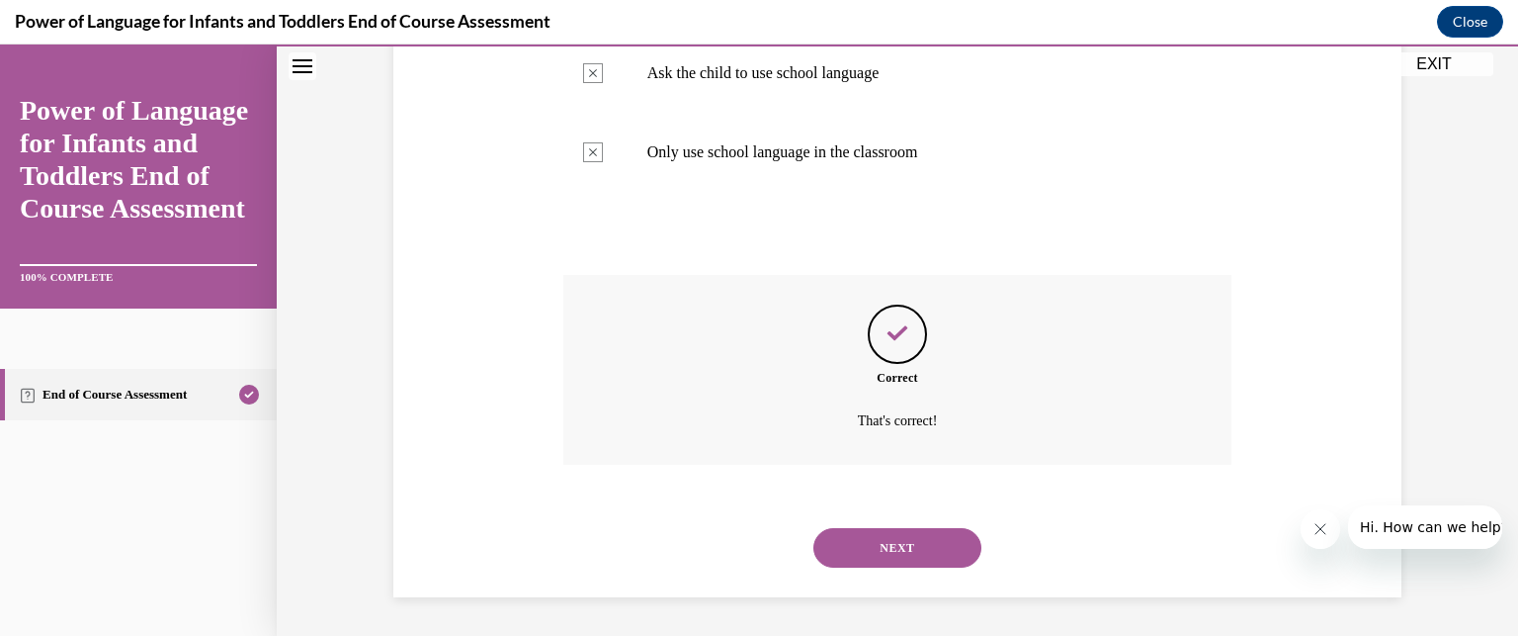
click at [913, 530] on button "NEXT" at bounding box center [897, 548] width 168 height 40
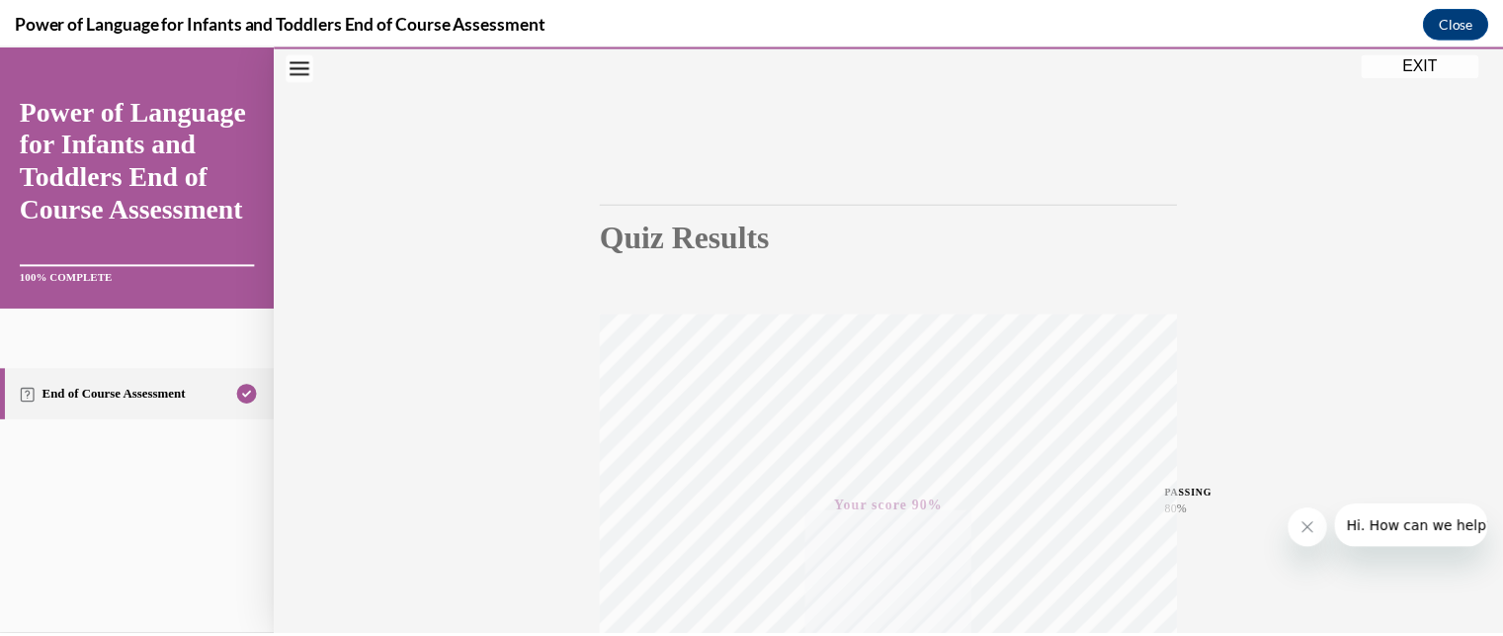
scroll to position [66, 0]
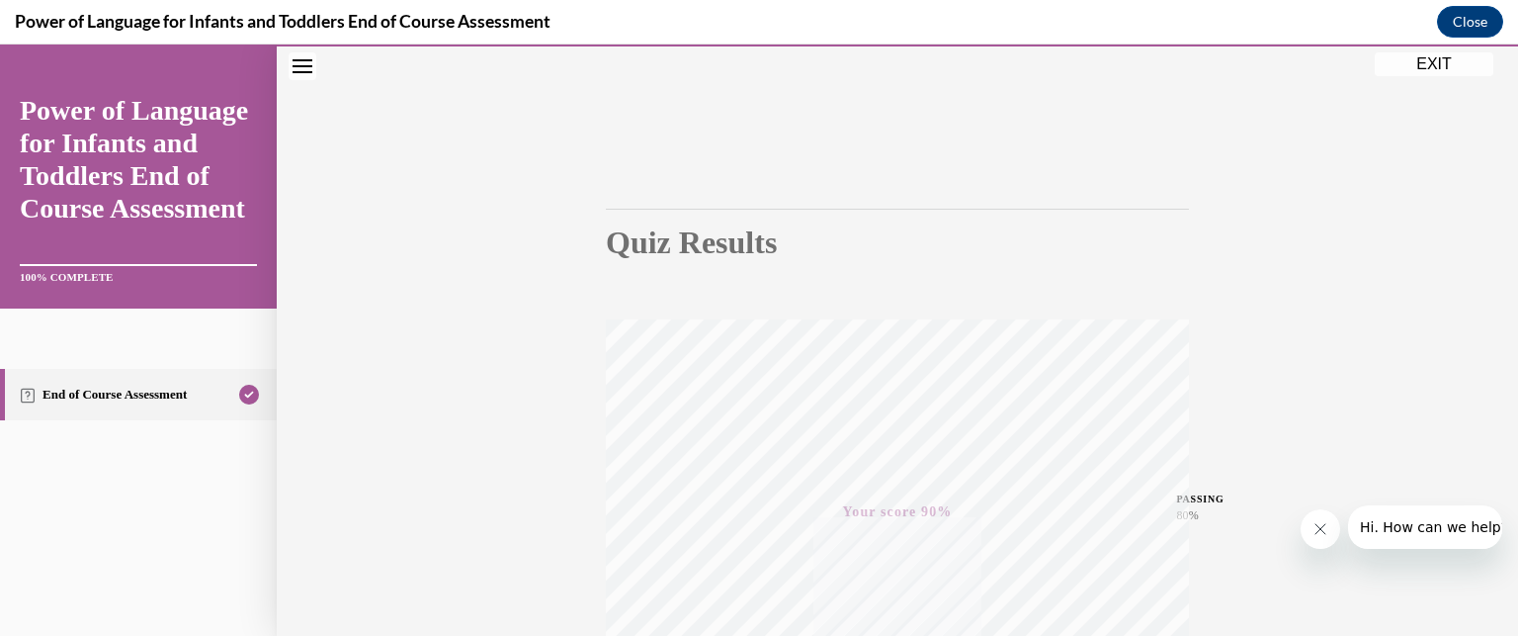
click at [1449, 62] on button "EXIT" at bounding box center [1434, 64] width 119 height 24
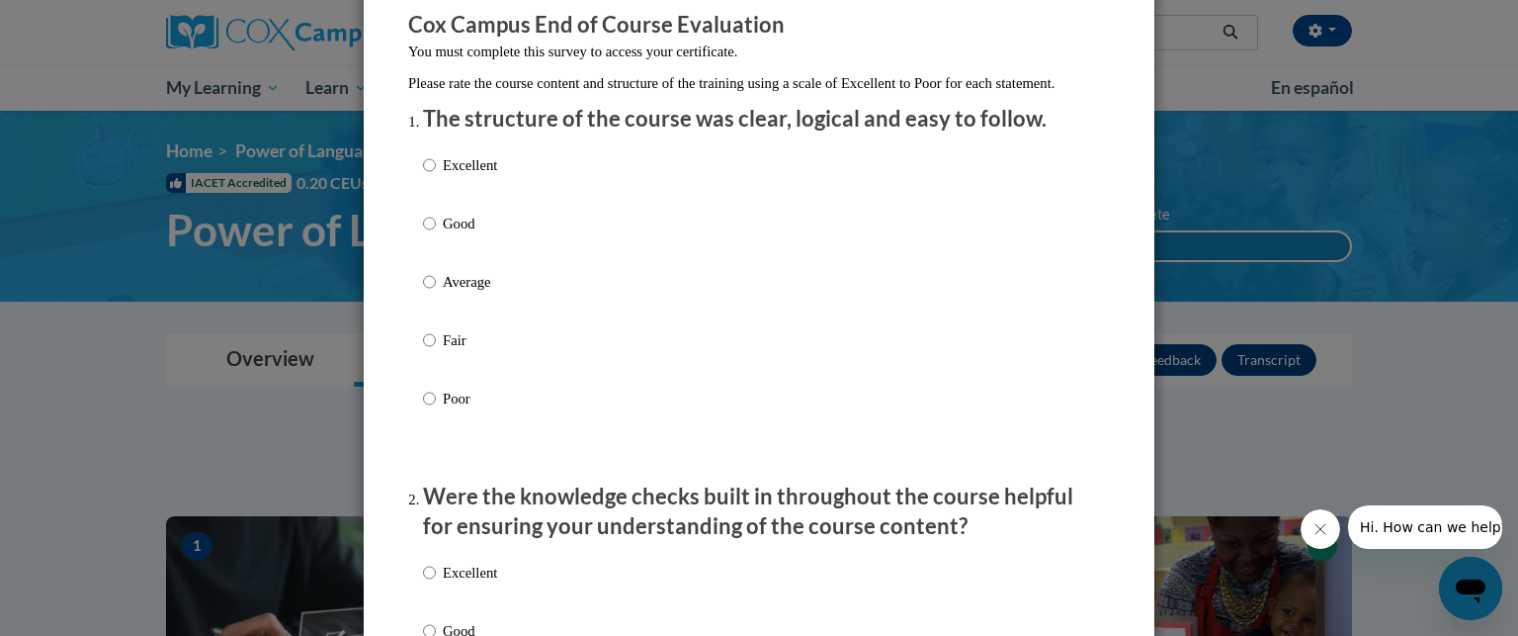
scroll to position [174, 0]
click at [423, 174] on input "Excellent" at bounding box center [429, 163] width 13 height 22
radio input "true"
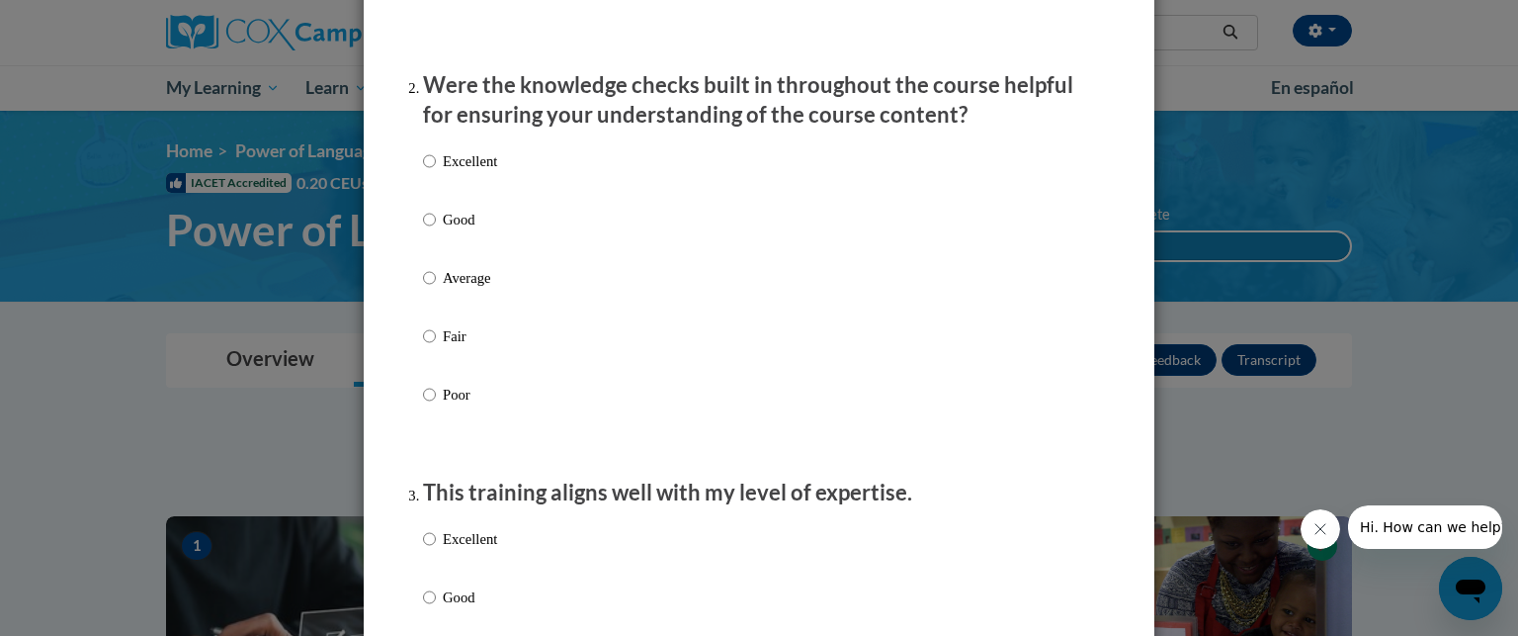
scroll to position [593, 0]
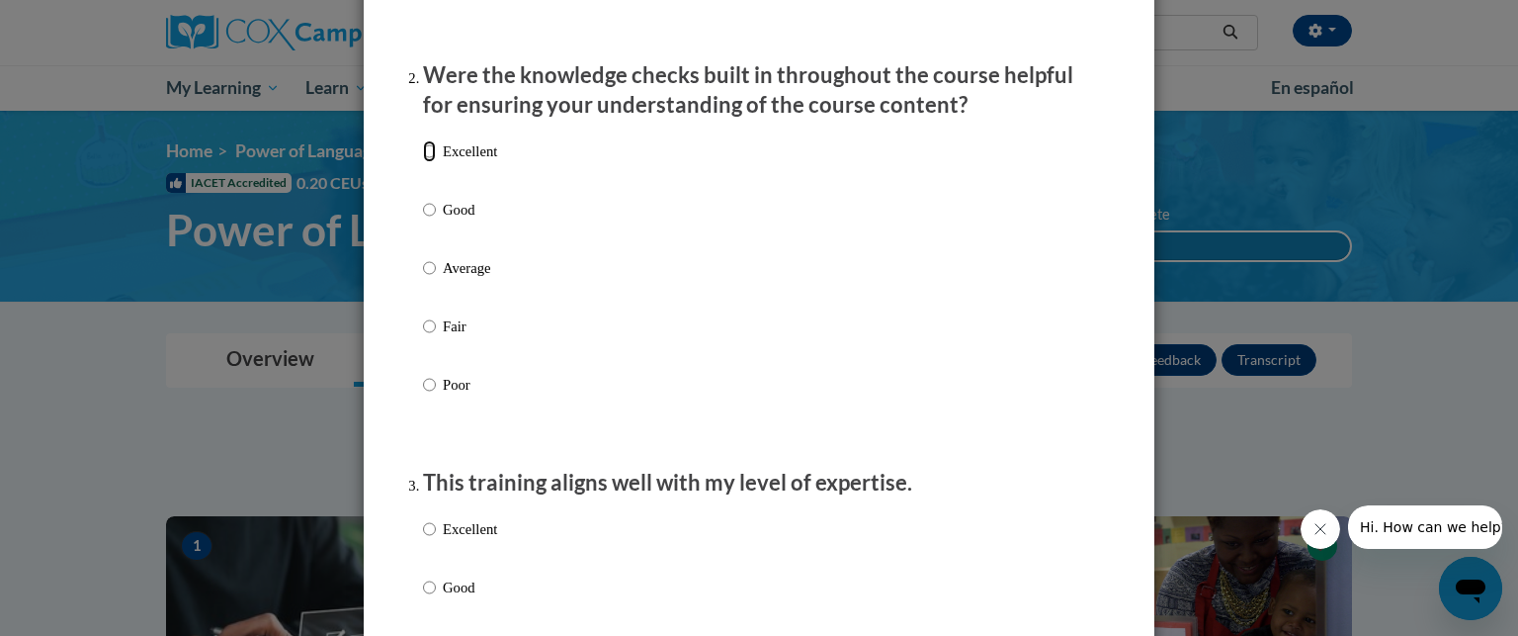
click at [423, 162] on input "Excellent" at bounding box center [429, 151] width 13 height 22
radio input "true"
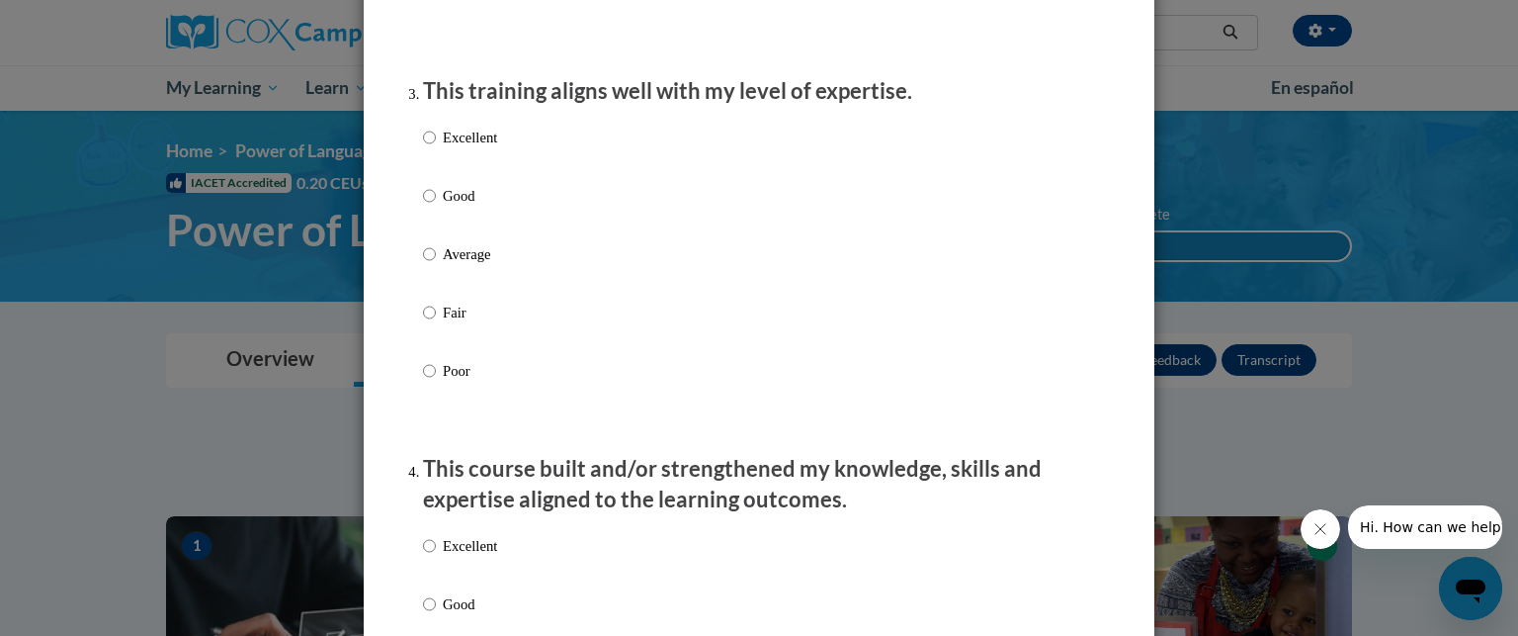
scroll to position [984, 0]
click at [425, 148] on input "Excellent" at bounding box center [429, 138] width 13 height 22
radio input "true"
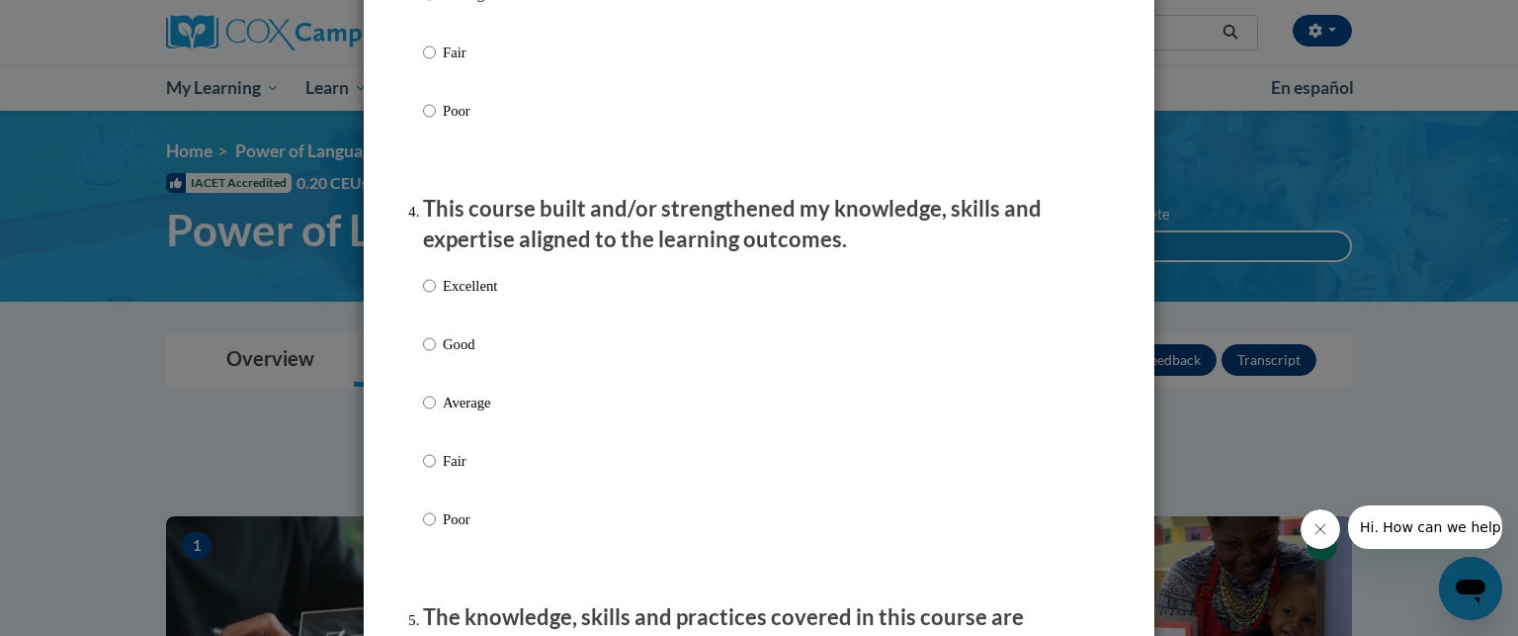
scroll to position [1321, 0]
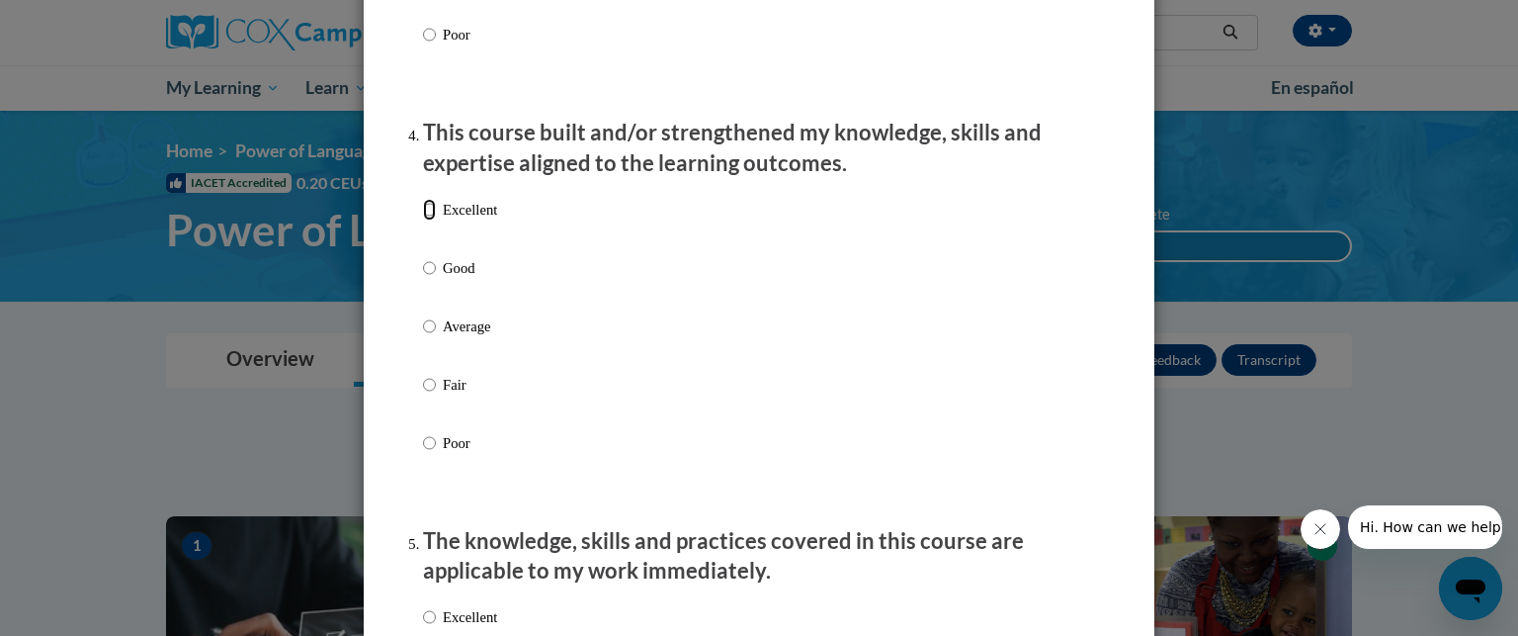
click at [423, 220] on input "Excellent" at bounding box center [429, 210] width 13 height 22
radio input "true"
click at [424, 279] on input "Good" at bounding box center [429, 268] width 13 height 22
radio input "true"
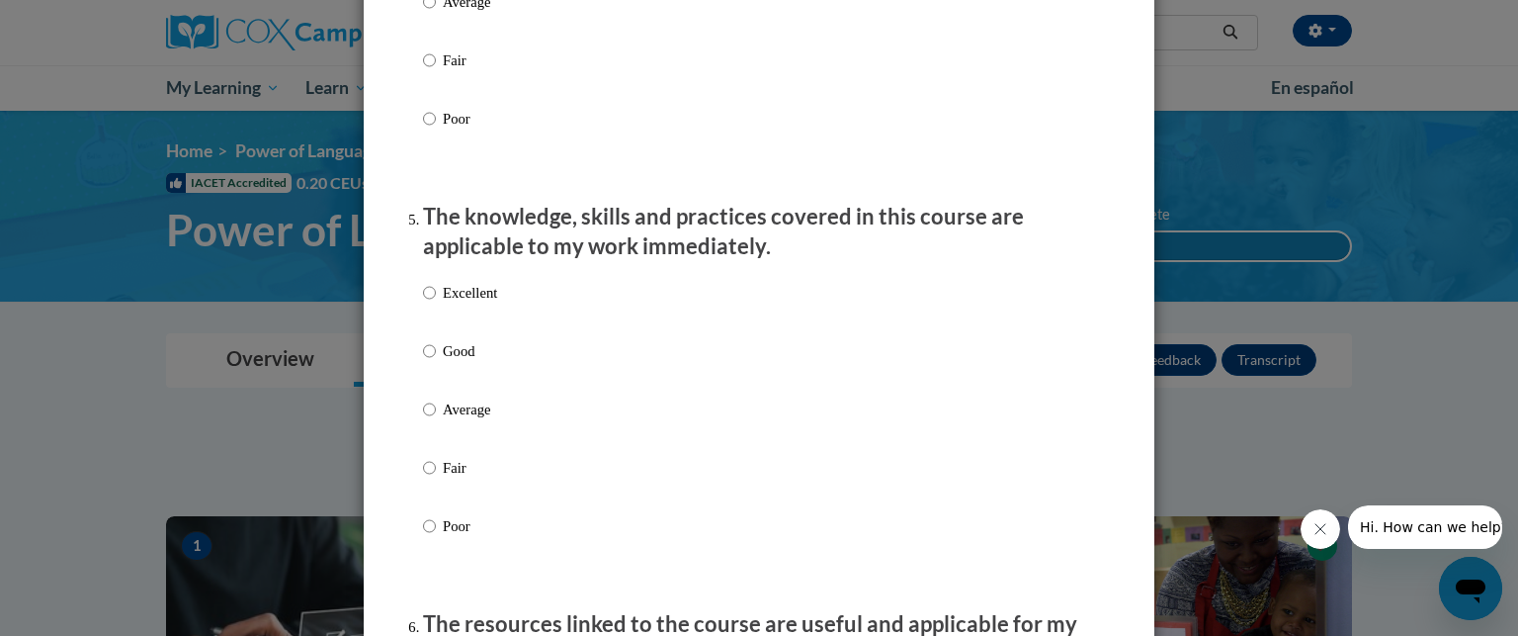
scroll to position [1647, 0]
click at [423, 301] on input "Excellent" at bounding box center [429, 291] width 13 height 22
radio input "true"
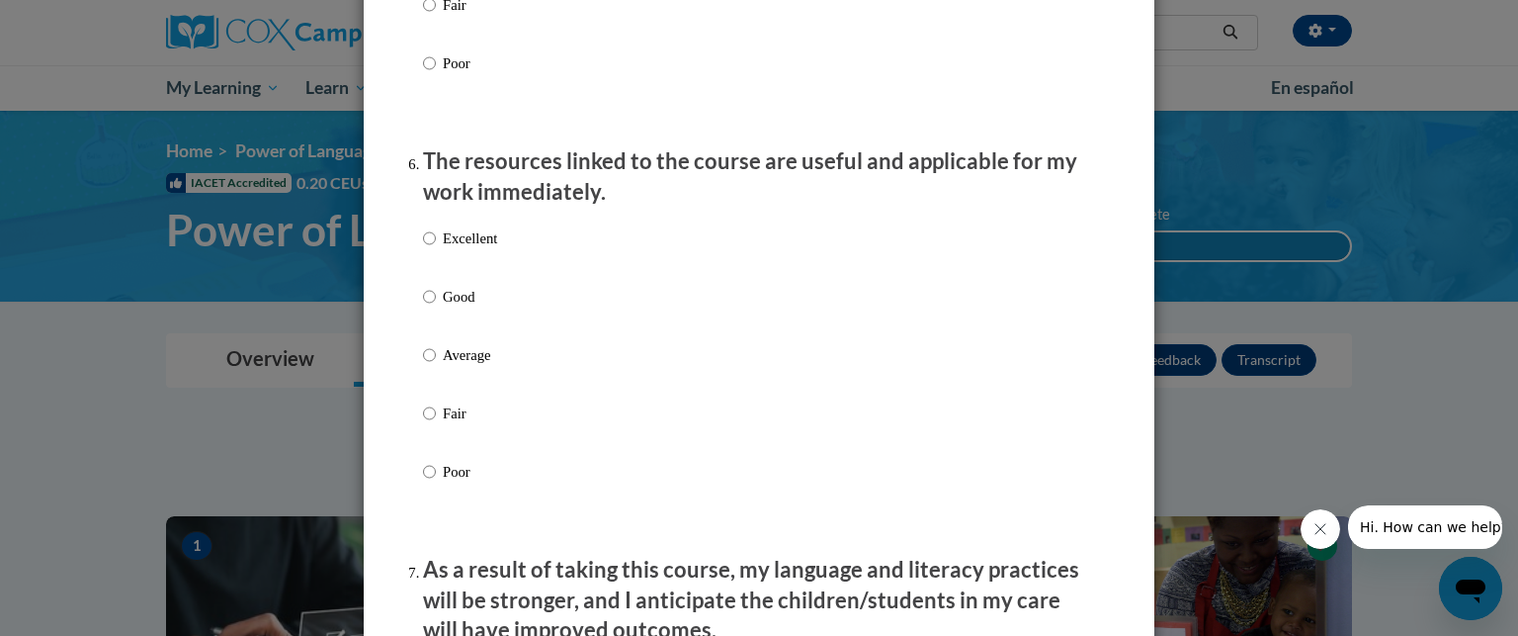
scroll to position [2109, 0]
click at [423, 247] on input "Excellent" at bounding box center [429, 236] width 13 height 22
radio input "true"
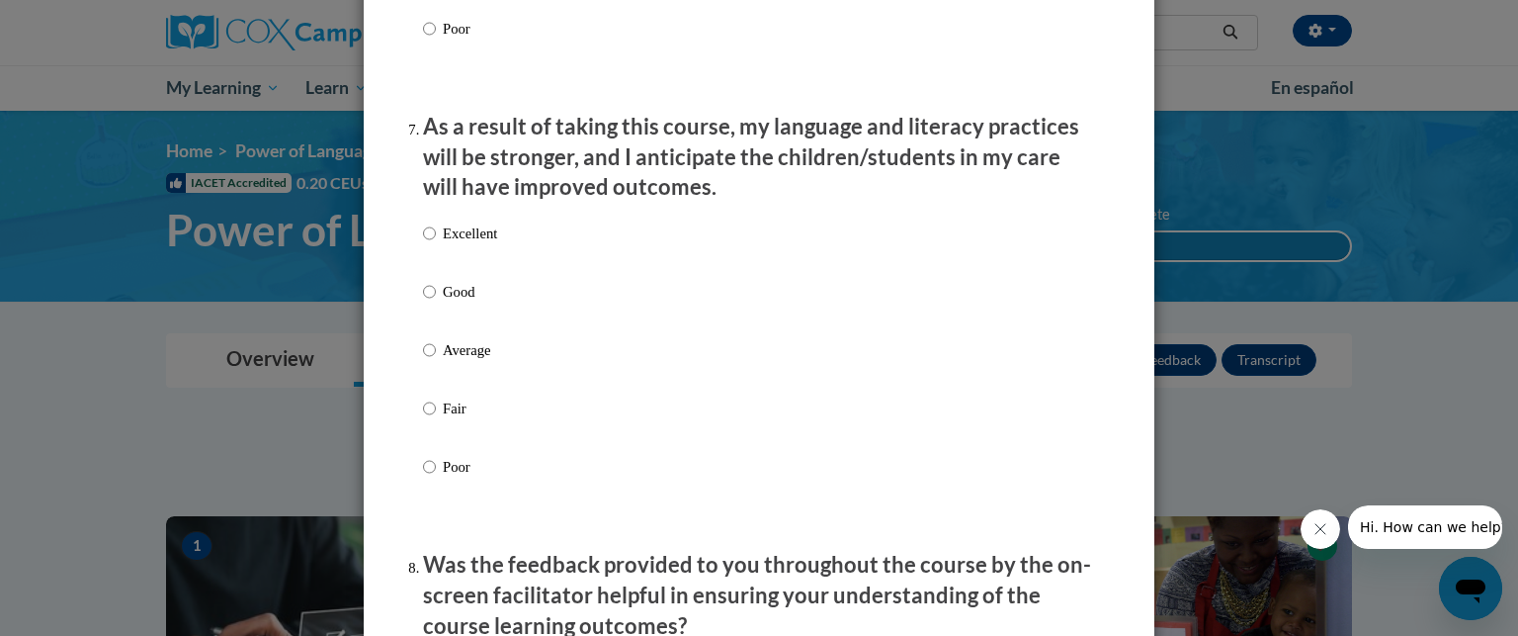
scroll to position [2552, 0]
click at [423, 242] on input "Excellent" at bounding box center [429, 231] width 13 height 22
radio input "true"
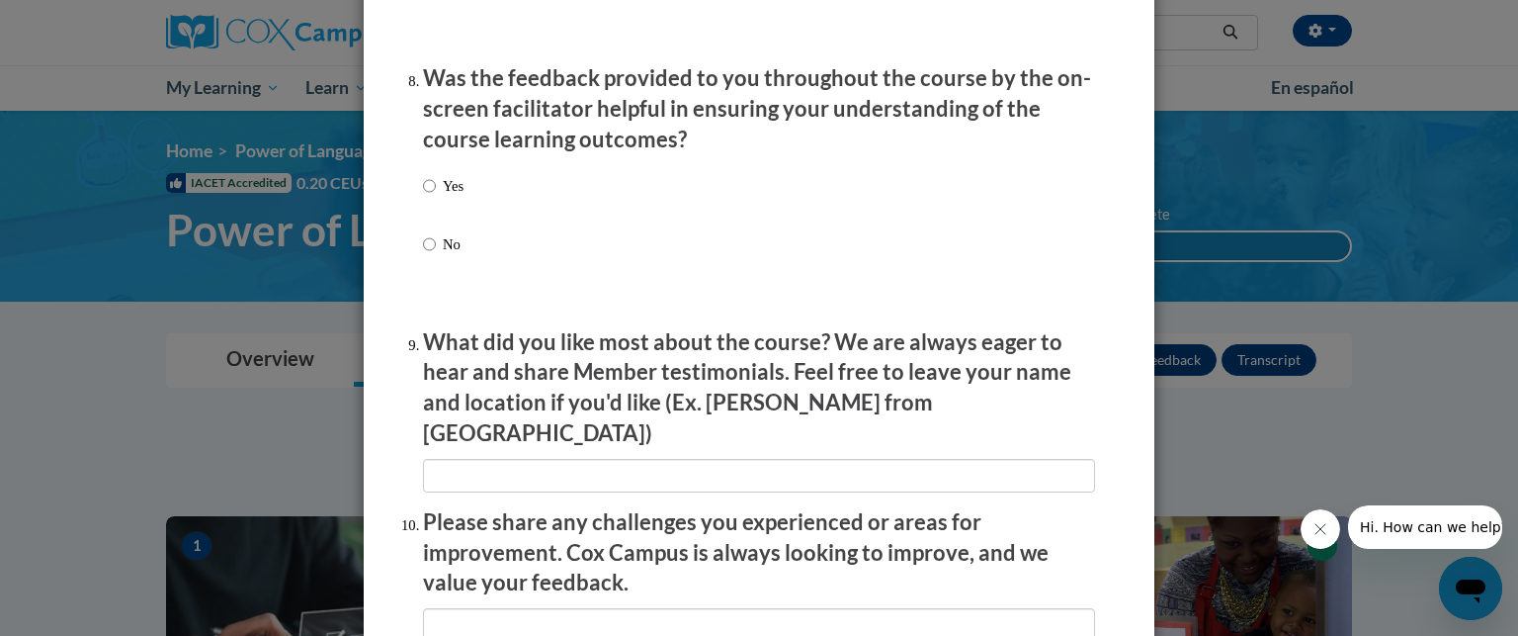
scroll to position [3054, 0]
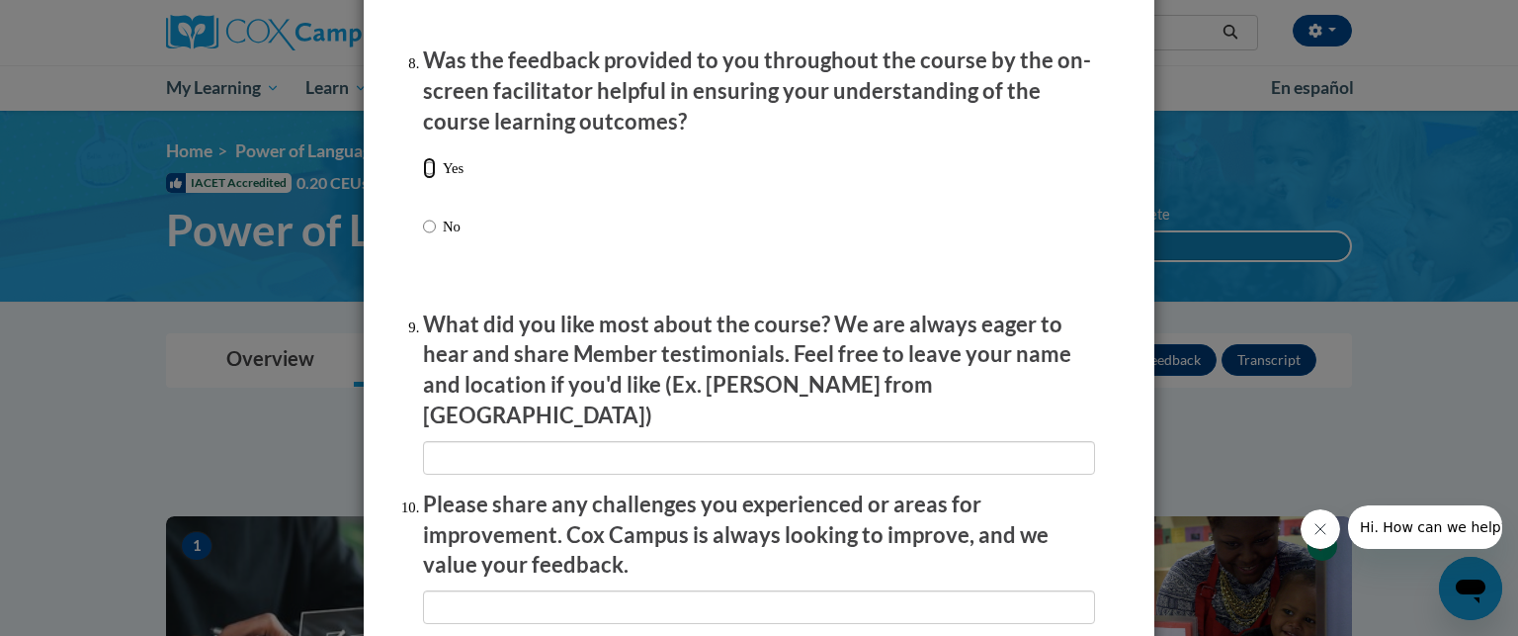
click at [423, 179] on input "Yes" at bounding box center [429, 168] width 13 height 22
radio input "true"
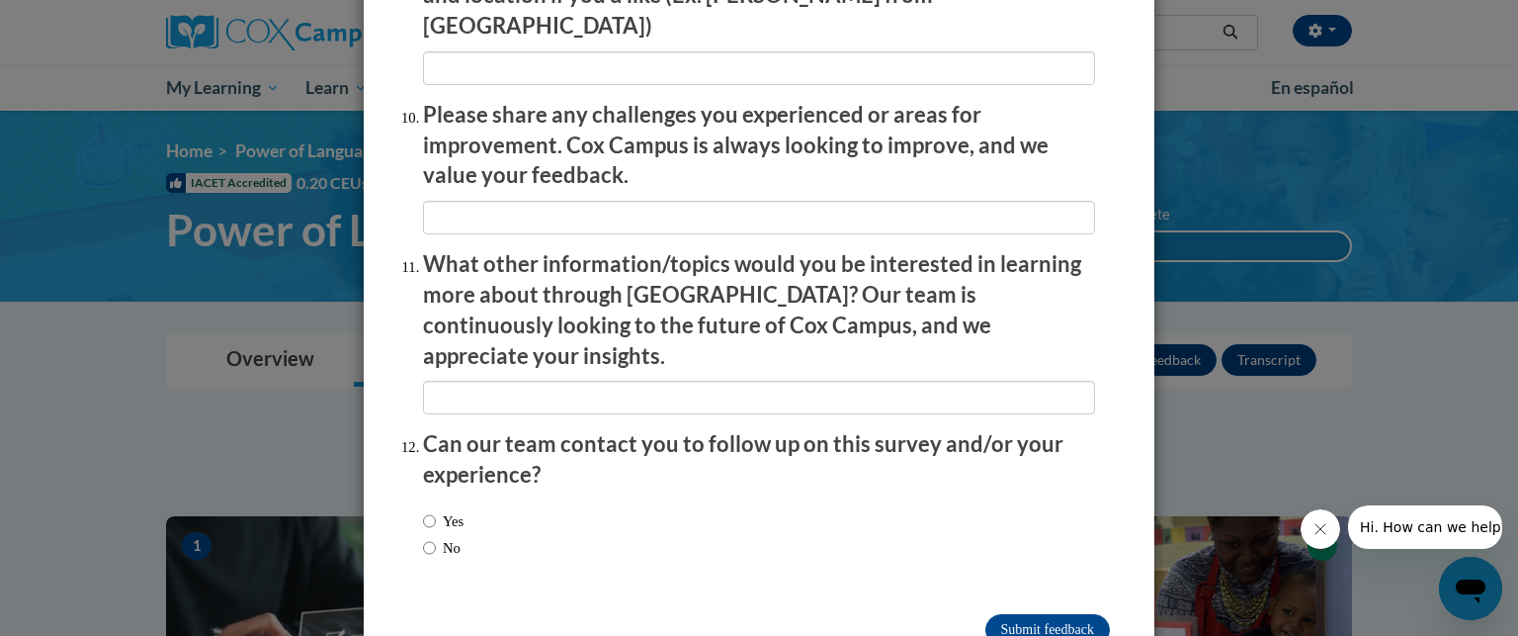
scroll to position [3480, 0]
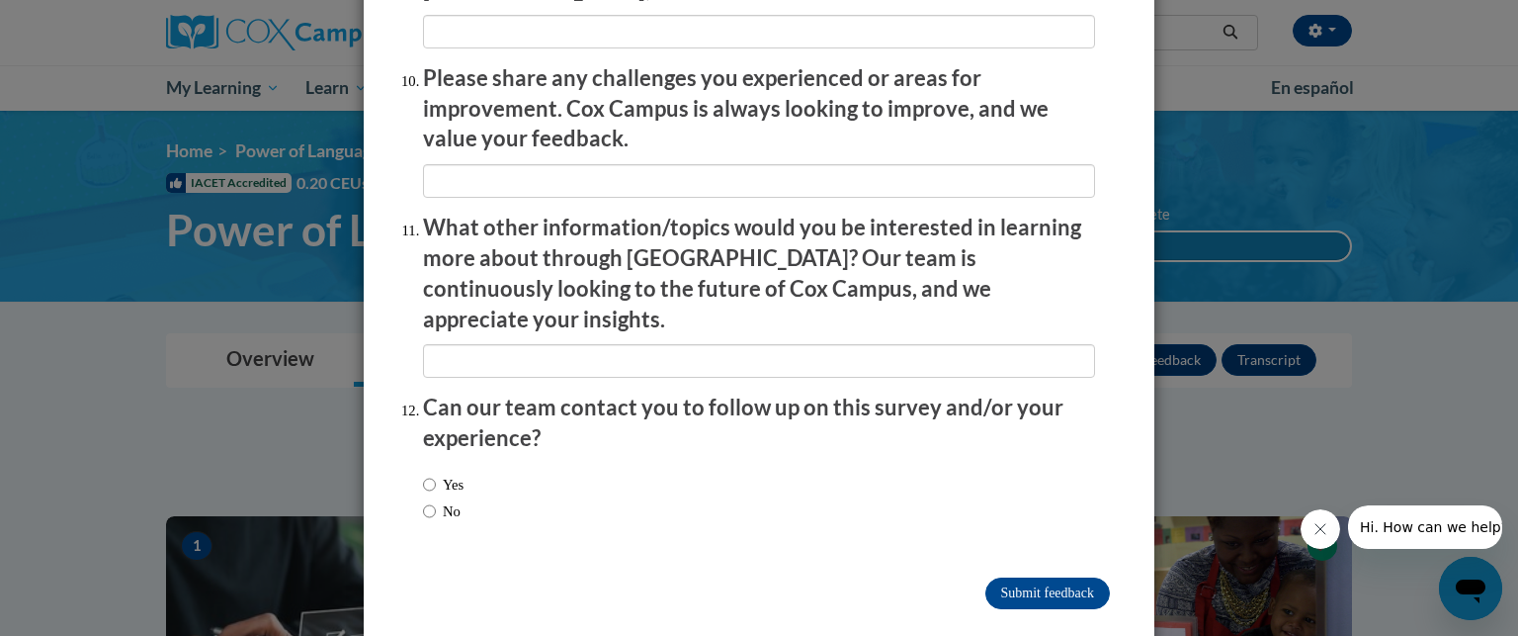
click at [447, 500] on label "No" at bounding box center [442, 511] width 38 height 22
click at [436, 500] on input "No" at bounding box center [429, 511] width 13 height 22
radio input "true"
click at [448, 473] on label "Yes" at bounding box center [443, 484] width 41 height 22
click at [436, 473] on input "Yes" at bounding box center [429, 484] width 13 height 22
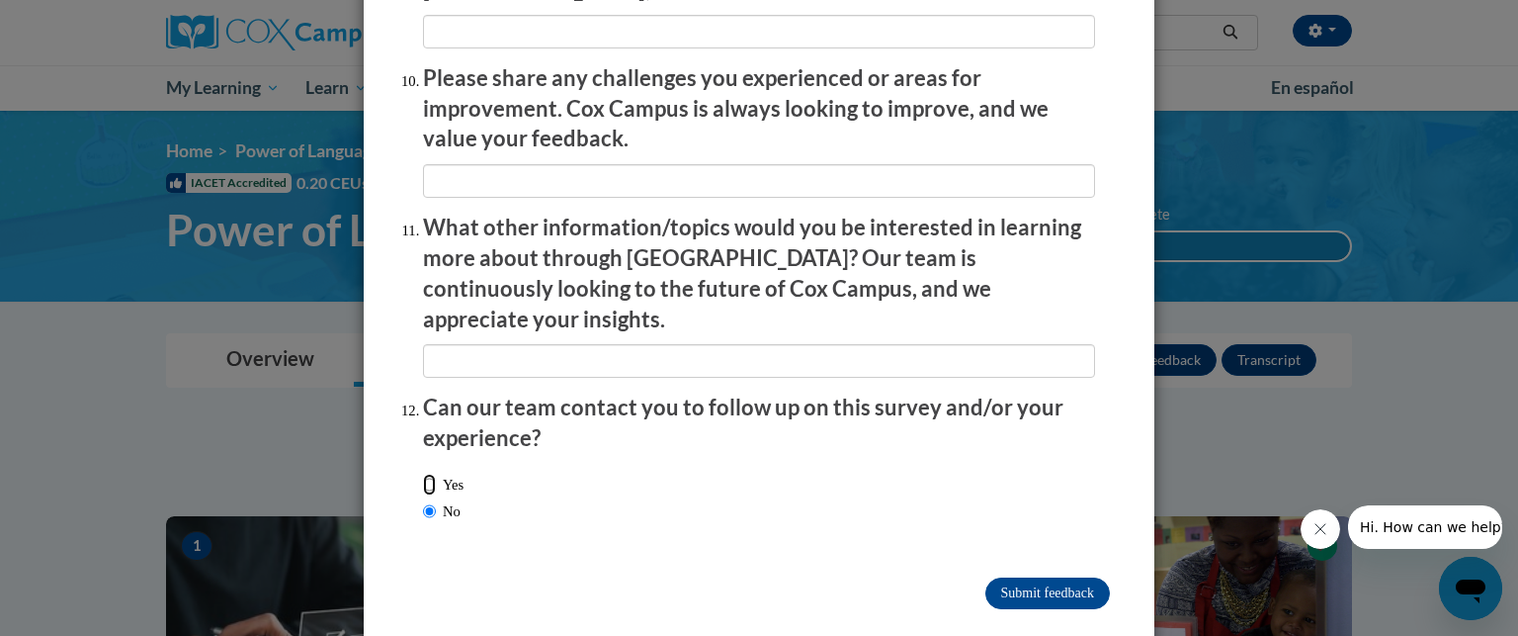
radio input "true"
click at [1017, 577] on input "Submit feedback" at bounding box center [1047, 593] width 125 height 32
